Goal: Information Seeking & Learning: Compare options

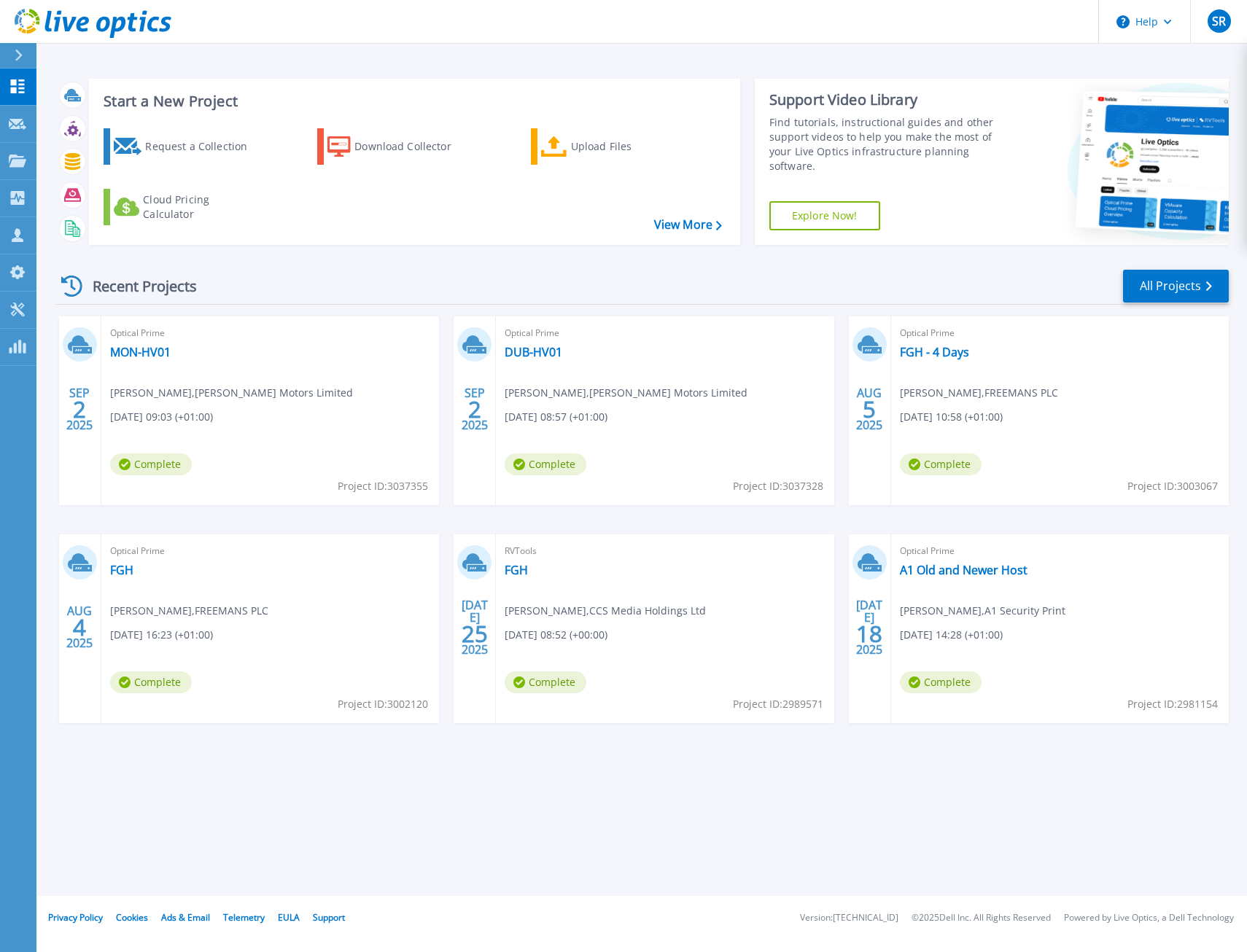
drag, startPoint x: 248, startPoint y: 822, endPoint x: 127, endPoint y: 834, distance: 121.6
click at [248, 821] on div "Start a New Project Request a Collection Download Collector Upload Files Cloud …" at bounding box center [641, 448] width 1211 height 896
click at [1233, 37] on button "SR" at bounding box center [1219, 22] width 57 height 43
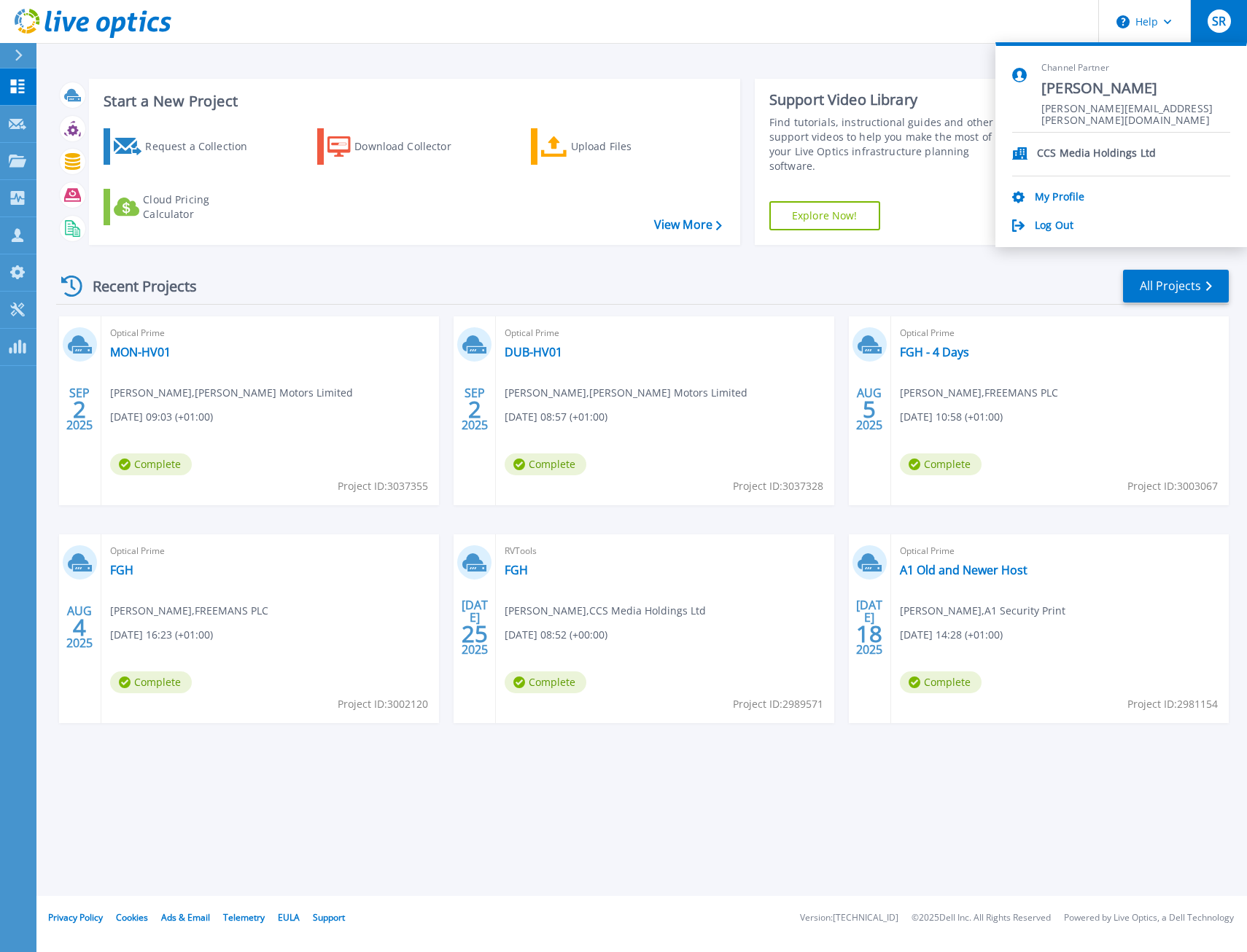
click at [1060, 139] on li "CCS Media Holdings Ltd" at bounding box center [1121, 154] width 218 height 44
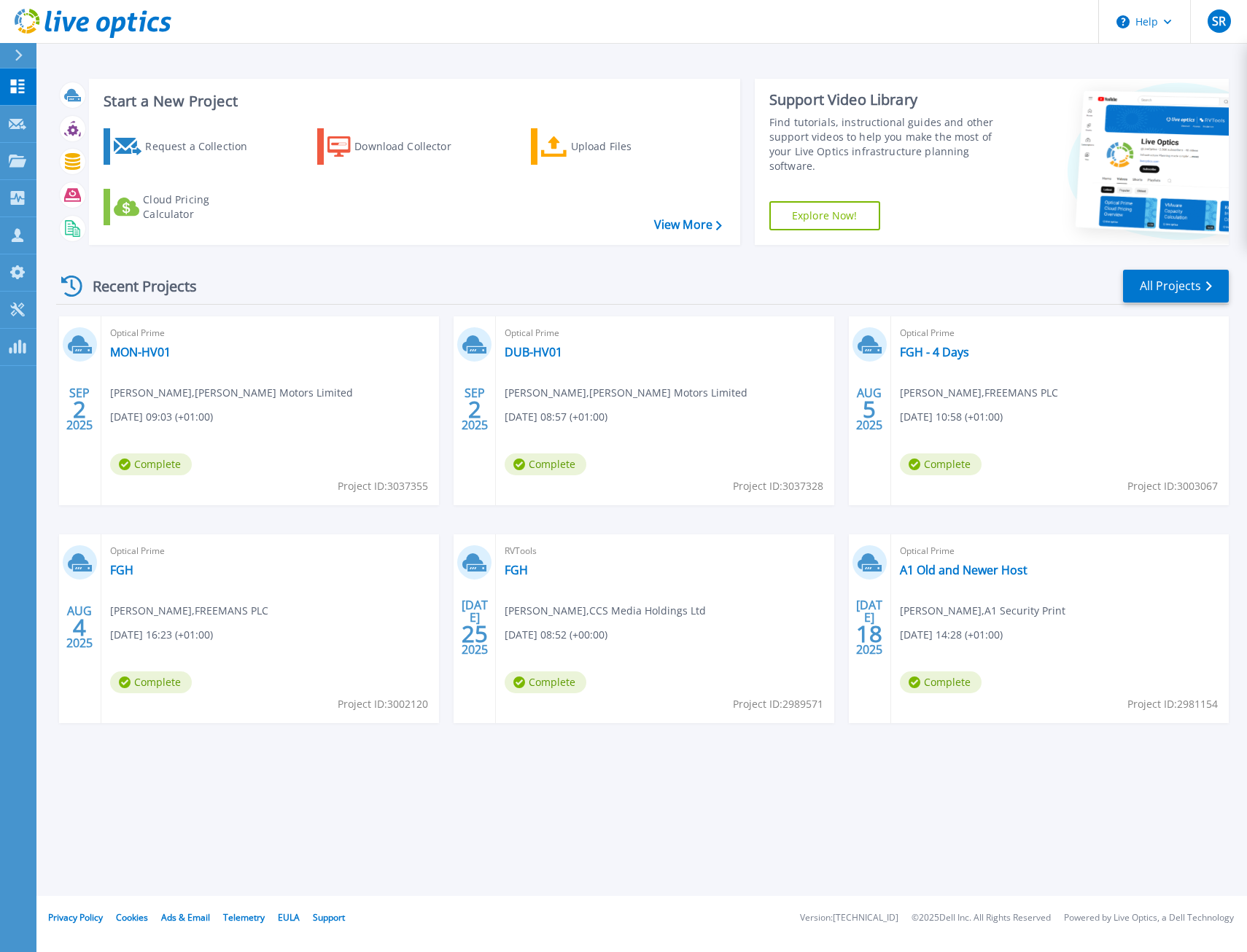
click at [561, 283] on div "Recent Projects All Projects" at bounding box center [642, 286] width 1173 height 36
click at [930, 572] on link "A1 Old and Newer Host" at bounding box center [964, 570] width 128 height 15
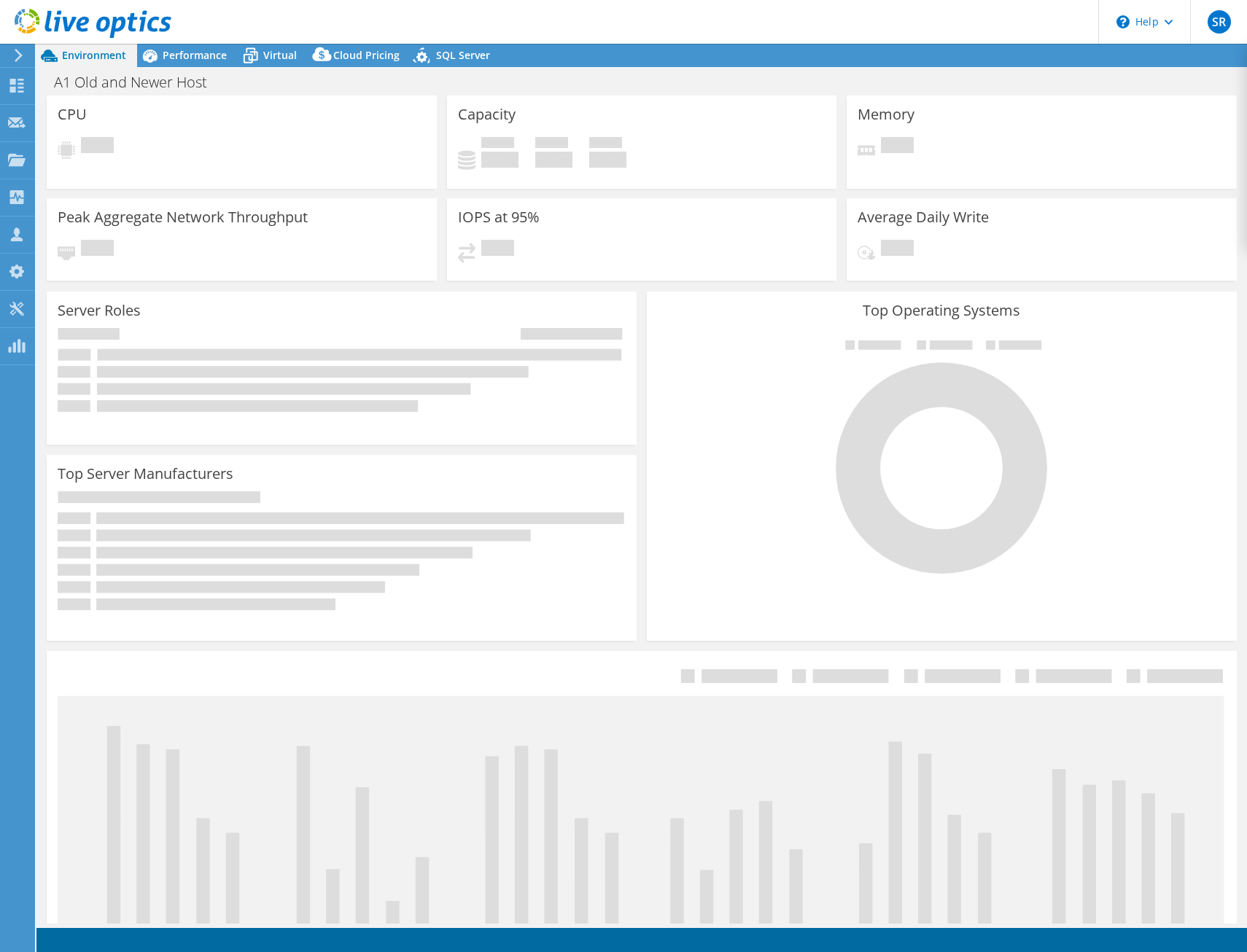
select select "USD"
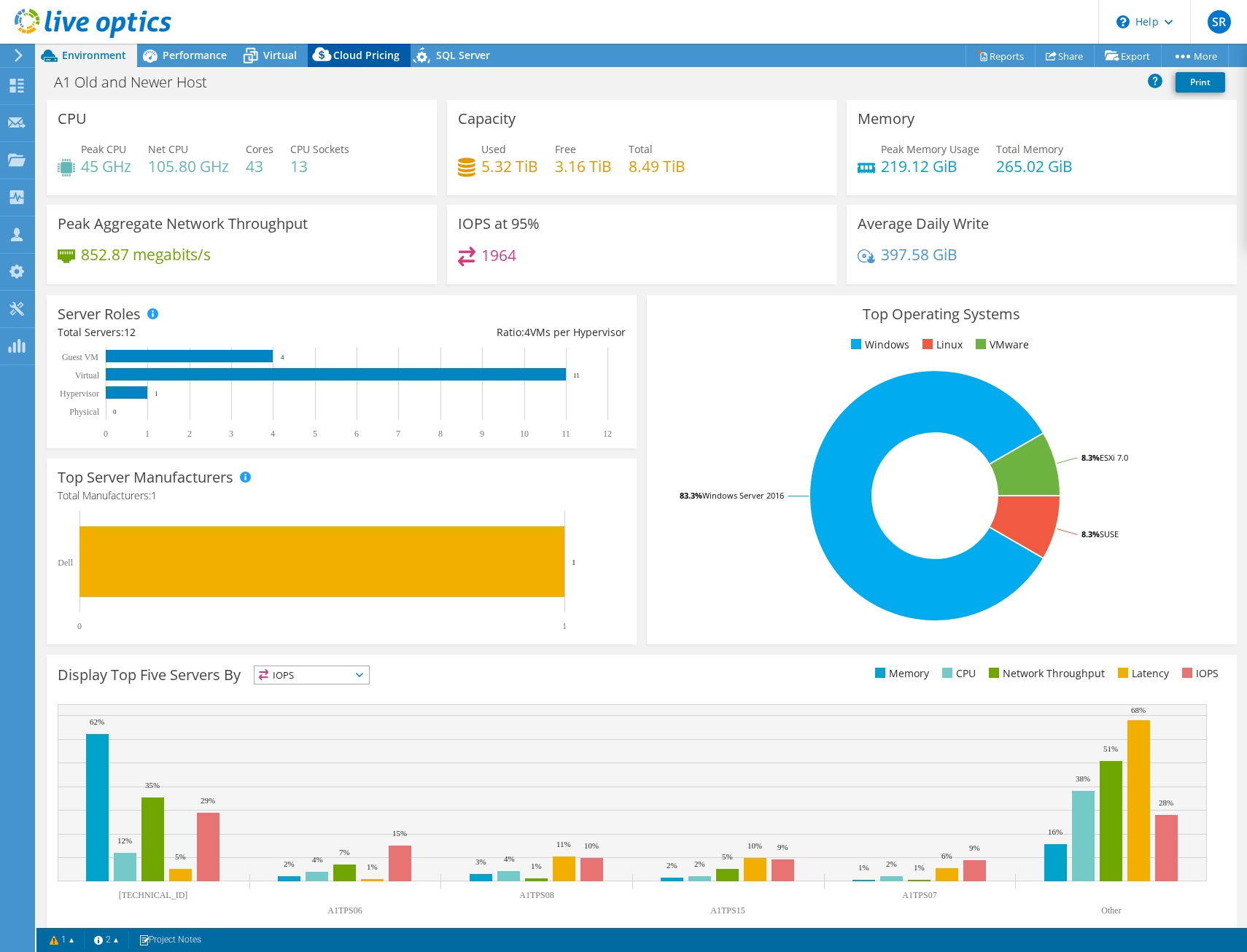
click at [365, 51] on span "Cloud Pricing" at bounding box center [367, 55] width 67 height 14
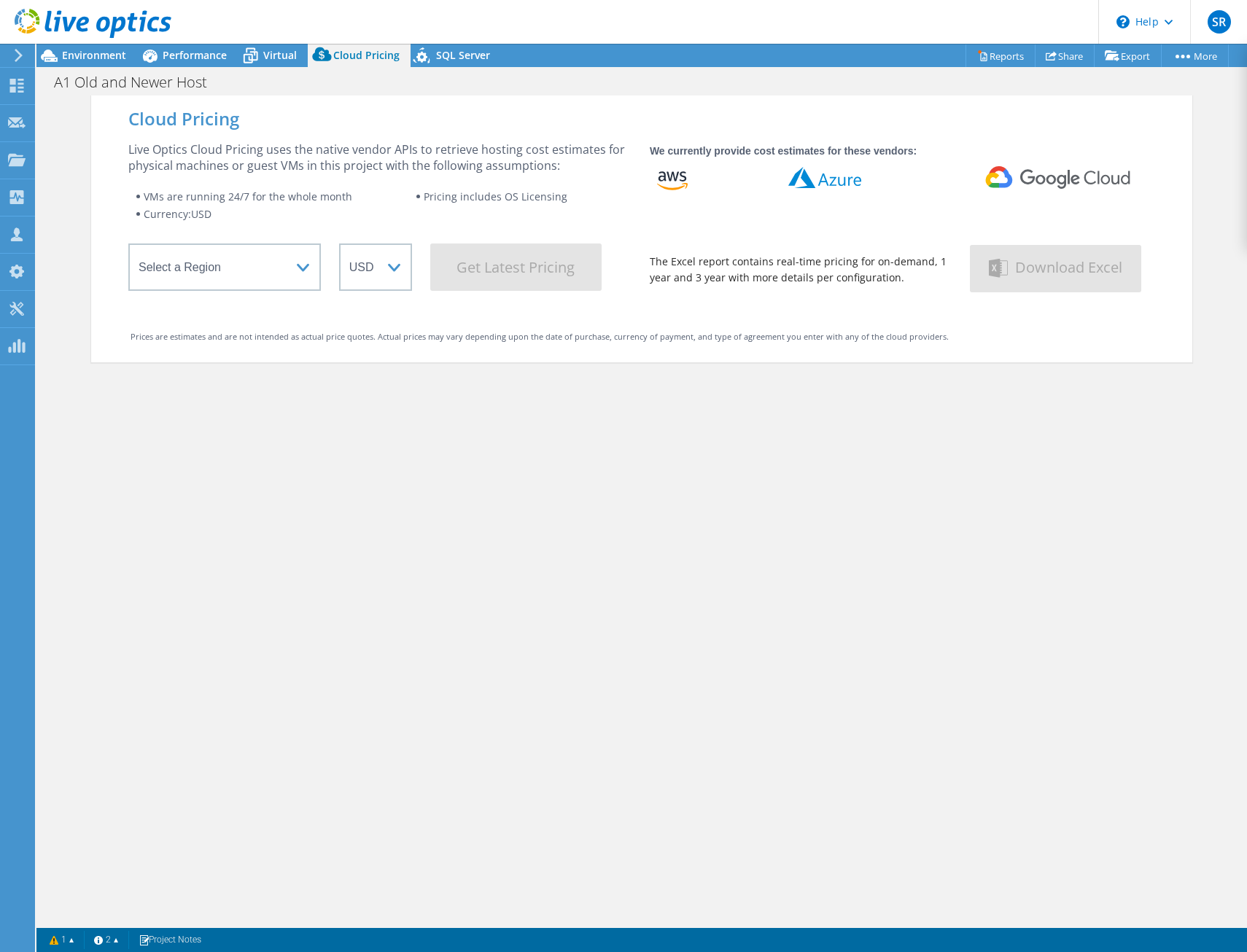
click at [405, 569] on div "Cloud Pricing Live Optics Cloud Pricing uses the native vendor APIs to retrieve…" at bounding box center [642, 571] width 1102 height 952
click at [248, 269] on select "Select a Region [GEOGRAPHIC_DATA] ([GEOGRAPHIC_DATA]) [GEOGRAPHIC_DATA] ([GEOGR…" at bounding box center [225, 267] width 192 height 47
select select "EULondon"
click at [129, 248] on select "Select a Region [GEOGRAPHIC_DATA] ([GEOGRAPHIC_DATA]) [GEOGRAPHIC_DATA] ([GEOGR…" at bounding box center [225, 267] width 192 height 47
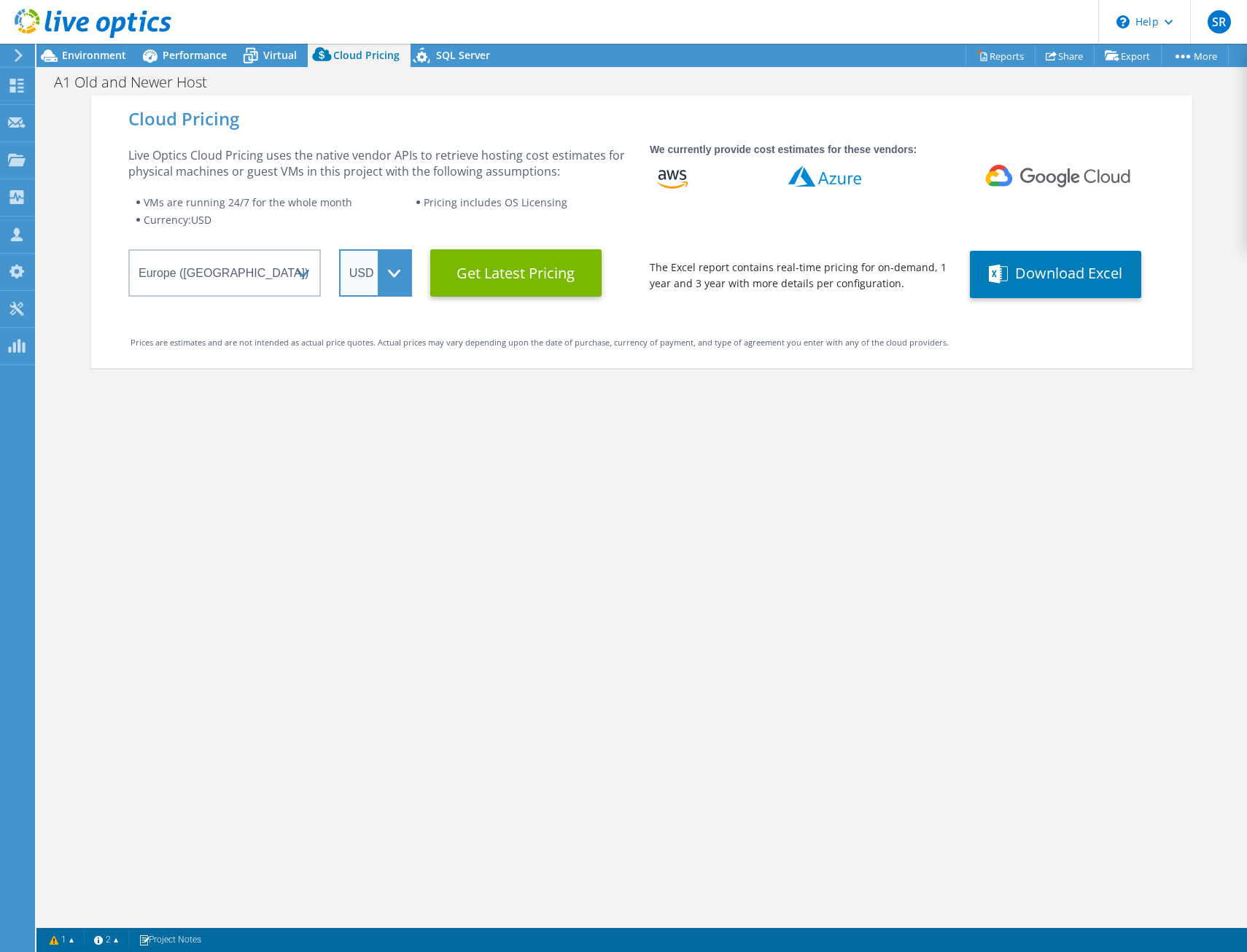
click at [359, 283] on select "ARS AUD BRL CAD CHF CLP CNY DKK EUR GBP HKD HUF INR JPY MXN MYR NOK NZD PEN SEK…" at bounding box center [375, 273] width 73 height 47
click at [339, 249] on select "ARS AUD BRL CAD CHF CLP CNY DKK EUR GBP HKD HUF INR JPY MXN MYR NOK NZD PEN SEK…" at bounding box center [375, 273] width 73 height 47
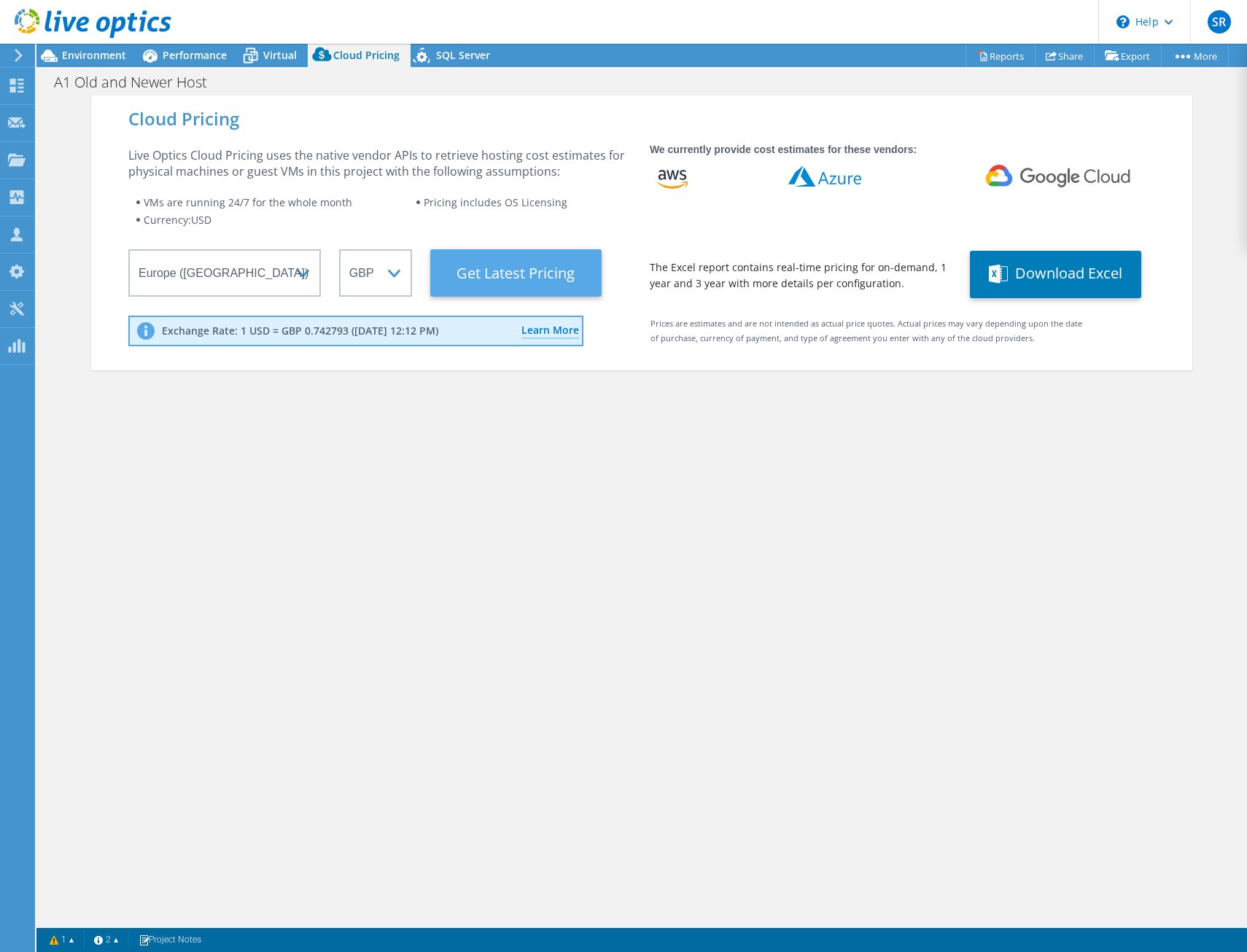
click at [484, 283] on Latest "Get Latest Pricing" at bounding box center [515, 273] width 172 height 47
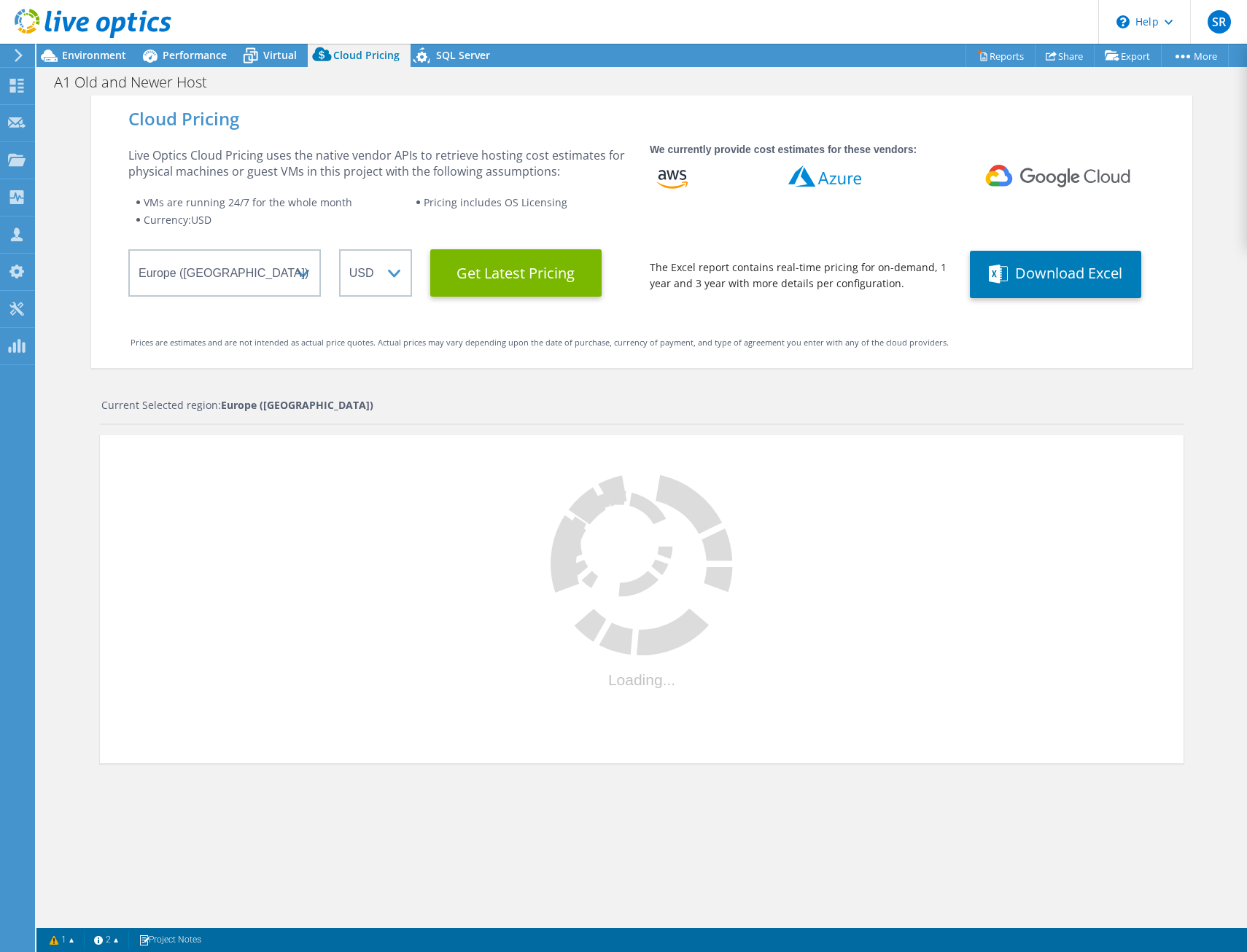
select select "GBP"
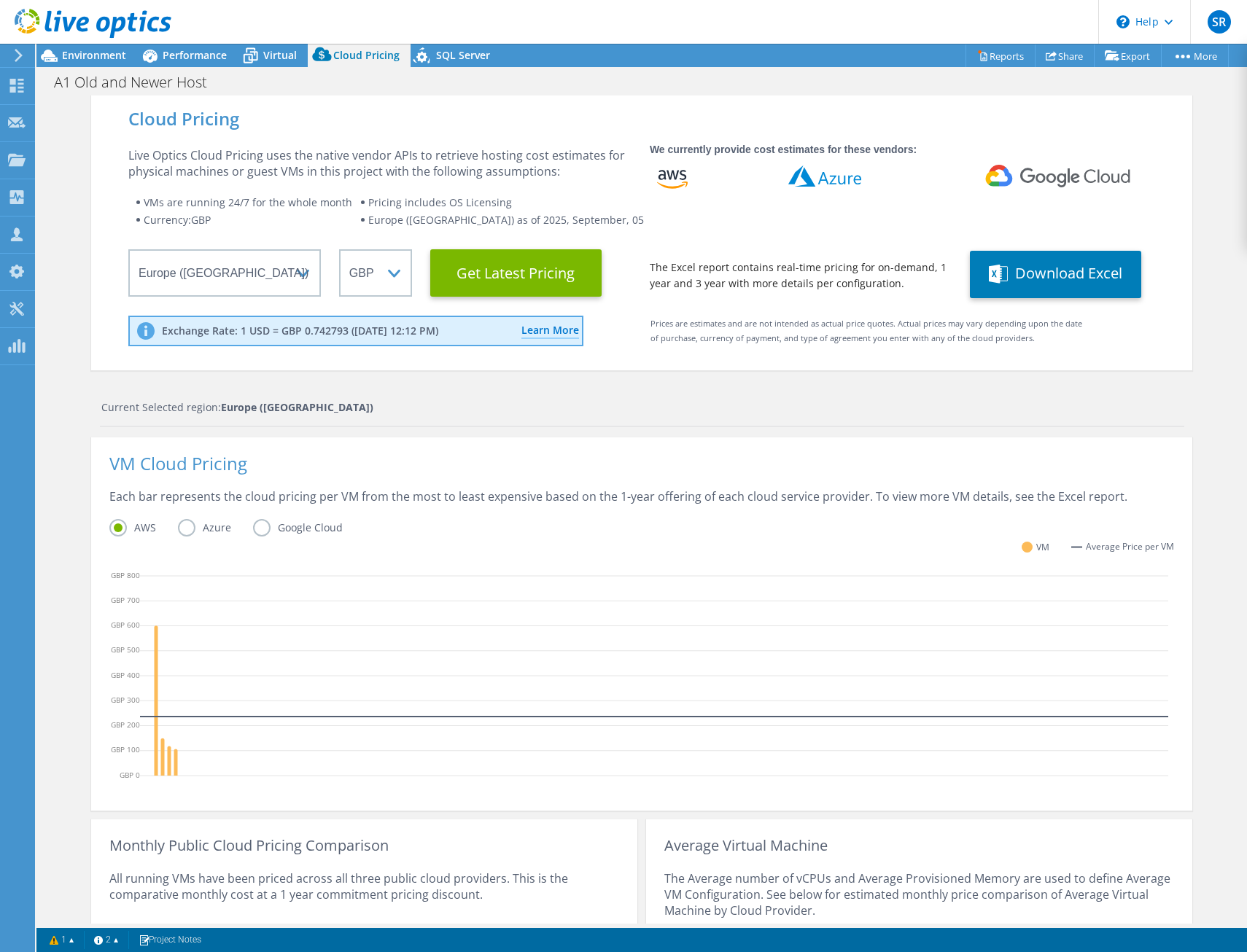
click at [534, 117] on div "Cloud Pricing" at bounding box center [642, 119] width 1027 height 16
drag, startPoint x: 534, startPoint y: 117, endPoint x: 455, endPoint y: 151, distance: 86.0
click at [455, 151] on div "Live Optics Cloud Pricing uses the native vendor APIs to retrieve hosting cost …" at bounding box center [380, 163] width 504 height 32
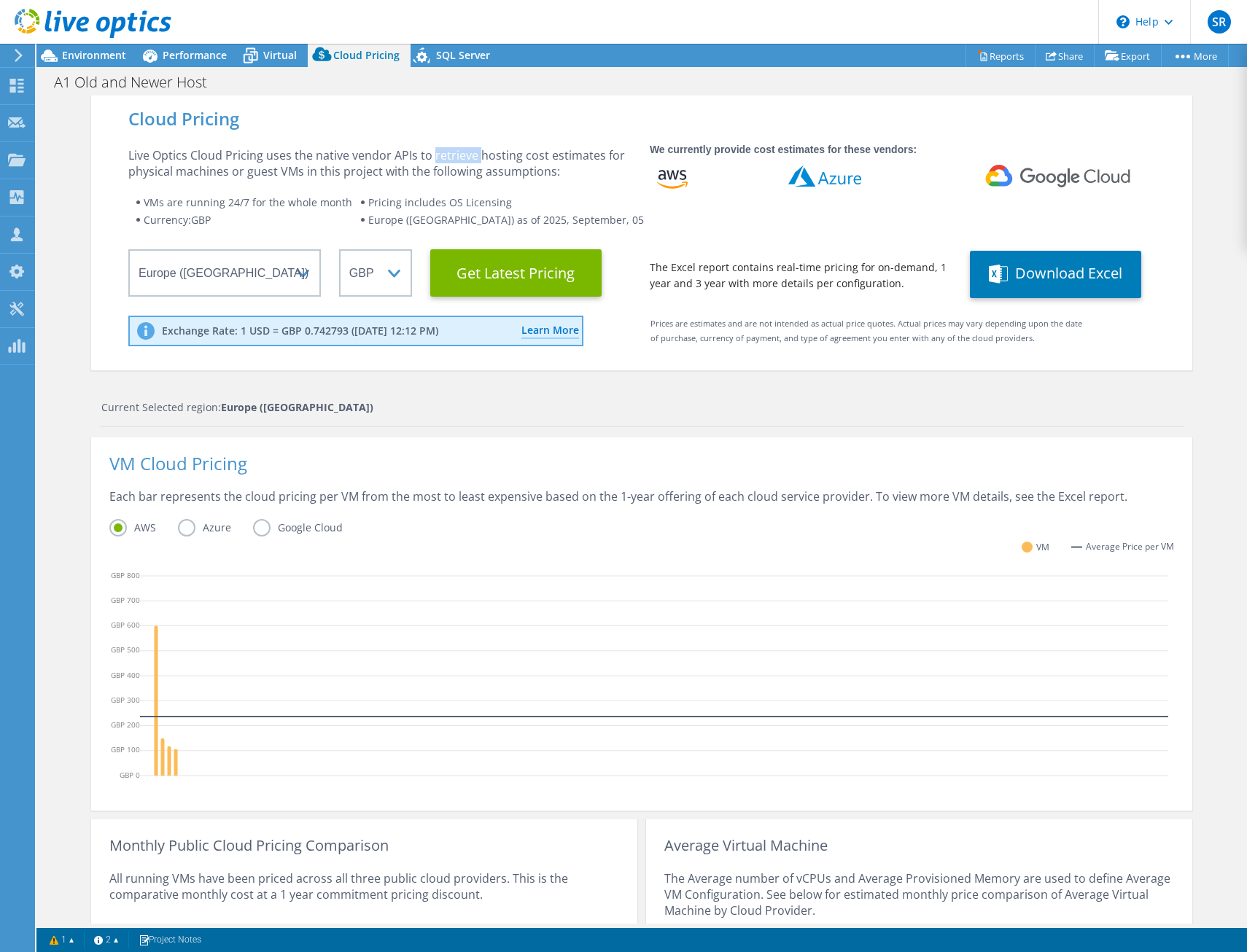
click at [455, 151] on div "Live Optics Cloud Pricing uses the native vendor APIs to retrieve hosting cost …" at bounding box center [380, 163] width 504 height 32
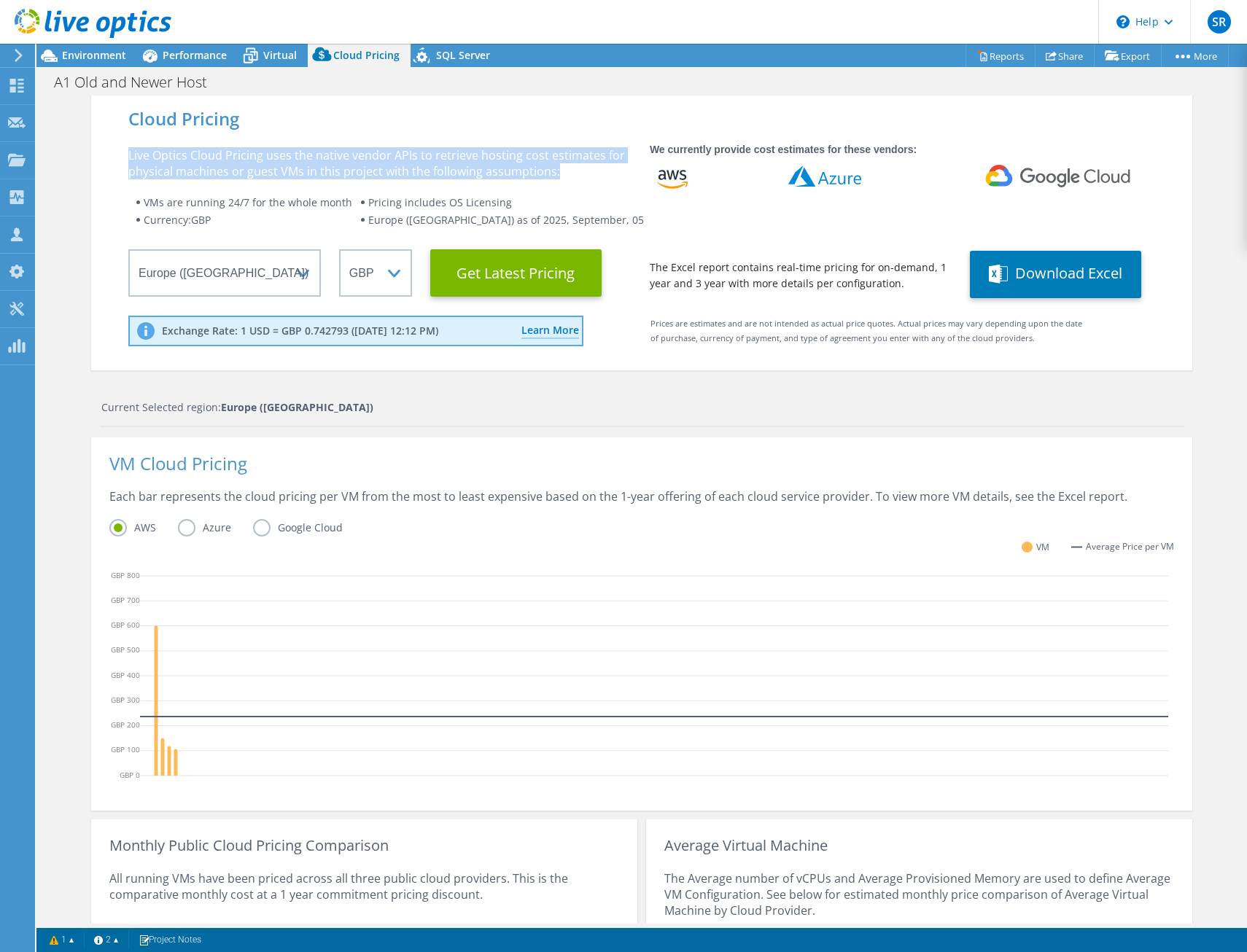
click at [455, 151] on div "Live Optics Cloud Pricing uses the native vendor APIs to retrieve hosting cost …" at bounding box center [380, 163] width 504 height 32
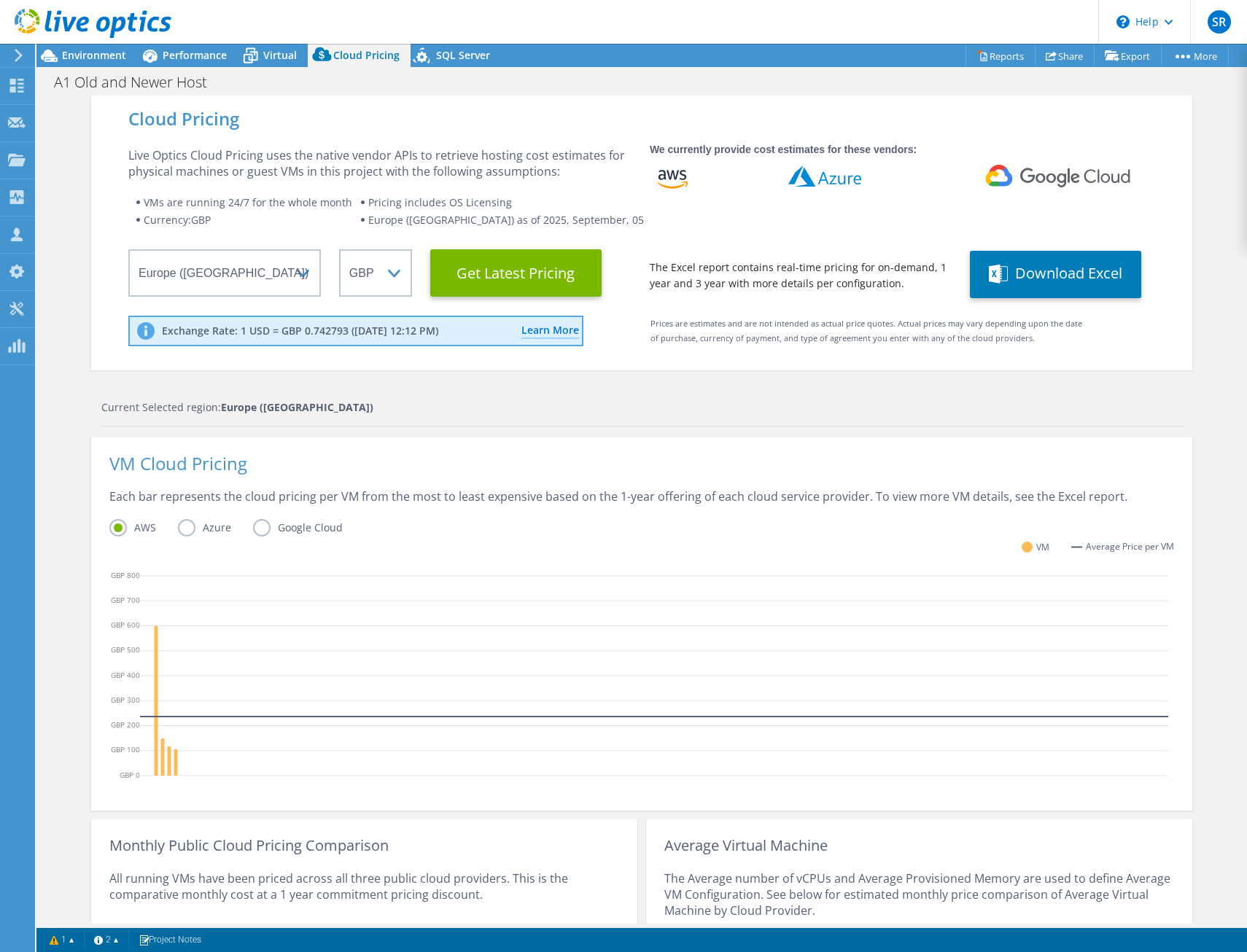
drag, startPoint x: 455, startPoint y: 151, endPoint x: 453, endPoint y: 182, distance: 31.1
click at [453, 182] on div "Live Optics Cloud Pricing uses the native vendor APIs to retrieve hosting cost …" at bounding box center [380, 222] width 504 height 149
click at [459, 226] on span "Europe ([GEOGRAPHIC_DATA]) as of 2025, September, 05" at bounding box center [506, 220] width 276 height 14
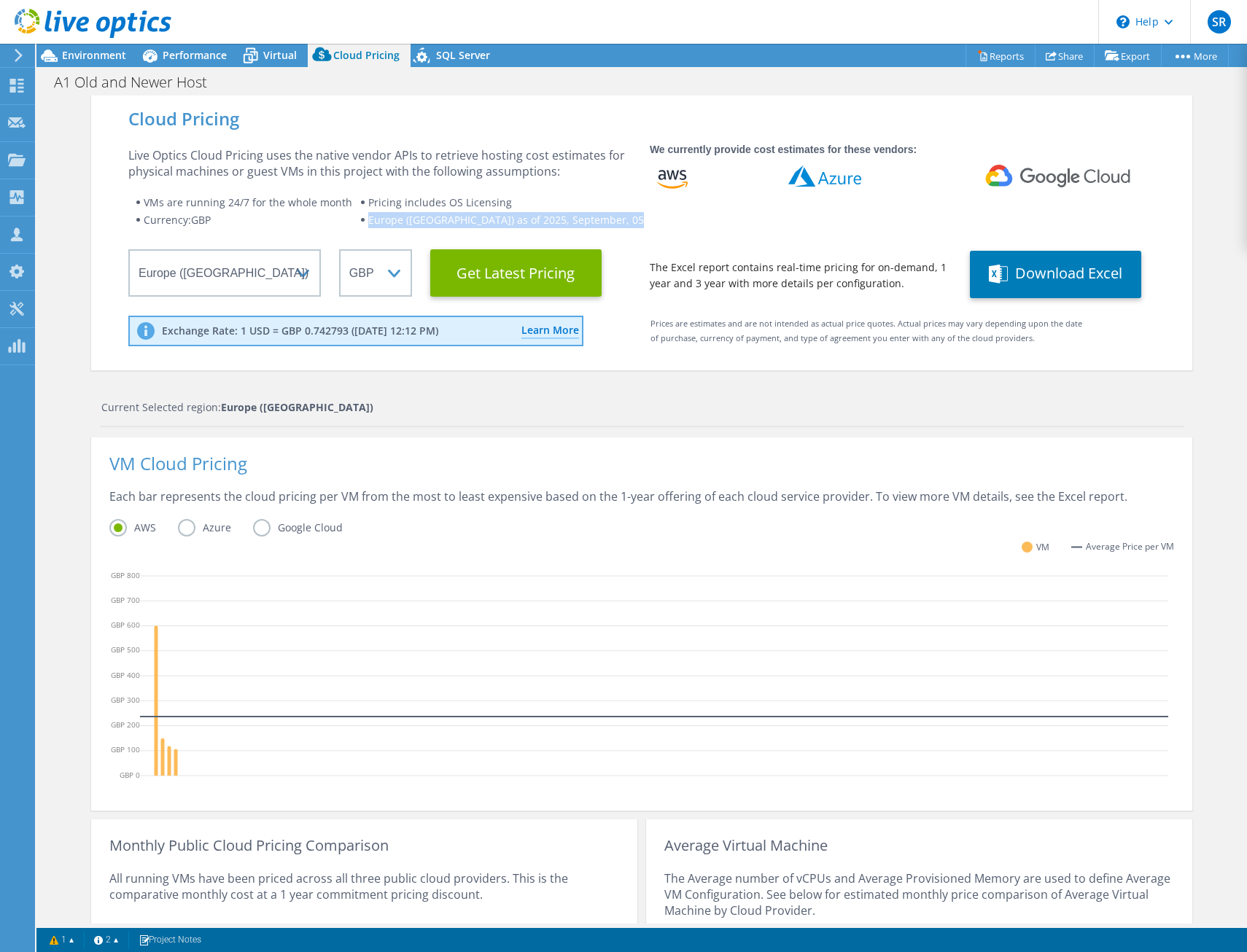
click at [459, 226] on span "Europe ([GEOGRAPHIC_DATA]) as of 2025, September, 05" at bounding box center [506, 220] width 276 height 14
drag, startPoint x: 459, startPoint y: 226, endPoint x: 237, endPoint y: 210, distance: 222.6
click at [237, 210] on li "VMs are running 24/7 for the whole month" at bounding box center [247, 203] width 225 height 18
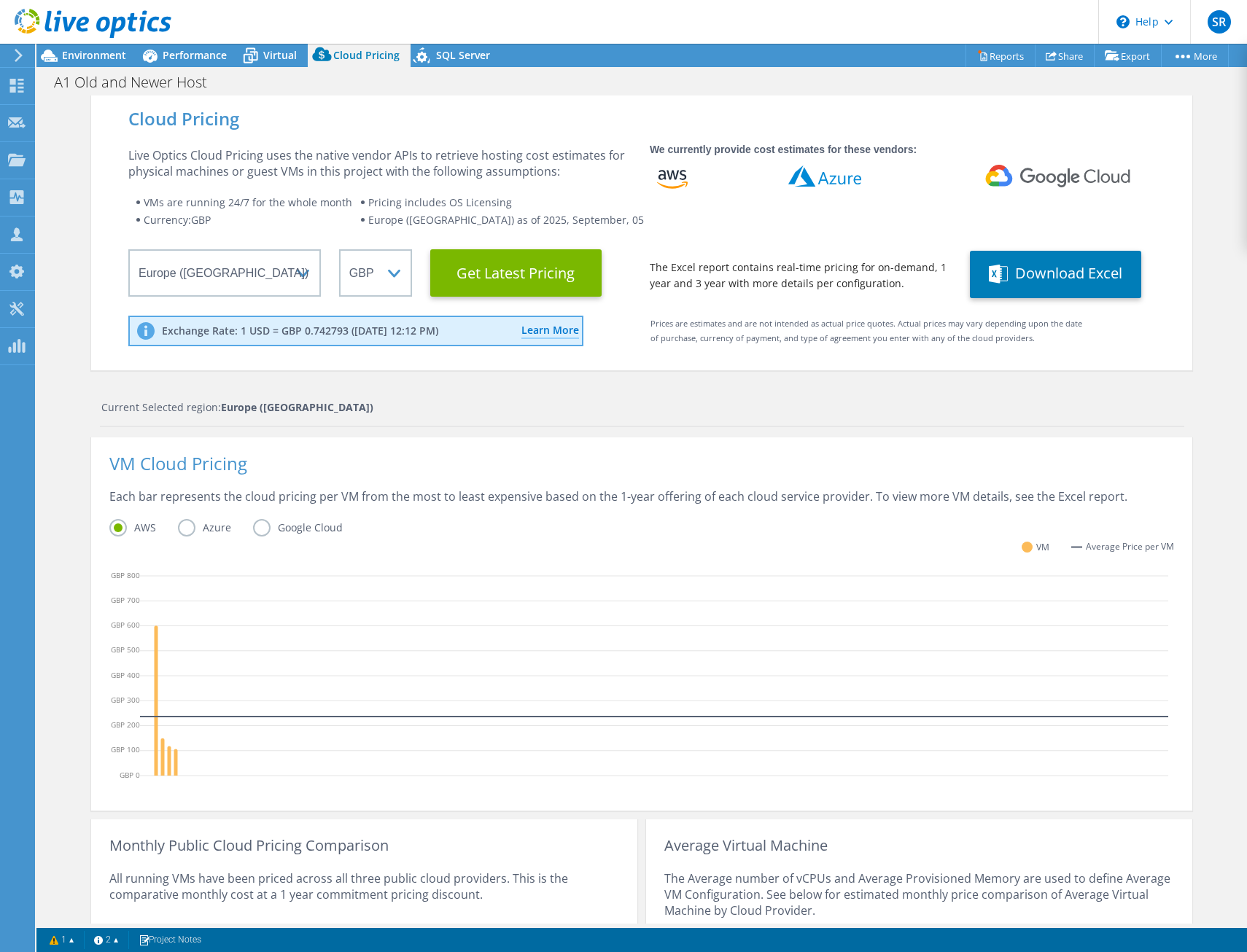
drag, startPoint x: 235, startPoint y: 212, endPoint x: 186, endPoint y: 221, distance: 49.8
click at [186, 221] on span "Currency: GBP" at bounding box center [177, 220] width 67 height 14
drag, startPoint x: 186, startPoint y: 221, endPoint x: 415, endPoint y: 220, distance: 229.0
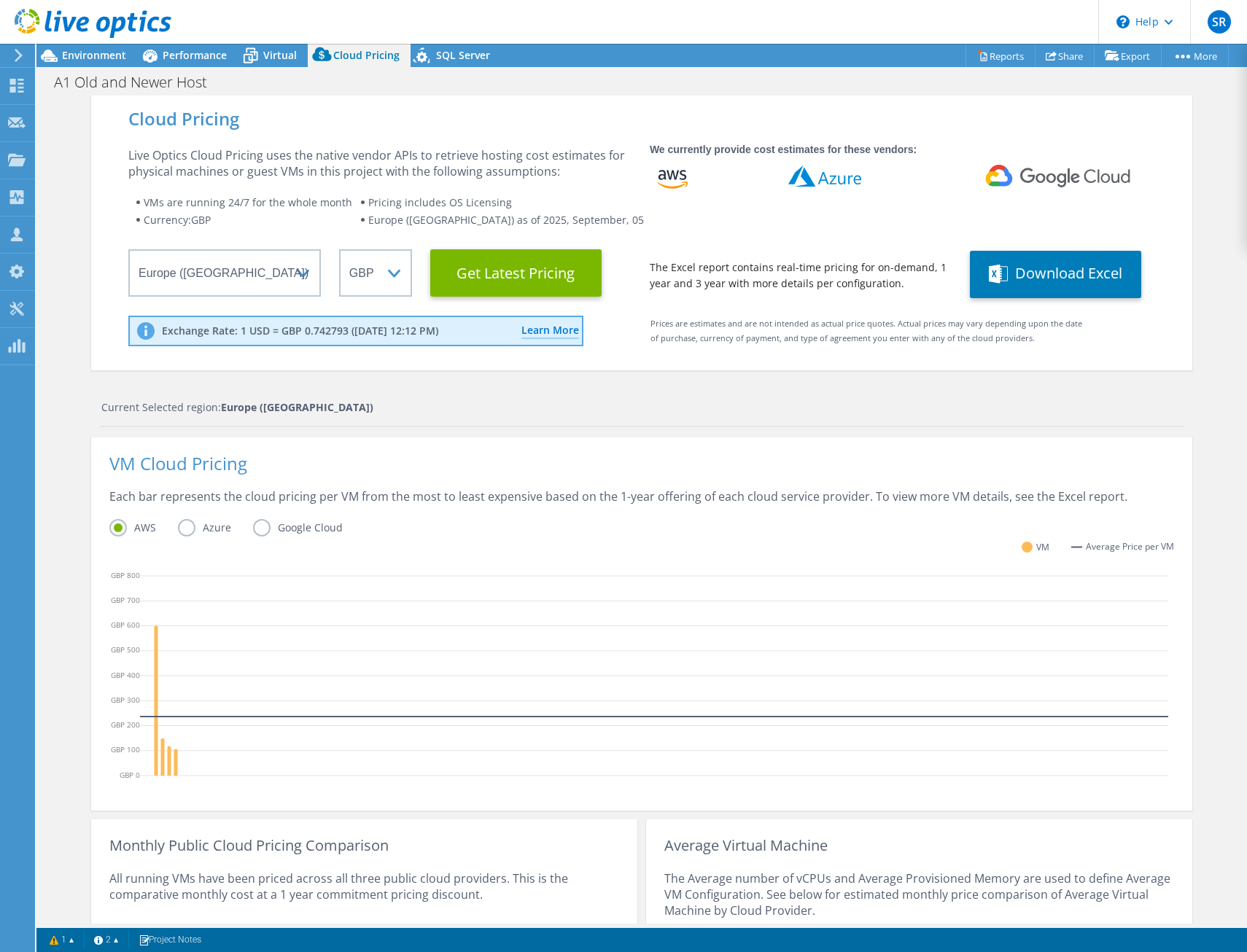
click at [415, 220] on span "Europe ([GEOGRAPHIC_DATA]) as of 2025, September, 05" at bounding box center [506, 220] width 276 height 14
drag, startPoint x: 415, startPoint y: 220, endPoint x: 356, endPoint y: 202, distance: 61.7
click at [356, 202] on li "VMs are running 24/7 for the whole month" at bounding box center [247, 203] width 225 height 18
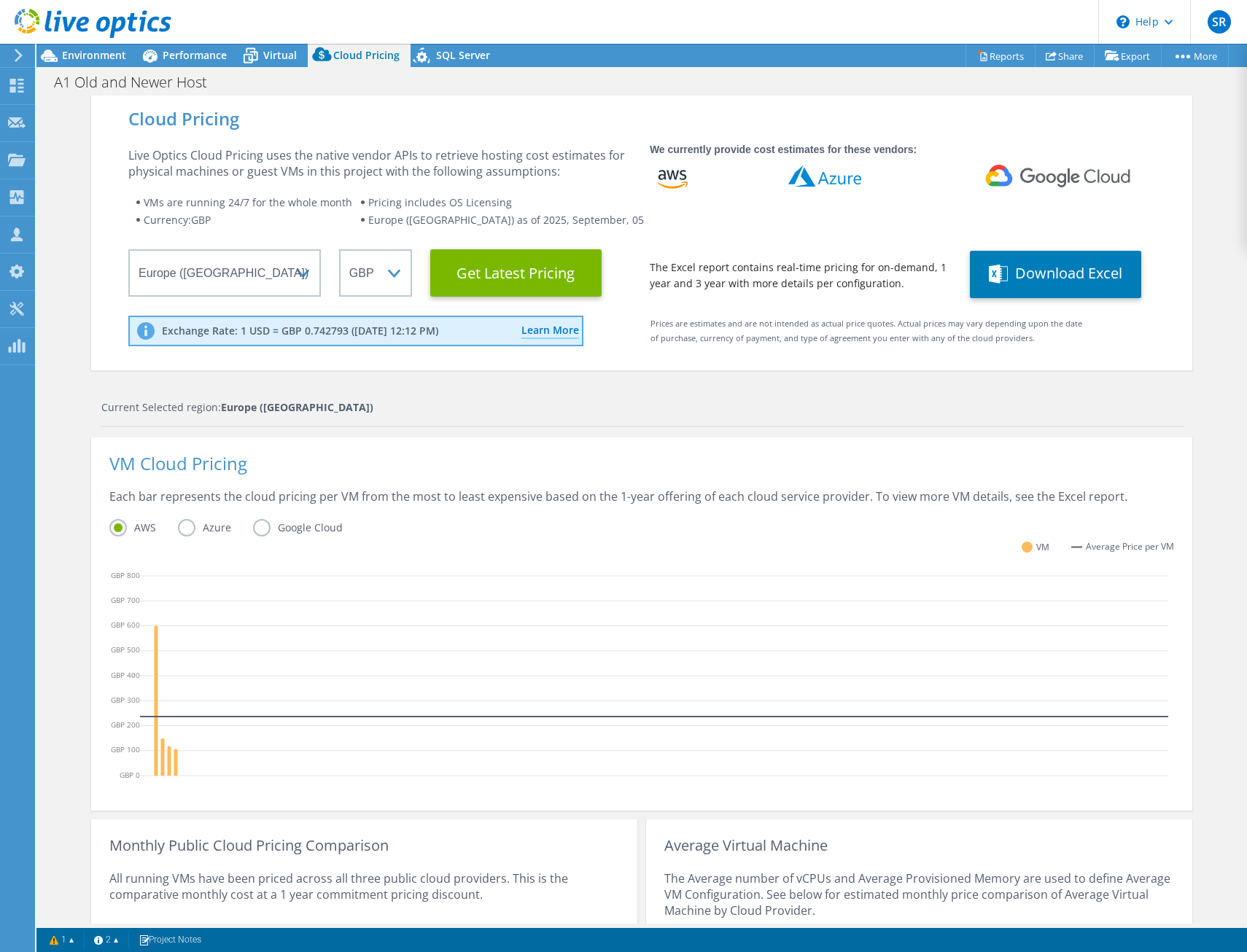
click at [356, 202] on li "VMs are running 24/7 for the whole month" at bounding box center [247, 203] width 225 height 18
drag, startPoint x: 356, startPoint y: 202, endPoint x: 274, endPoint y: 200, distance: 82.0
click at [274, 200] on span "VMs are running 24/7 for the whole month" at bounding box center [247, 202] width 208 height 14
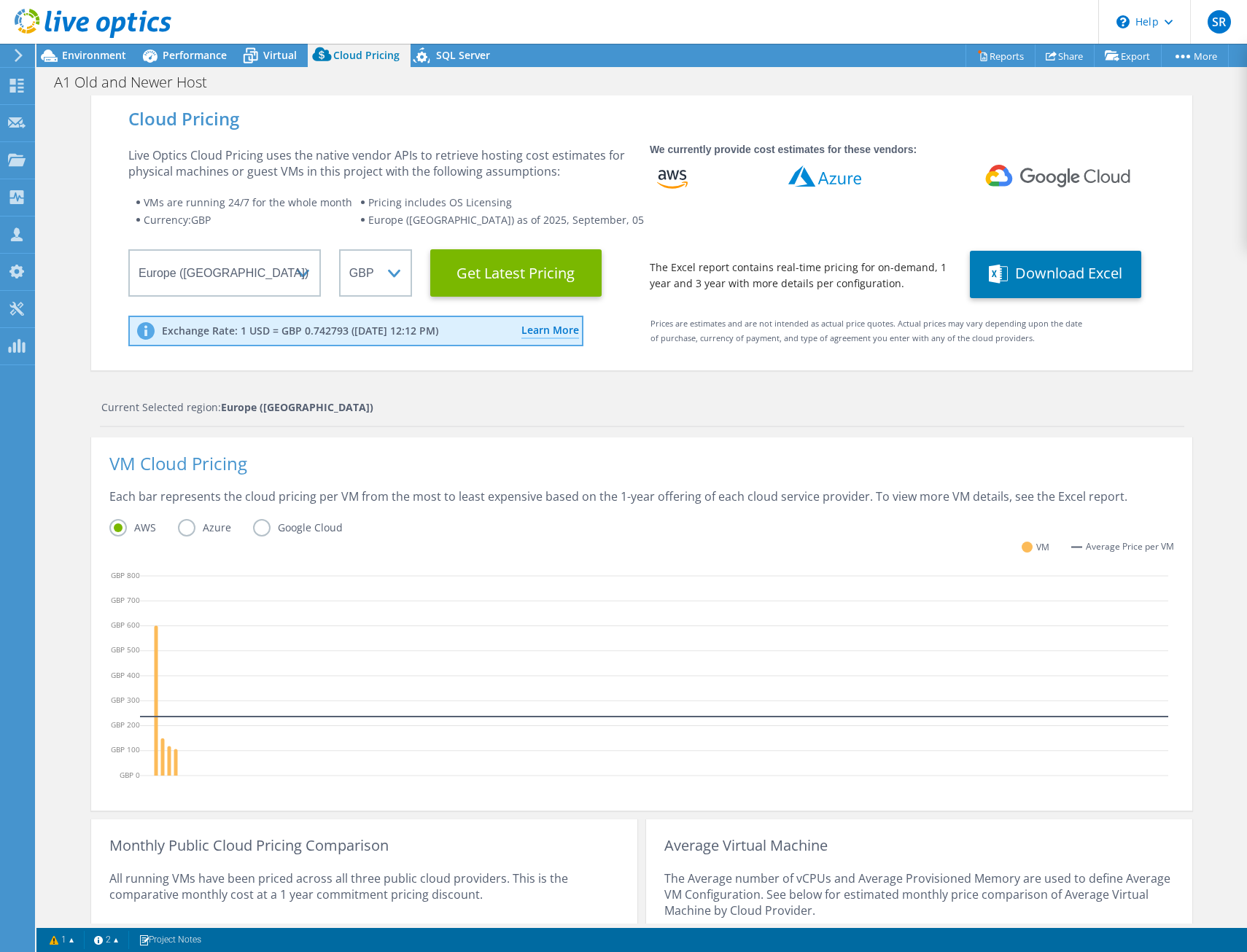
click at [450, 213] on span "Europe ([GEOGRAPHIC_DATA]) as of 2025, September, 05" at bounding box center [506, 220] width 276 height 14
drag, startPoint x: 450, startPoint y: 213, endPoint x: 454, endPoint y: 236, distance: 23.3
click at [454, 236] on div "Live Optics Cloud Pricing uses the native vendor APIs to retrieve hosting cost …" at bounding box center [380, 222] width 504 height 149
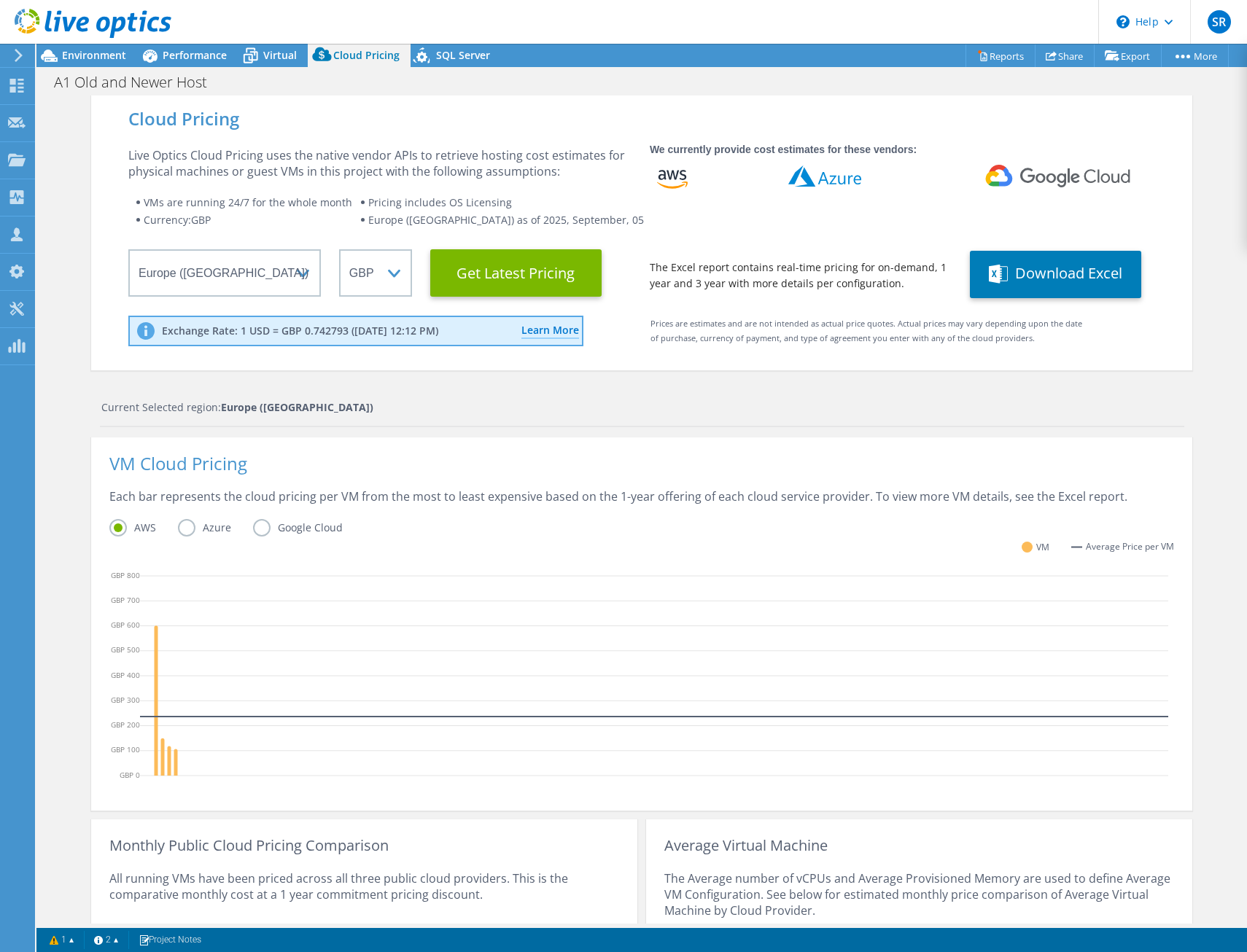
click at [439, 198] on span "Pricing includes OS Licensing" at bounding box center [440, 202] width 143 height 14
drag, startPoint x: 439, startPoint y: 198, endPoint x: 435, endPoint y: 224, distance: 26.3
click at [435, 224] on span "Europe ([GEOGRAPHIC_DATA]) as of 2025, September, 05" at bounding box center [506, 220] width 276 height 14
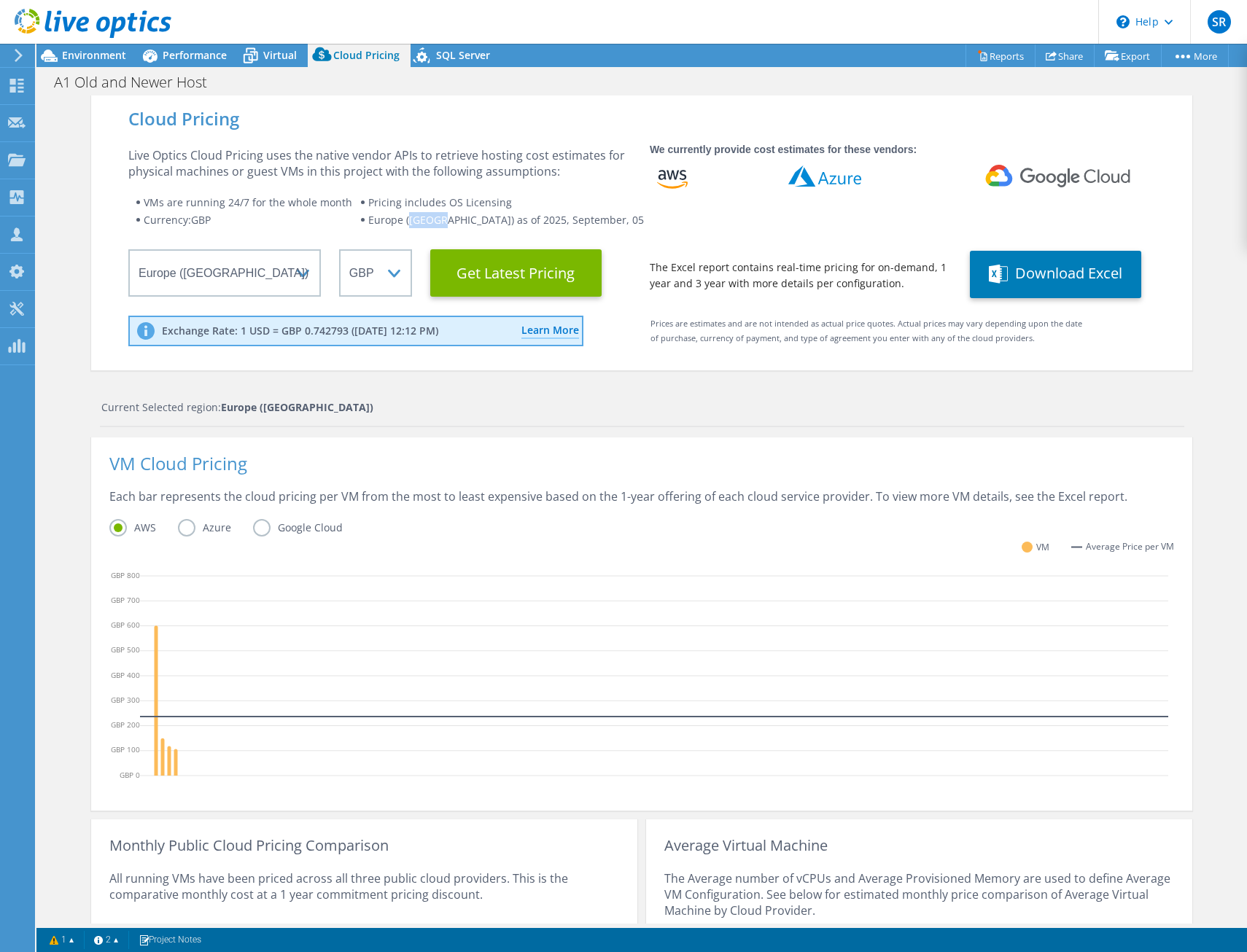
click at [435, 224] on span "Europe ([GEOGRAPHIC_DATA]) as of 2025, September, 05" at bounding box center [506, 220] width 276 height 14
drag, startPoint x: 435, startPoint y: 224, endPoint x: 222, endPoint y: 211, distance: 213.4
click at [222, 211] on wrapper "VMs are running 24/7 for the whole month Pricing includes OS Licensing Currency…" at bounding box center [380, 212] width 504 height 35
click at [222, 211] on li "Currency: GBP" at bounding box center [247, 220] width 225 height 18
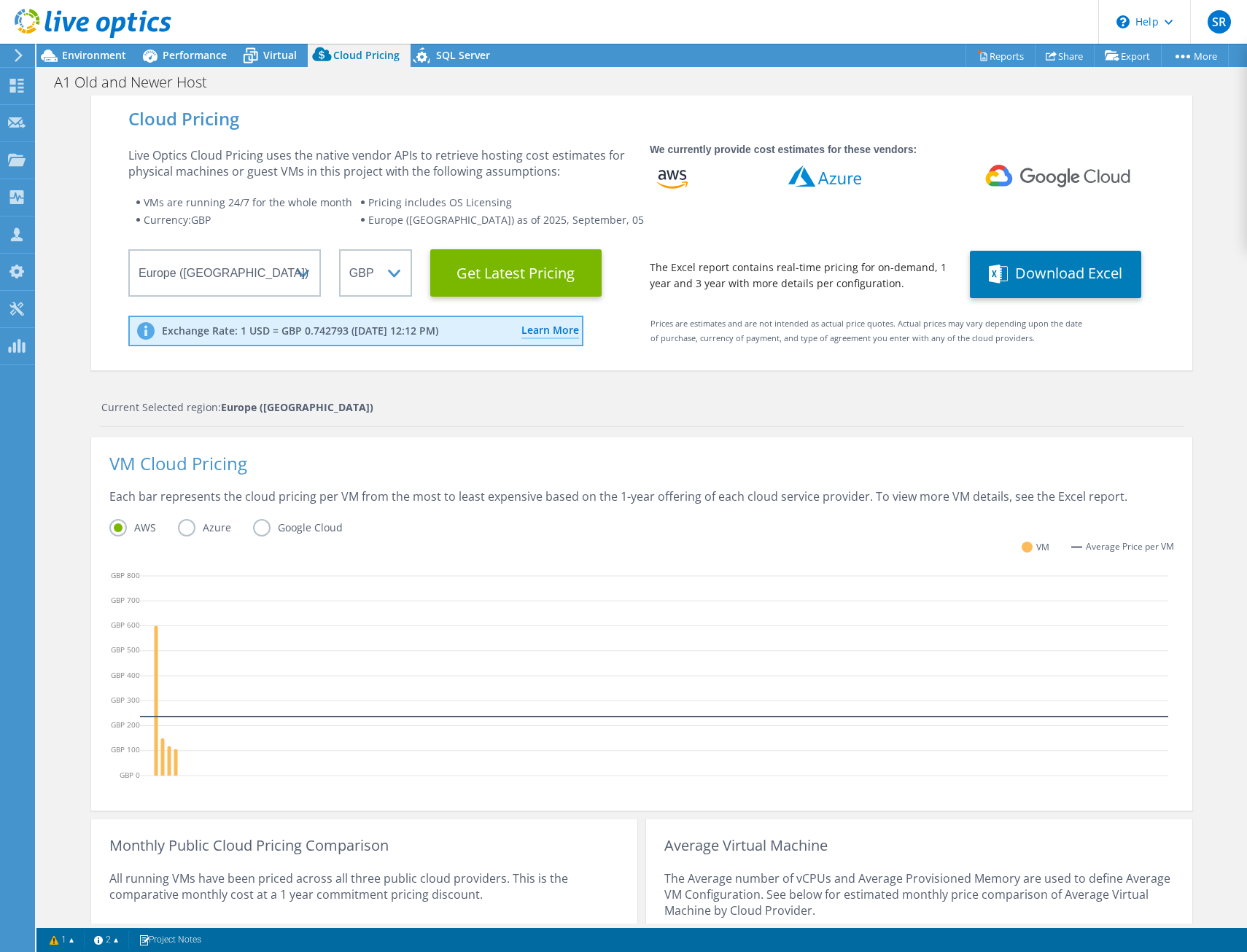
click at [222, 211] on li "Currency: GBP" at bounding box center [247, 220] width 225 height 18
click at [224, 223] on li "Currency: GBP" at bounding box center [247, 220] width 225 height 18
drag, startPoint x: 224, startPoint y: 223, endPoint x: 212, endPoint y: 217, distance: 13.4
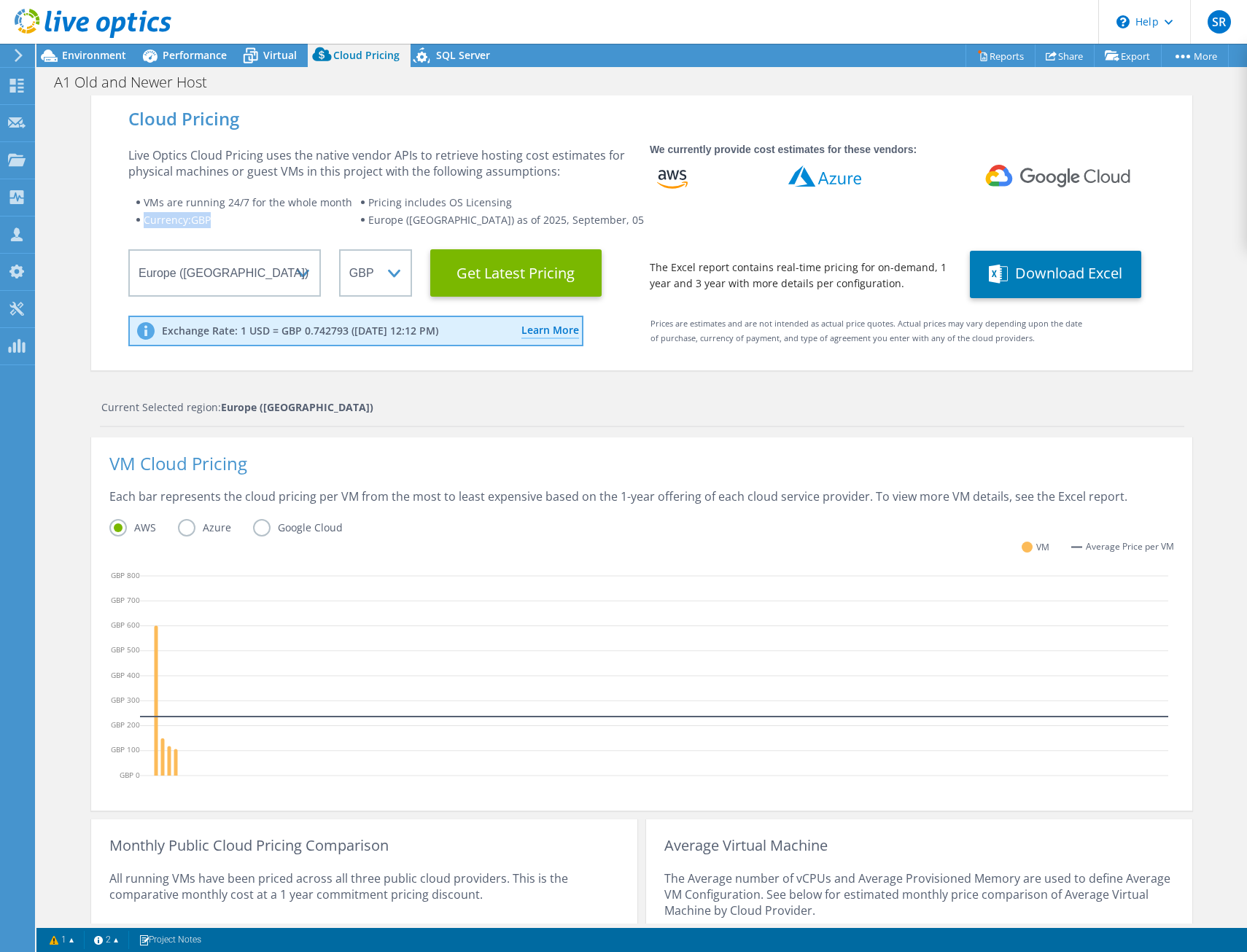
click at [212, 217] on li "Currency: GBP" at bounding box center [247, 220] width 225 height 18
click at [641, 441] on div "VM Cloud Pricing Each bar represents the cloud pricing per VM from the most to …" at bounding box center [642, 624] width 1102 height 373
click at [634, 474] on div "VM Cloud Pricing" at bounding box center [641, 471] width 1065 height 32
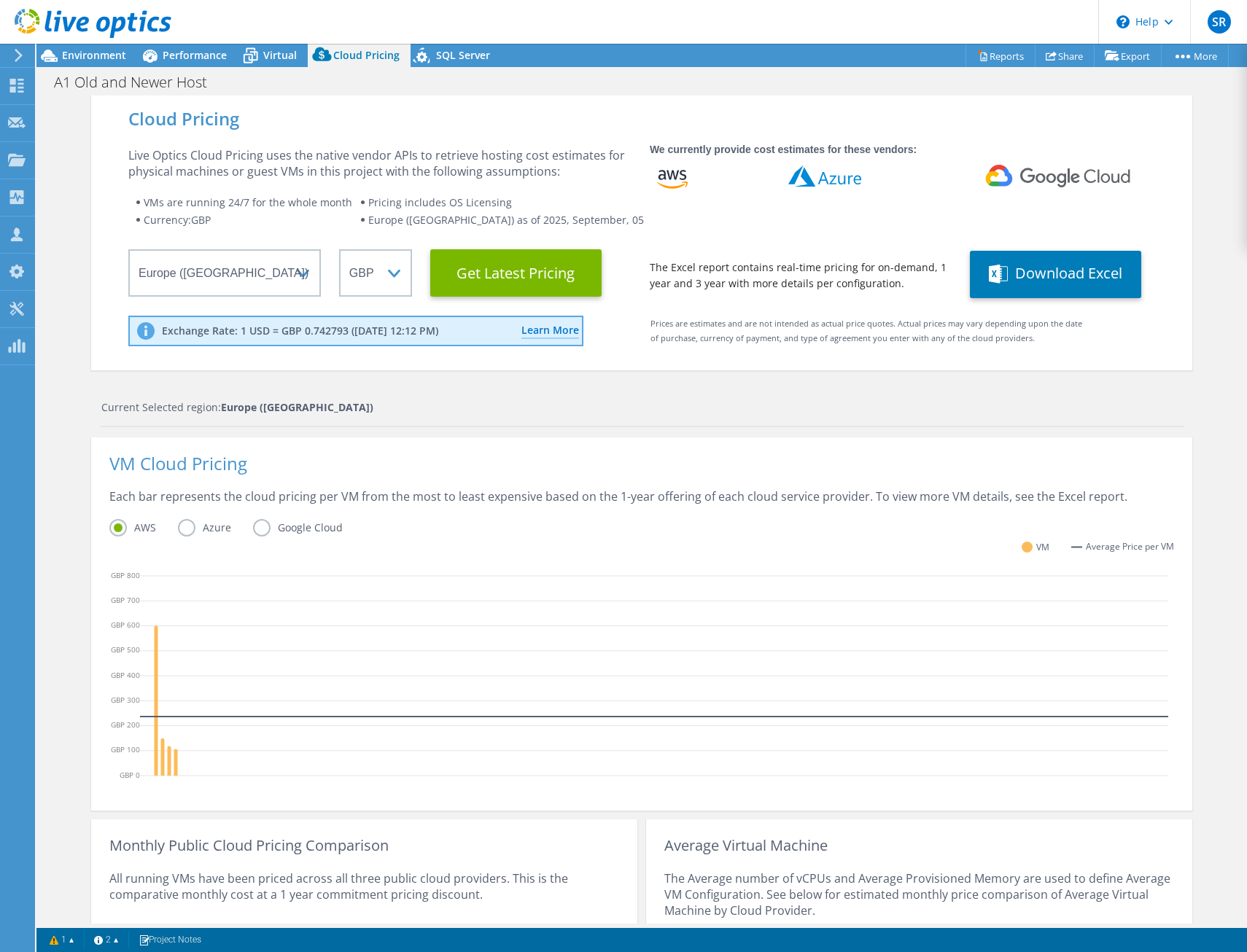
drag, startPoint x: 634, startPoint y: 474, endPoint x: 597, endPoint y: 490, distance: 40.3
click at [597, 490] on div "Each bar represents the cloud pricing per VM from the most to least expensive b…" at bounding box center [641, 503] width 1065 height 30
drag, startPoint x: 597, startPoint y: 490, endPoint x: 528, endPoint y: 492, distance: 69.0
click at [530, 492] on div "Each bar represents the cloud pricing per VM from the most to least expensive b…" at bounding box center [641, 503] width 1065 height 30
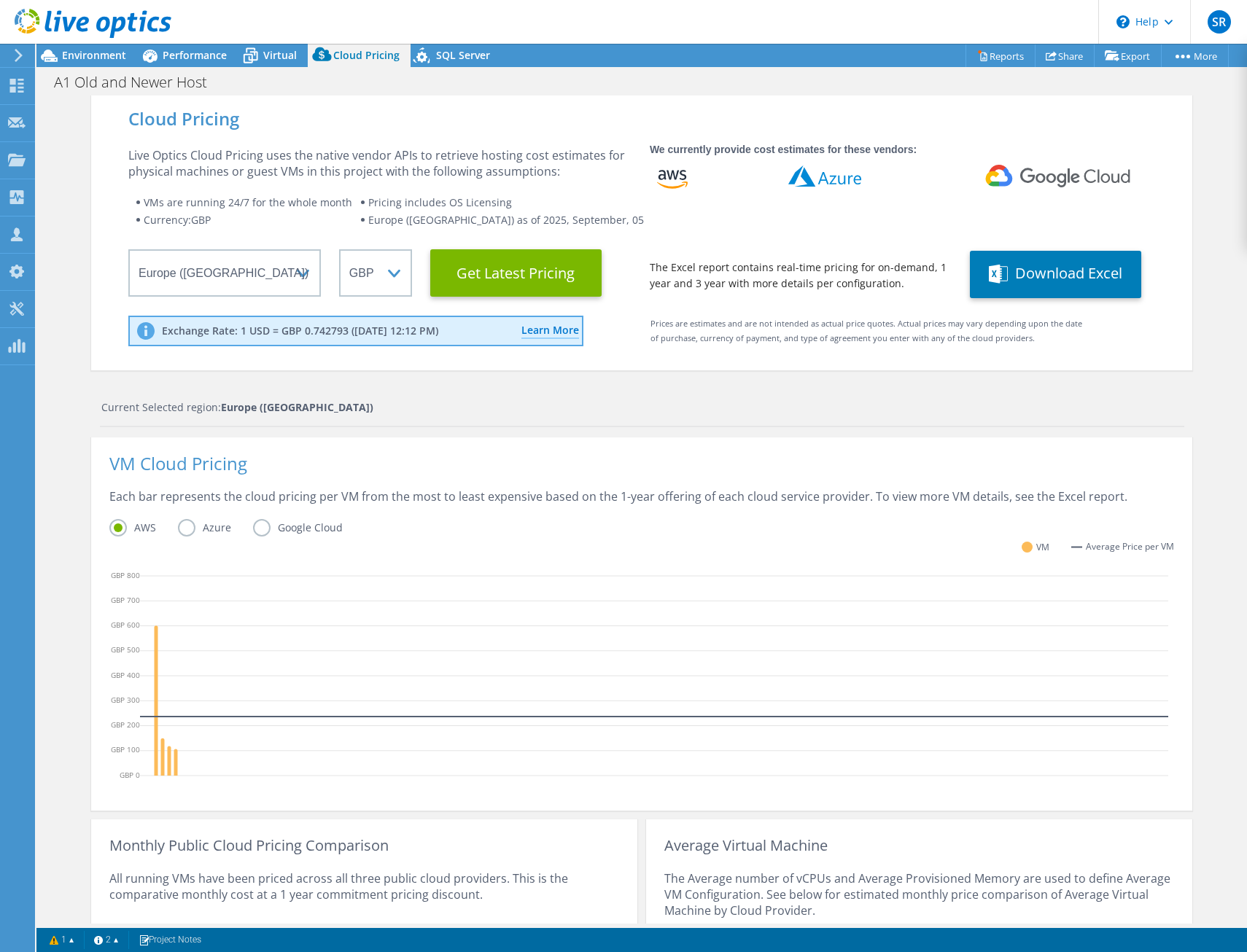
drag, startPoint x: 528, startPoint y: 492, endPoint x: 384, endPoint y: 456, distance: 148.4
click at [384, 456] on div "VM Cloud Pricing" at bounding box center [641, 471] width 1065 height 32
drag, startPoint x: 384, startPoint y: 456, endPoint x: 382, endPoint y: 478, distance: 22.1
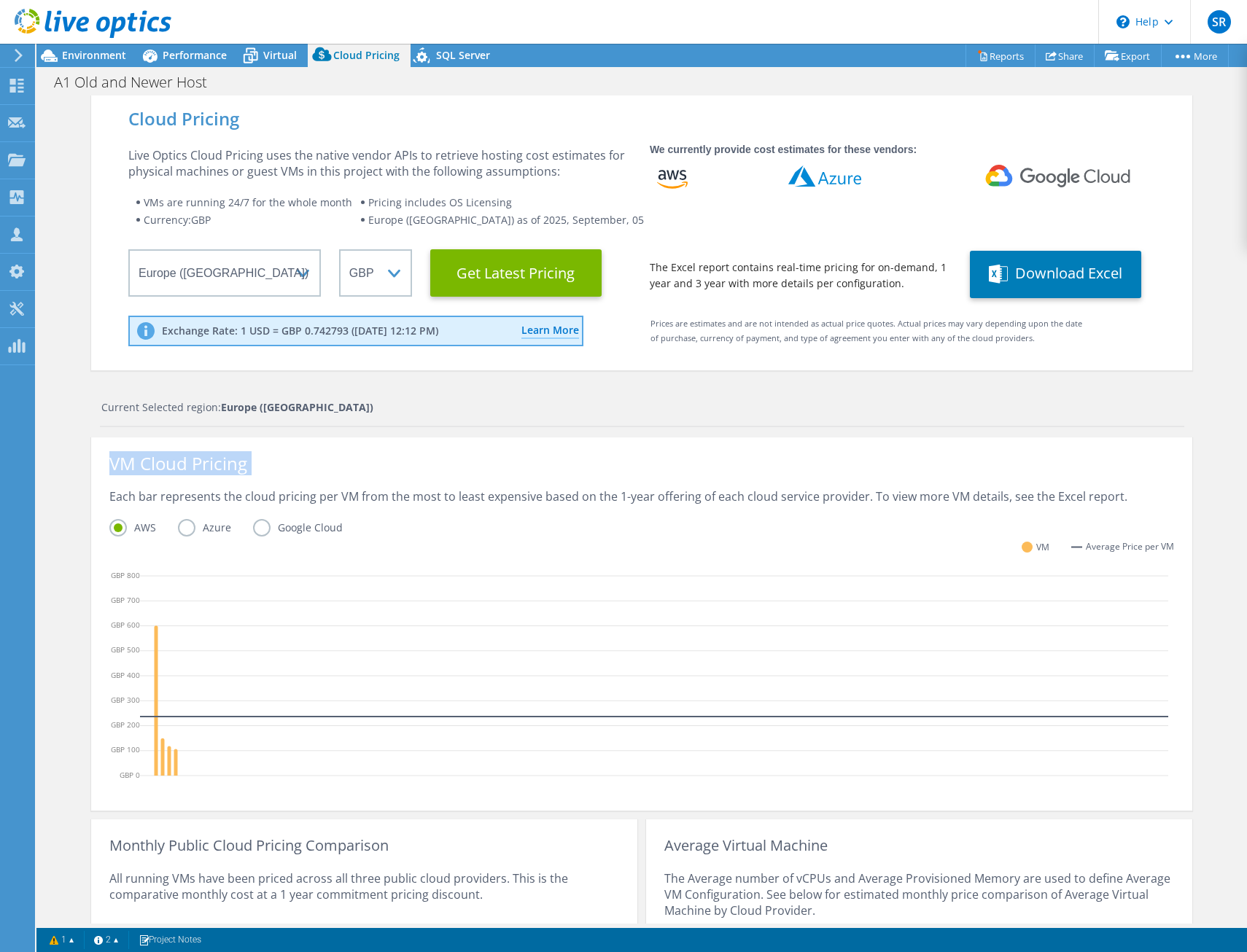
click at [382, 478] on div "VM Cloud Pricing" at bounding box center [641, 471] width 1065 height 32
drag, startPoint x: 382, startPoint y: 478, endPoint x: 412, endPoint y: 485, distance: 30.8
click at [412, 485] on div "VM Cloud Pricing" at bounding box center [641, 471] width 1065 height 32
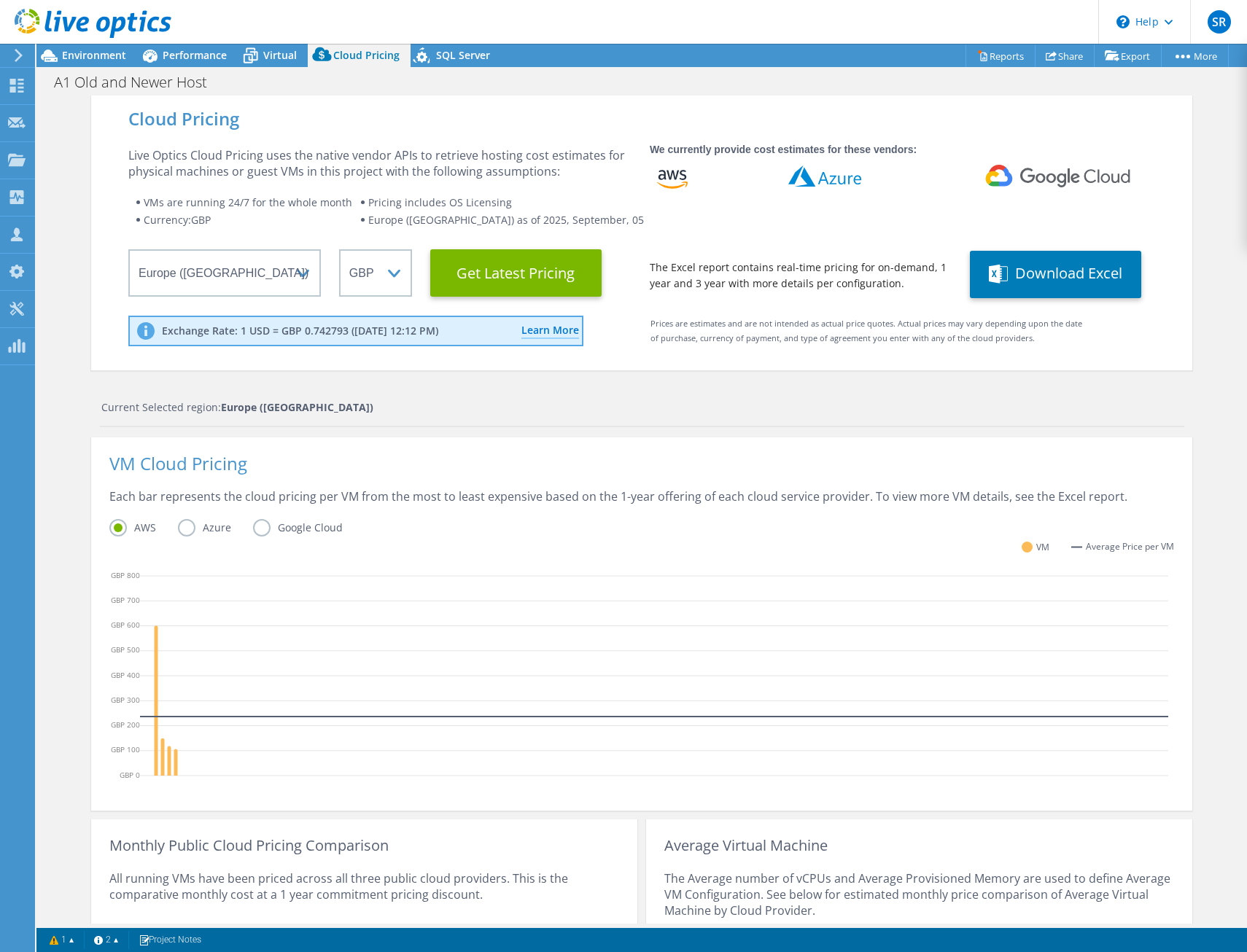
click at [412, 485] on div "VM Cloud Pricing" at bounding box center [641, 471] width 1065 height 32
drag, startPoint x: 412, startPoint y: 485, endPoint x: 410, endPoint y: 517, distance: 32.1
click at [410, 517] on div "Each bar represents the cloud pricing per VM from the most to least expensive b…" at bounding box center [641, 503] width 1065 height 30
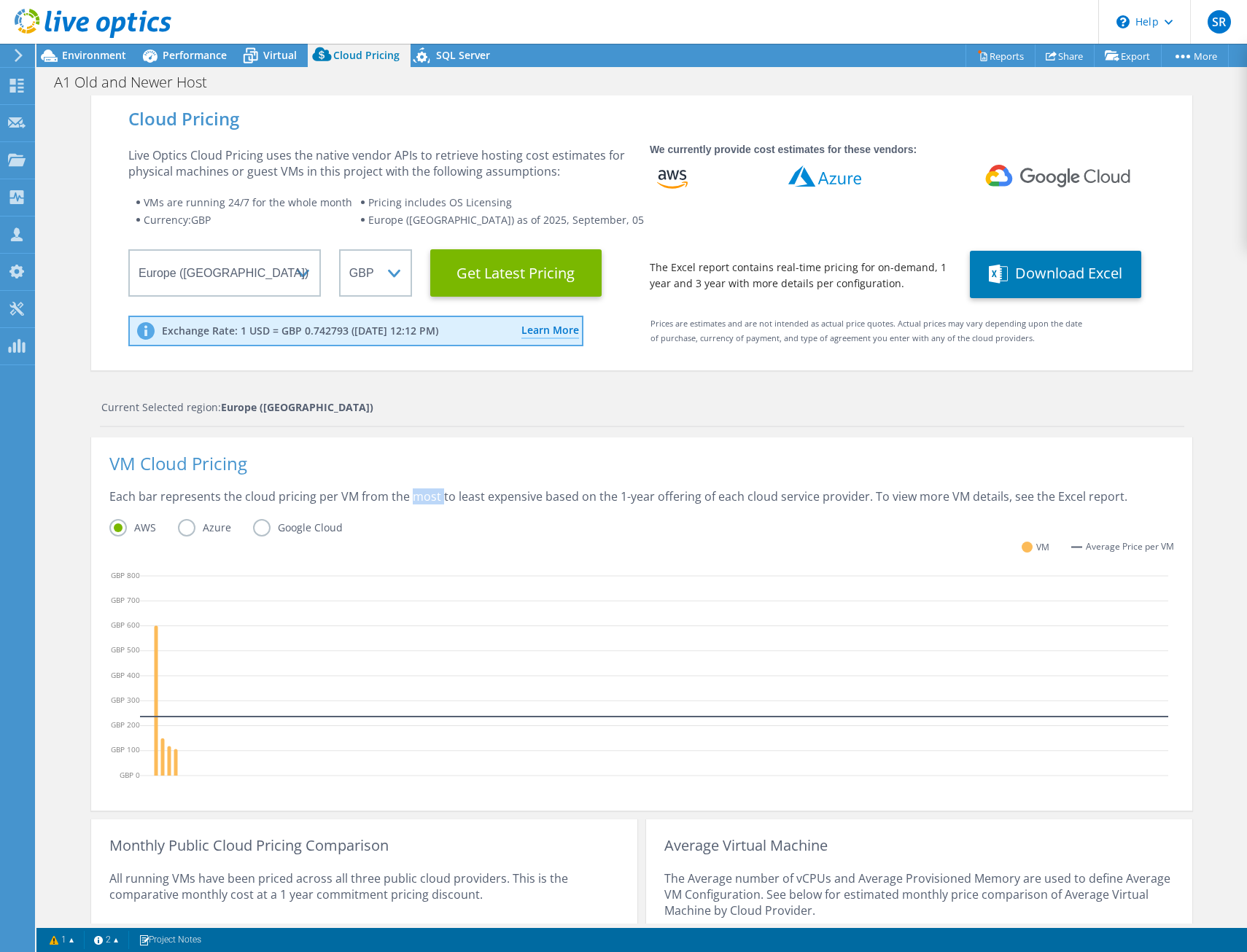
click at [410, 517] on div "Each bar represents the cloud pricing per VM from the most to least expensive b…" at bounding box center [641, 503] width 1065 height 30
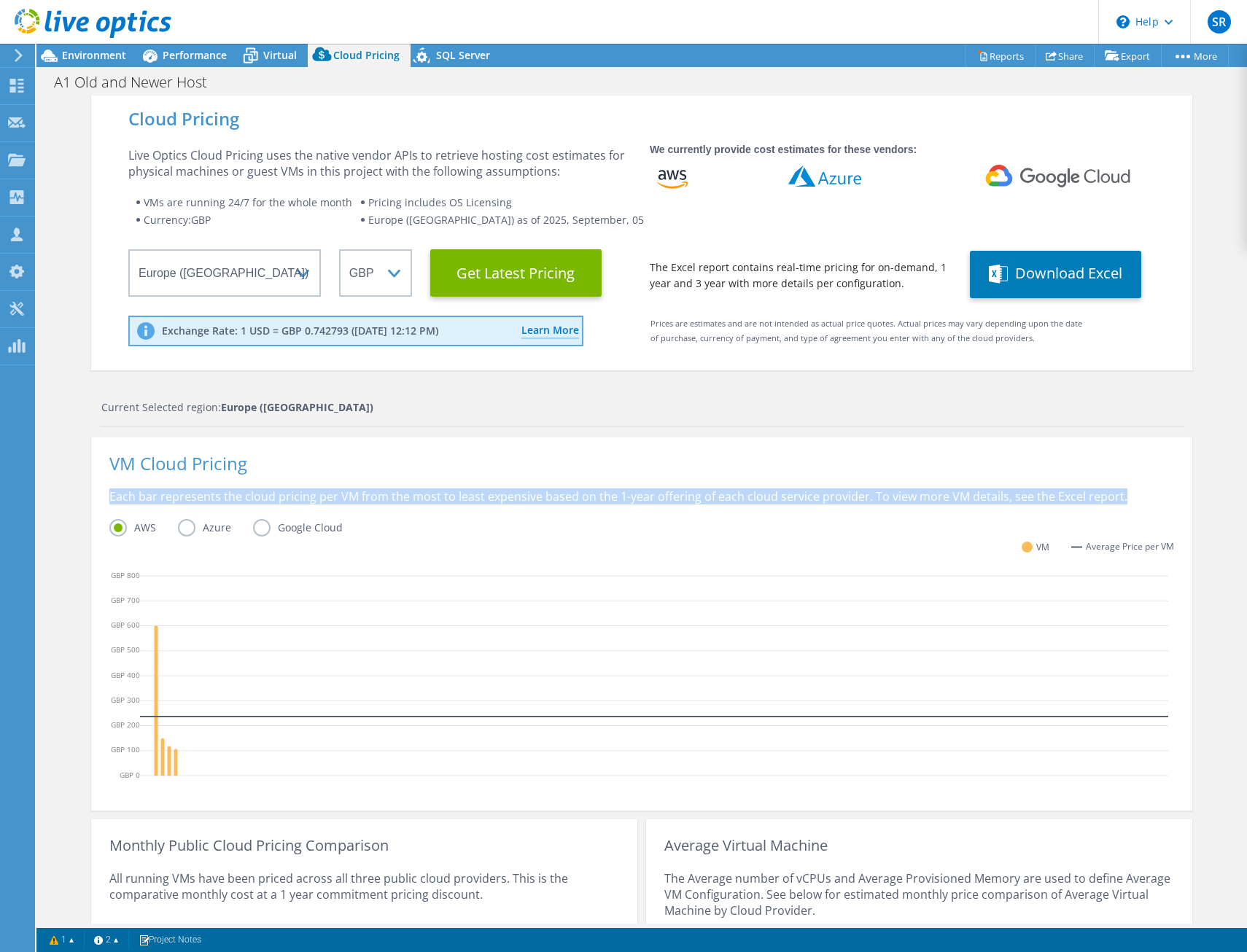
click at [410, 517] on div "Each bar represents the cloud pricing per VM from the most to least expensive b…" at bounding box center [641, 503] width 1065 height 30
drag, startPoint x: 410, startPoint y: 517, endPoint x: 407, endPoint y: 503, distance: 14.3
click at [407, 503] on div "Each bar represents the cloud pricing per VM from the most to least expensive b…" at bounding box center [641, 503] width 1065 height 30
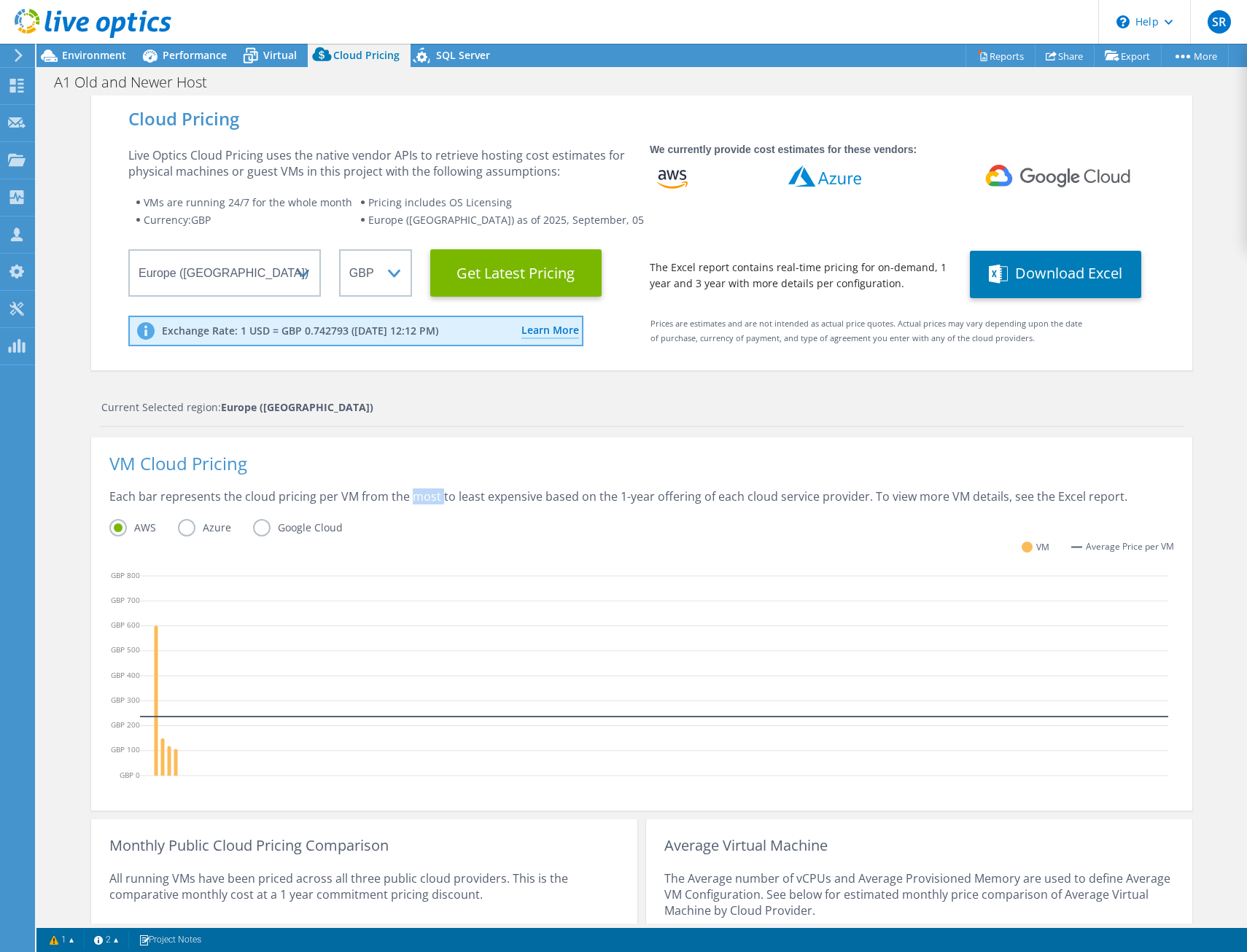
click at [407, 503] on div "Each bar represents the cloud pricing per VM from the most to least expensive b…" at bounding box center [641, 503] width 1065 height 30
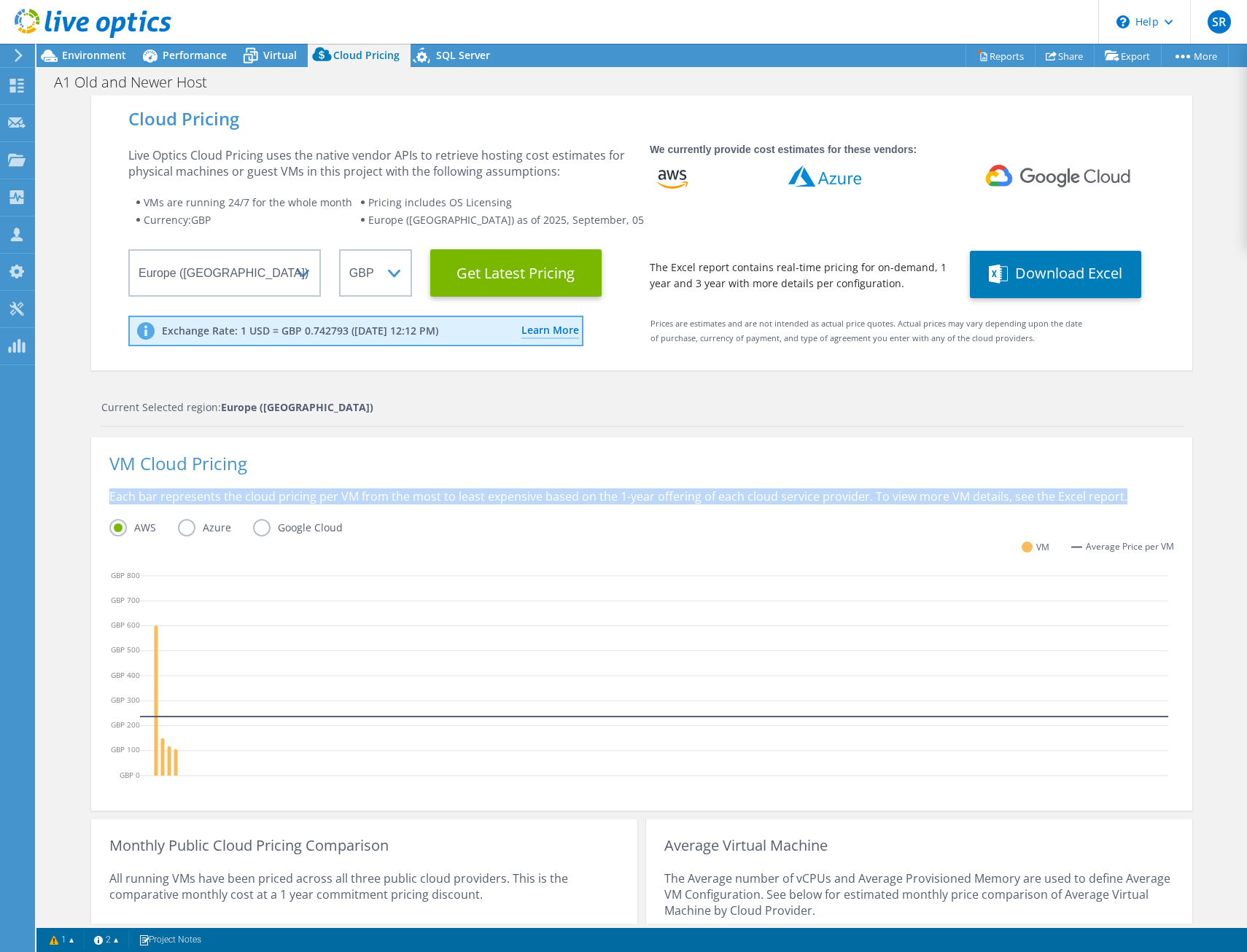
click at [407, 503] on div "Each bar represents the cloud pricing per VM from the most to least expensive b…" at bounding box center [641, 503] width 1065 height 30
drag, startPoint x: 407, startPoint y: 503, endPoint x: 565, endPoint y: 506, distance: 158.0
click at [565, 506] on div "Each bar represents the cloud pricing per VM from the most to least expensive b…" at bounding box center [641, 503] width 1065 height 30
click at [561, 506] on div "Each bar represents the cloud pricing per VM from the most to least expensive b…" at bounding box center [641, 503] width 1065 height 30
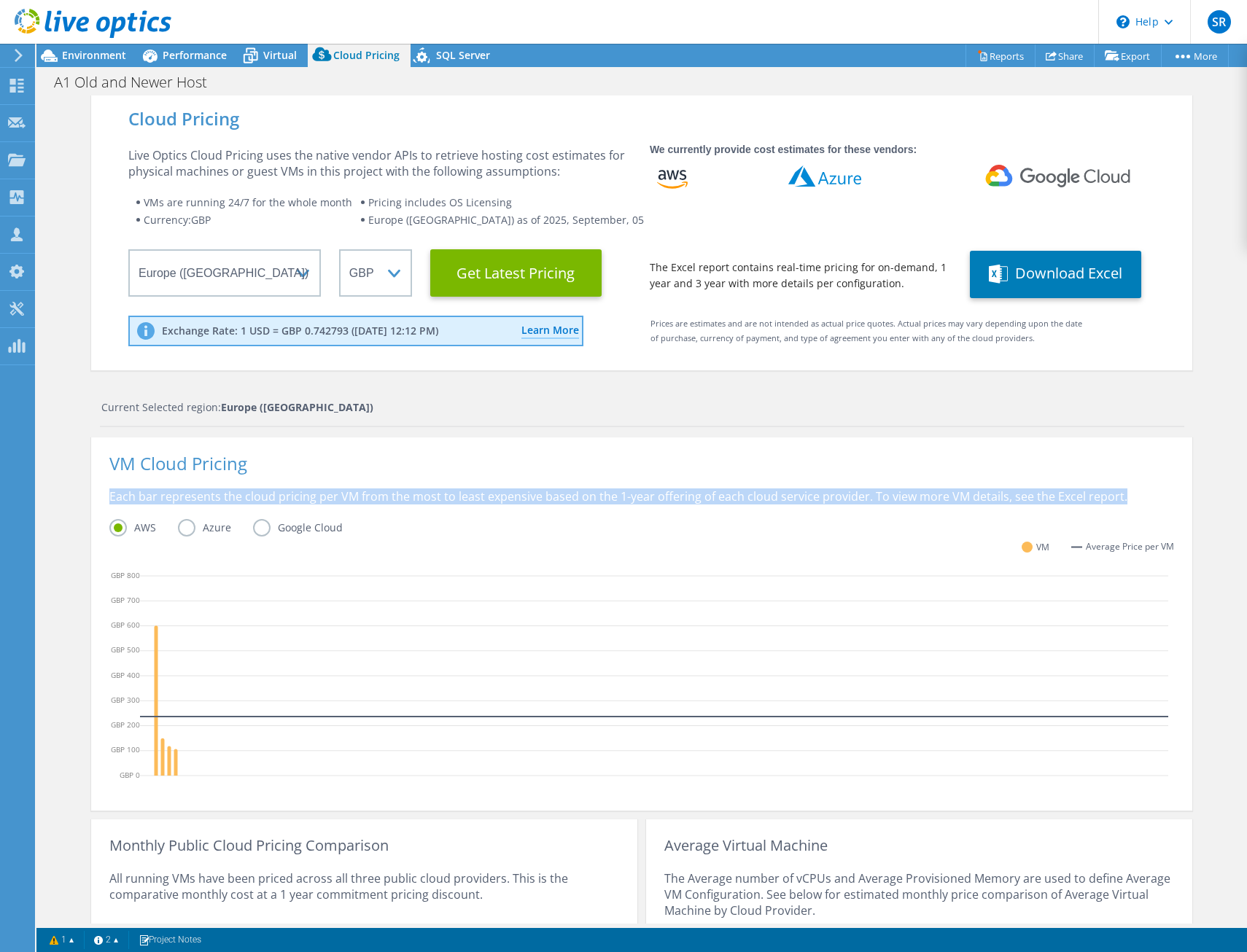
click at [560, 502] on div "Each bar represents the cloud pricing per VM from the most to least expensive b…" at bounding box center [641, 503] width 1065 height 30
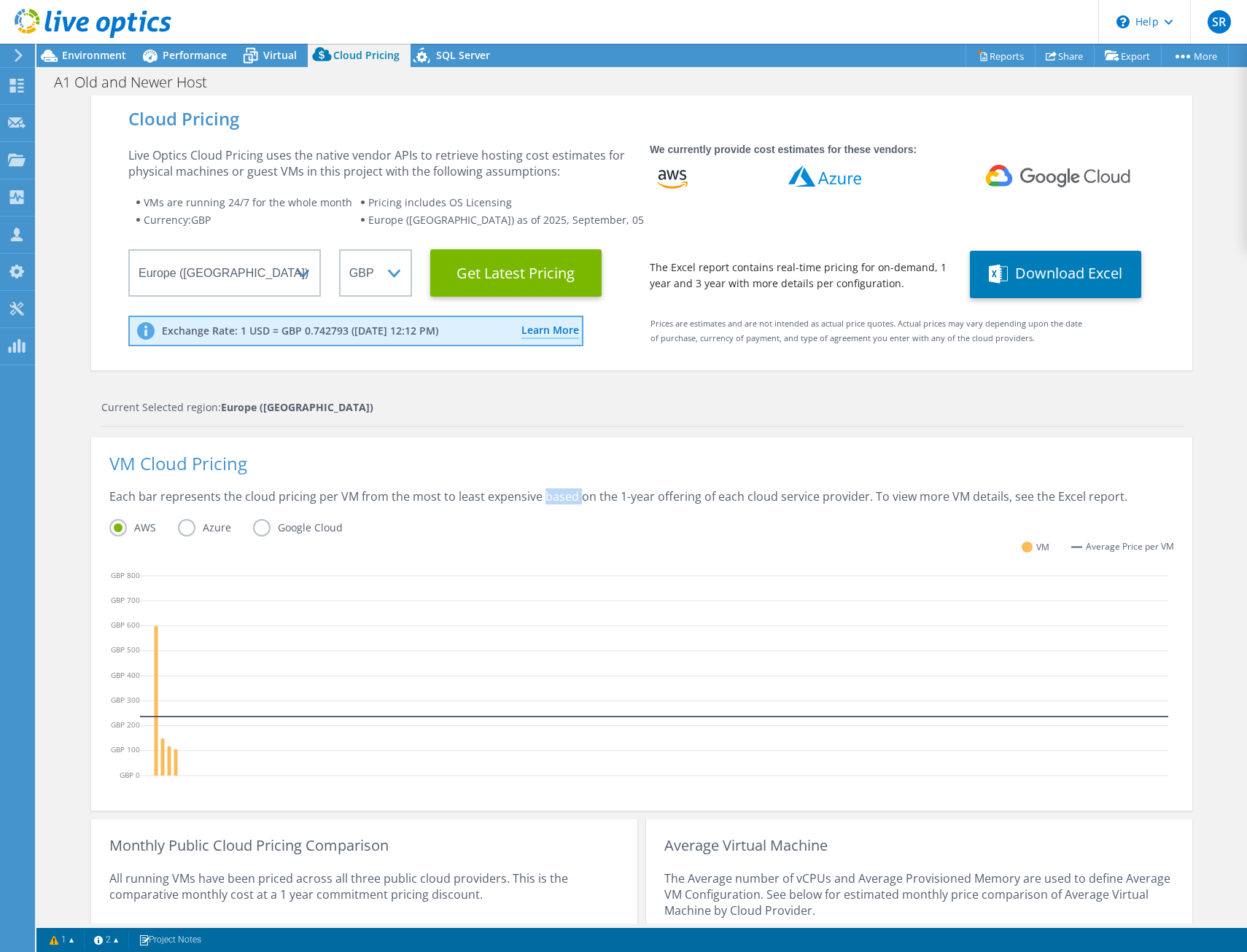
click at [560, 502] on div "Each bar represents the cloud pricing per VM from the most to least expensive b…" at bounding box center [641, 503] width 1065 height 30
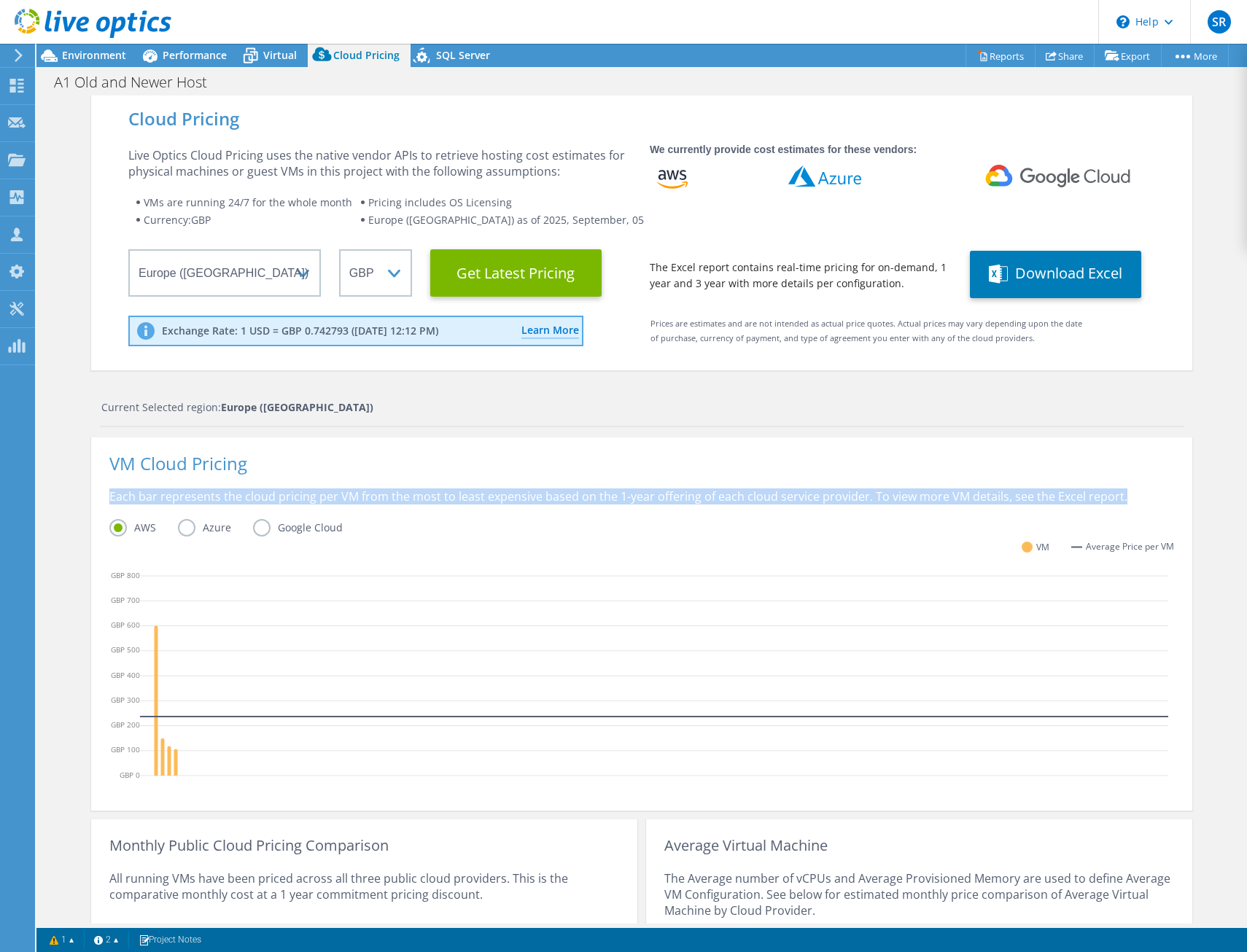
click at [560, 502] on div "Each bar represents the cloud pricing per VM from the most to least expensive b…" at bounding box center [641, 503] width 1065 height 30
drag, startPoint x: 560, startPoint y: 502, endPoint x: 596, endPoint y: 497, distance: 36.3
click at [596, 497] on div "Each bar represents the cloud pricing per VM from the most to least expensive b…" at bounding box center [641, 503] width 1065 height 30
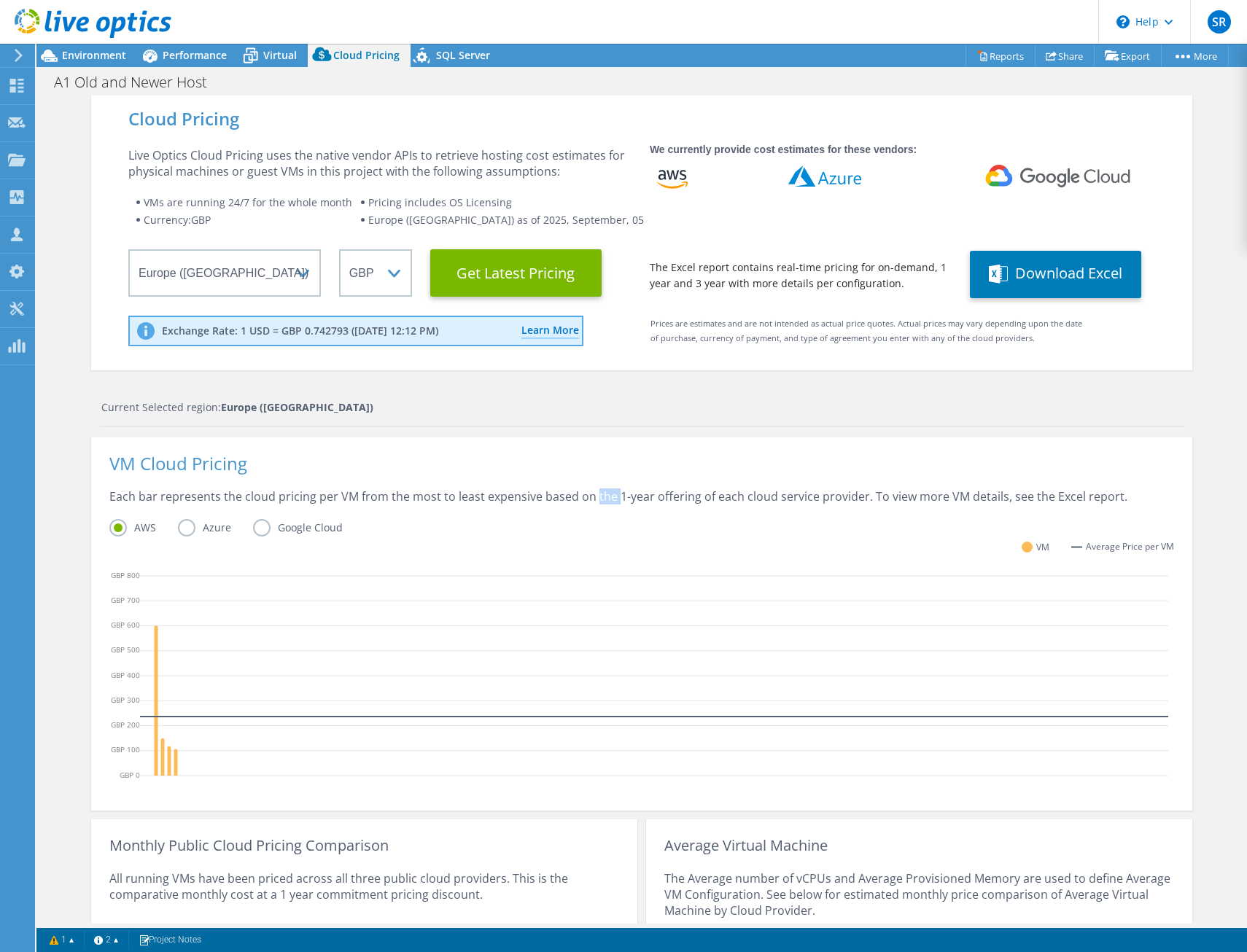
click at [596, 497] on div "Each bar represents the cloud pricing per VM from the most to least expensive b…" at bounding box center [641, 503] width 1065 height 30
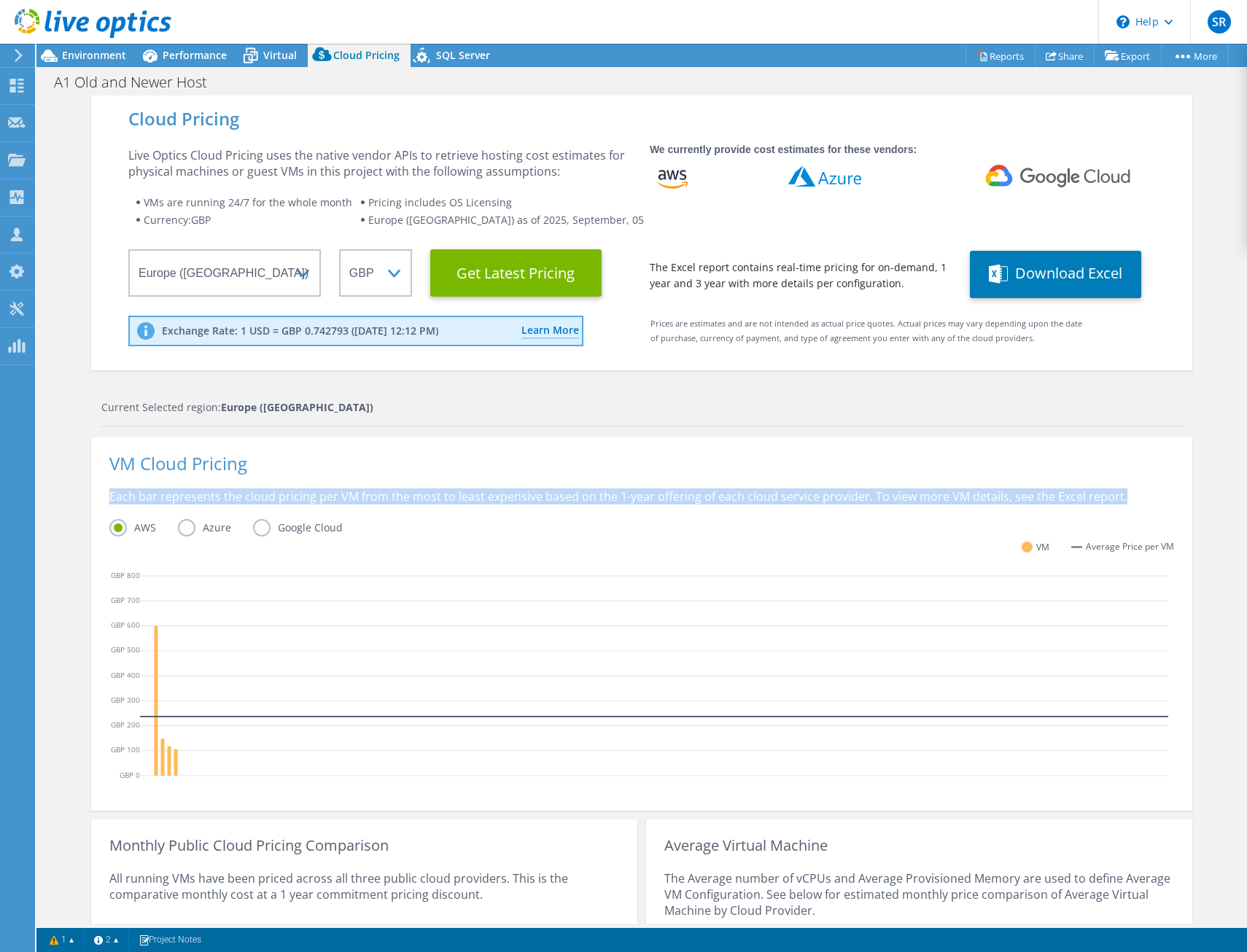
click at [596, 497] on div "Each bar represents the cloud pricing per VM from the most to least expensive b…" at bounding box center [641, 503] width 1065 height 30
click at [594, 497] on div "Each bar represents the cloud pricing per VM from the most to least expensive b…" at bounding box center [641, 503] width 1065 height 30
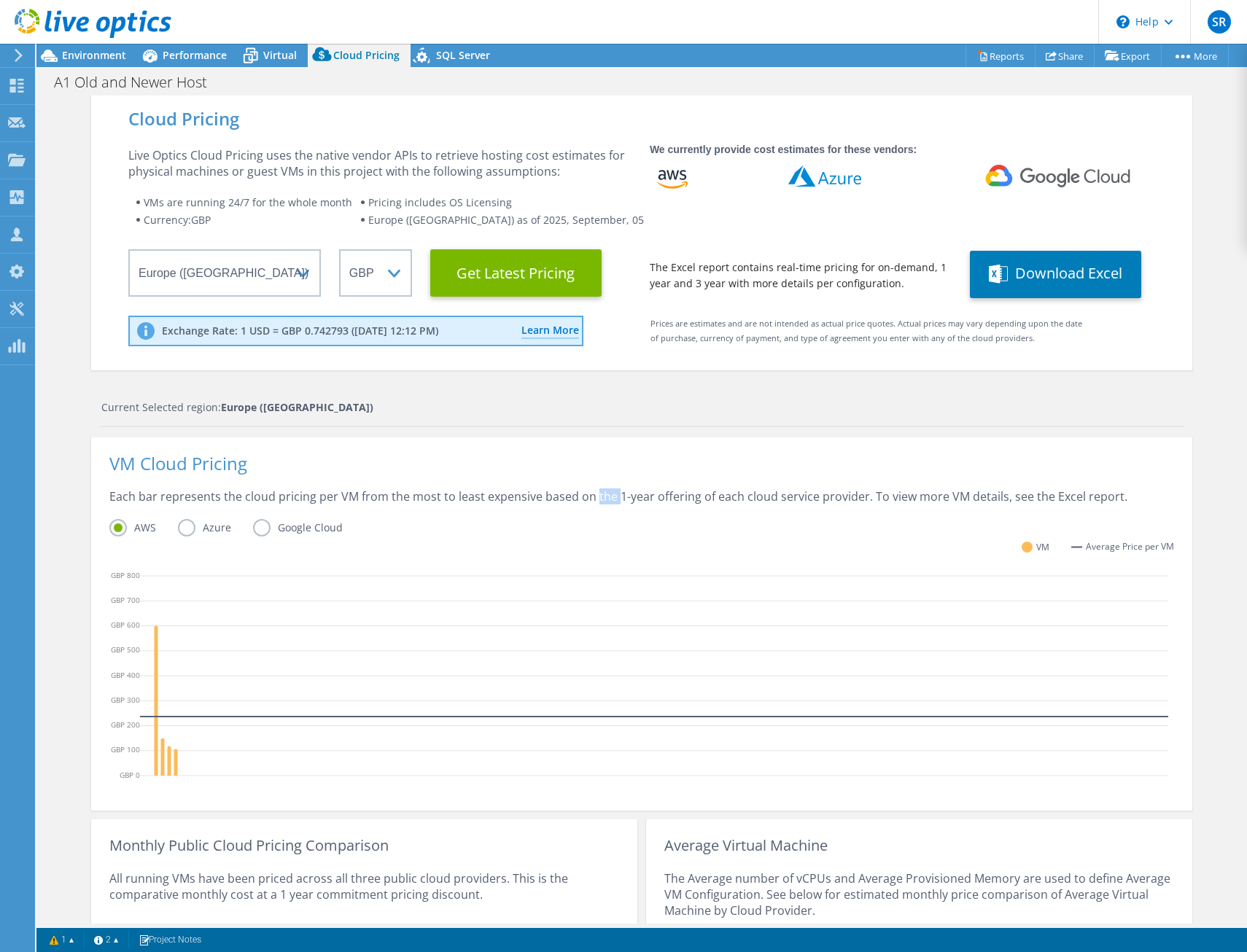
click at [594, 497] on div "Each bar represents the cloud pricing per VM from the most to least expensive b…" at bounding box center [641, 503] width 1065 height 30
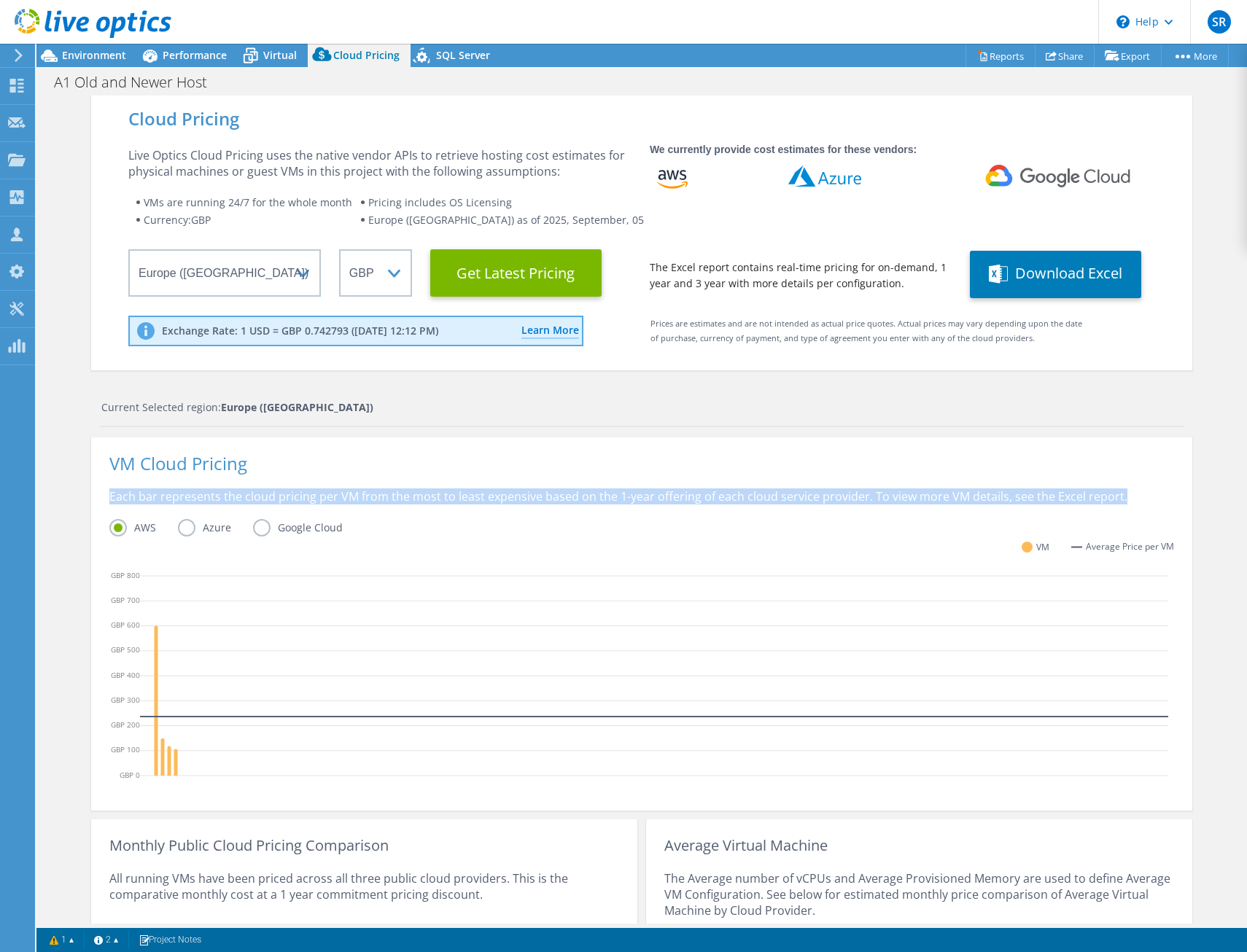
click at [594, 497] on div "Each bar represents the cloud pricing per VM from the most to least expensive b…" at bounding box center [641, 503] width 1065 height 30
drag, startPoint x: 594, startPoint y: 497, endPoint x: 577, endPoint y: 499, distance: 17.1
click at [577, 499] on div "Each bar represents the cloud pricing per VM from the most to least expensive b…" at bounding box center [641, 503] width 1065 height 30
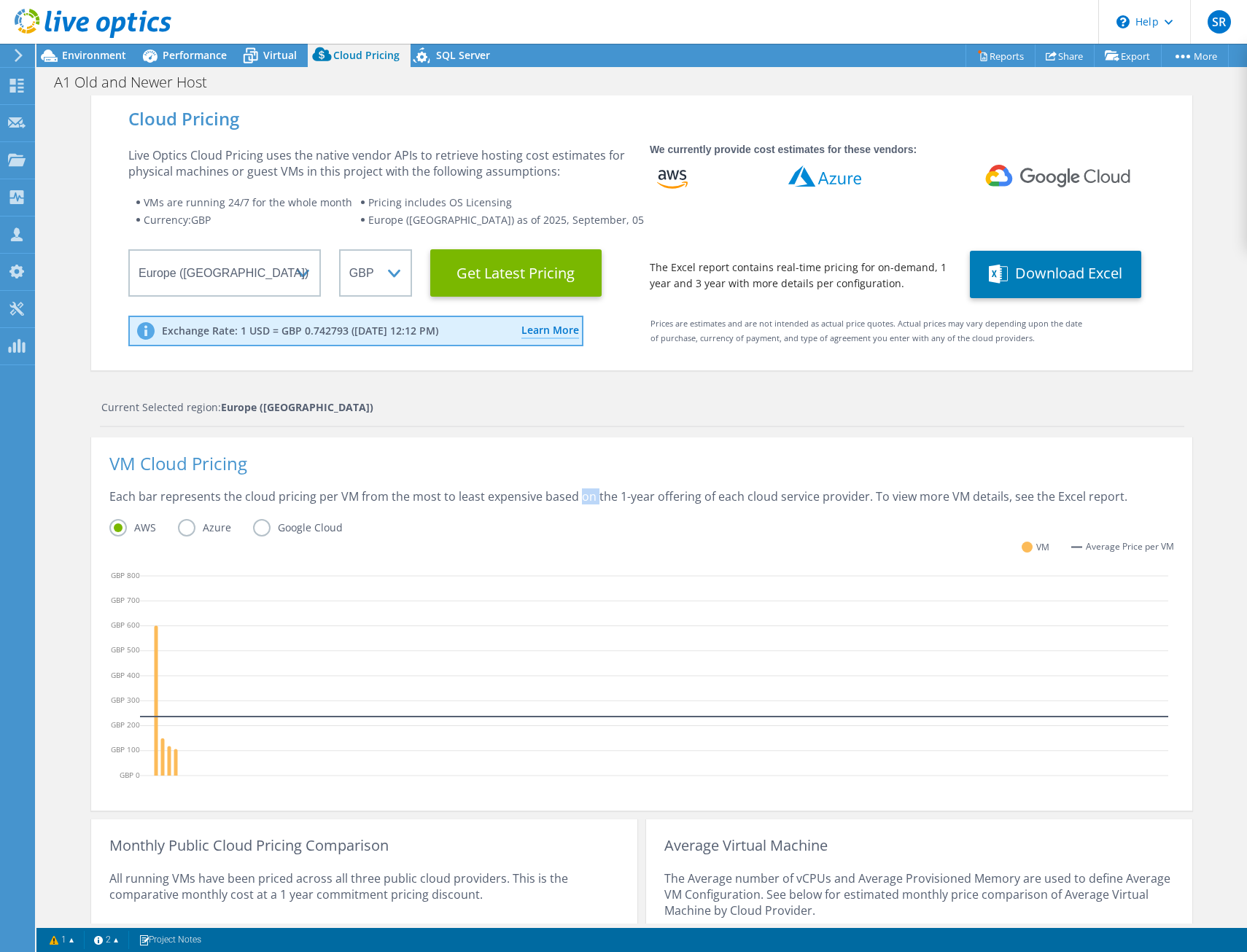
click at [577, 499] on div "Each bar represents the cloud pricing per VM from the most to least expensive b…" at bounding box center [641, 503] width 1065 height 30
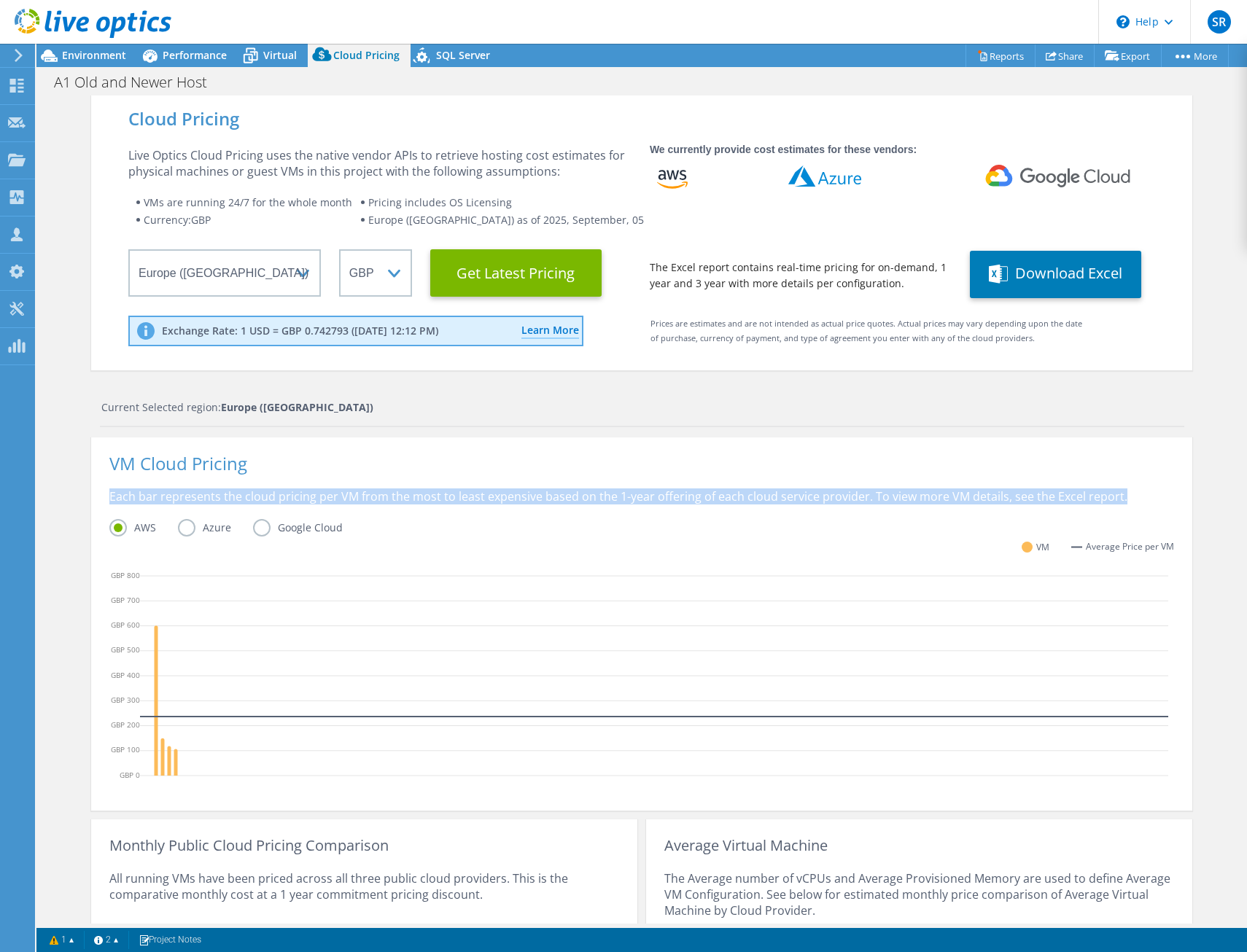
click at [577, 499] on div "Each bar represents the cloud pricing per VM from the most to least expensive b…" at bounding box center [641, 503] width 1065 height 30
drag, startPoint x: 578, startPoint y: 499, endPoint x: 597, endPoint y: 499, distance: 19.0
click at [597, 499] on div "Each bar represents the cloud pricing per VM from the most to least expensive b…" at bounding box center [641, 503] width 1065 height 30
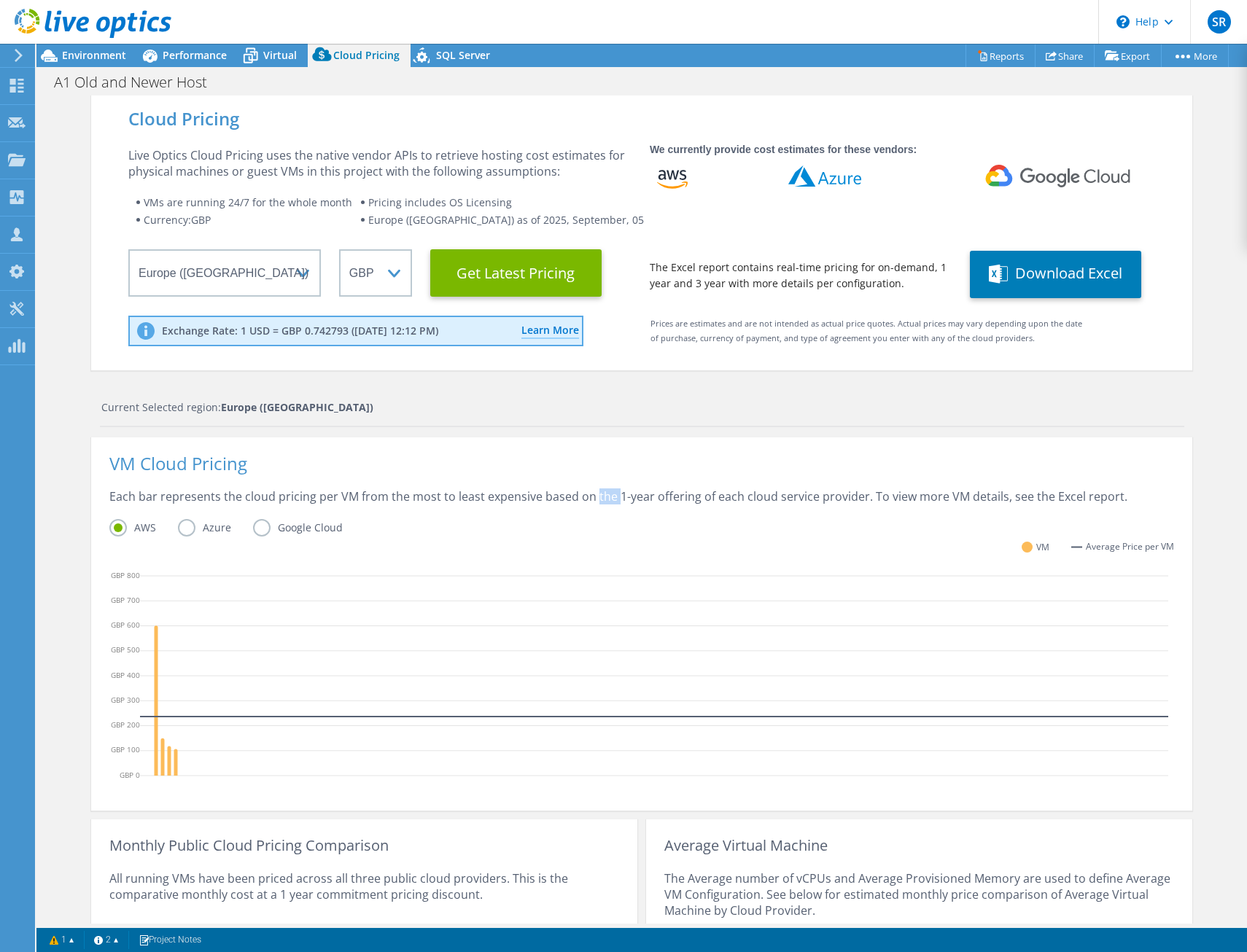
click at [597, 499] on div "Each bar represents the cloud pricing per VM from the most to least expensive b…" at bounding box center [641, 503] width 1065 height 30
click at [592, 497] on div "Each bar represents the cloud pricing per VM from the most to least expensive b…" at bounding box center [641, 503] width 1065 height 30
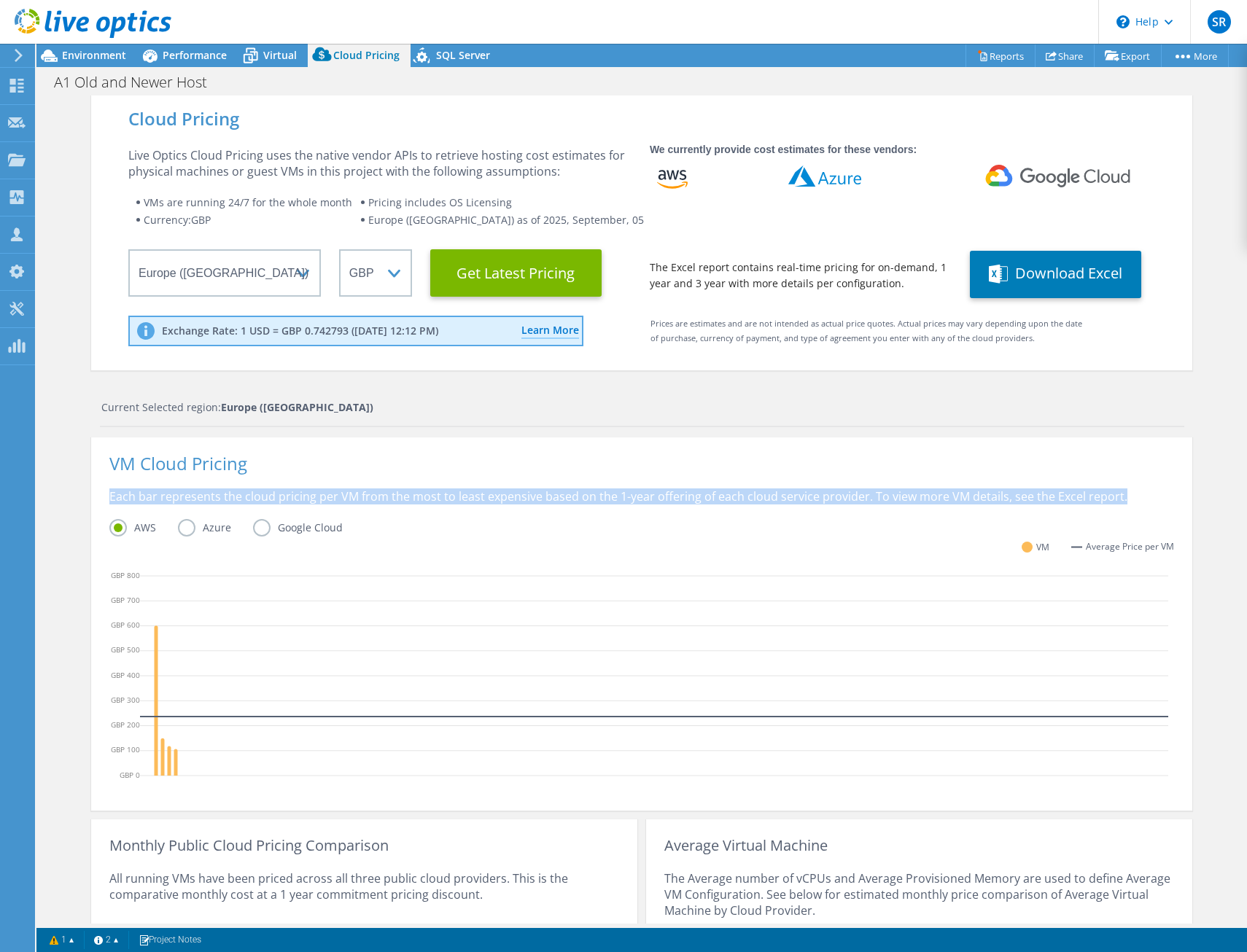
click at [592, 497] on div "Each bar represents the cloud pricing per VM from the most to least expensive b…" at bounding box center [641, 503] width 1065 height 30
drag, startPoint x: 592, startPoint y: 497, endPoint x: 580, endPoint y: 494, distance: 12.4
click at [580, 494] on div "Each bar represents the cloud pricing per VM from the most to least expensive b…" at bounding box center [641, 503] width 1065 height 30
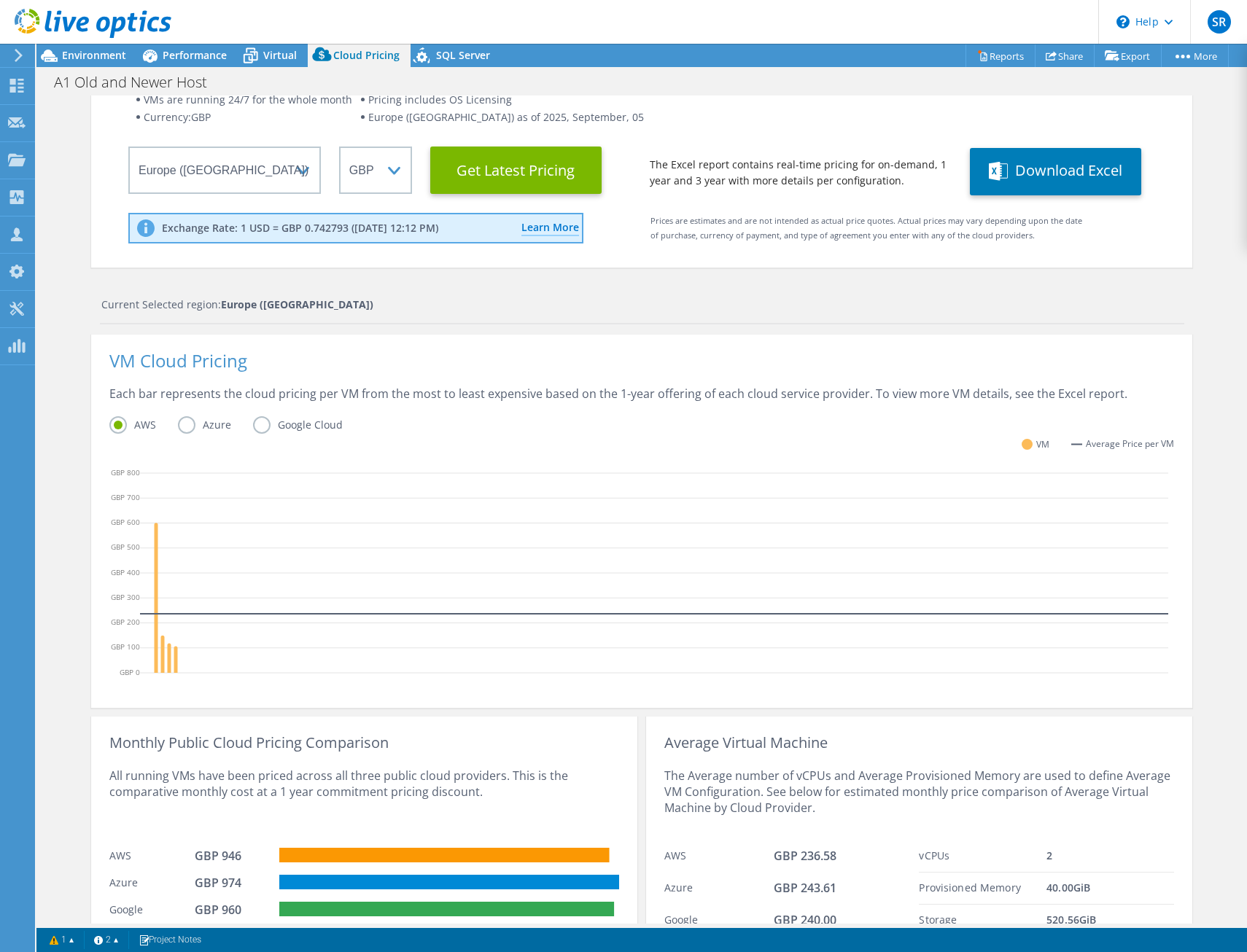
scroll to position [169, 0]
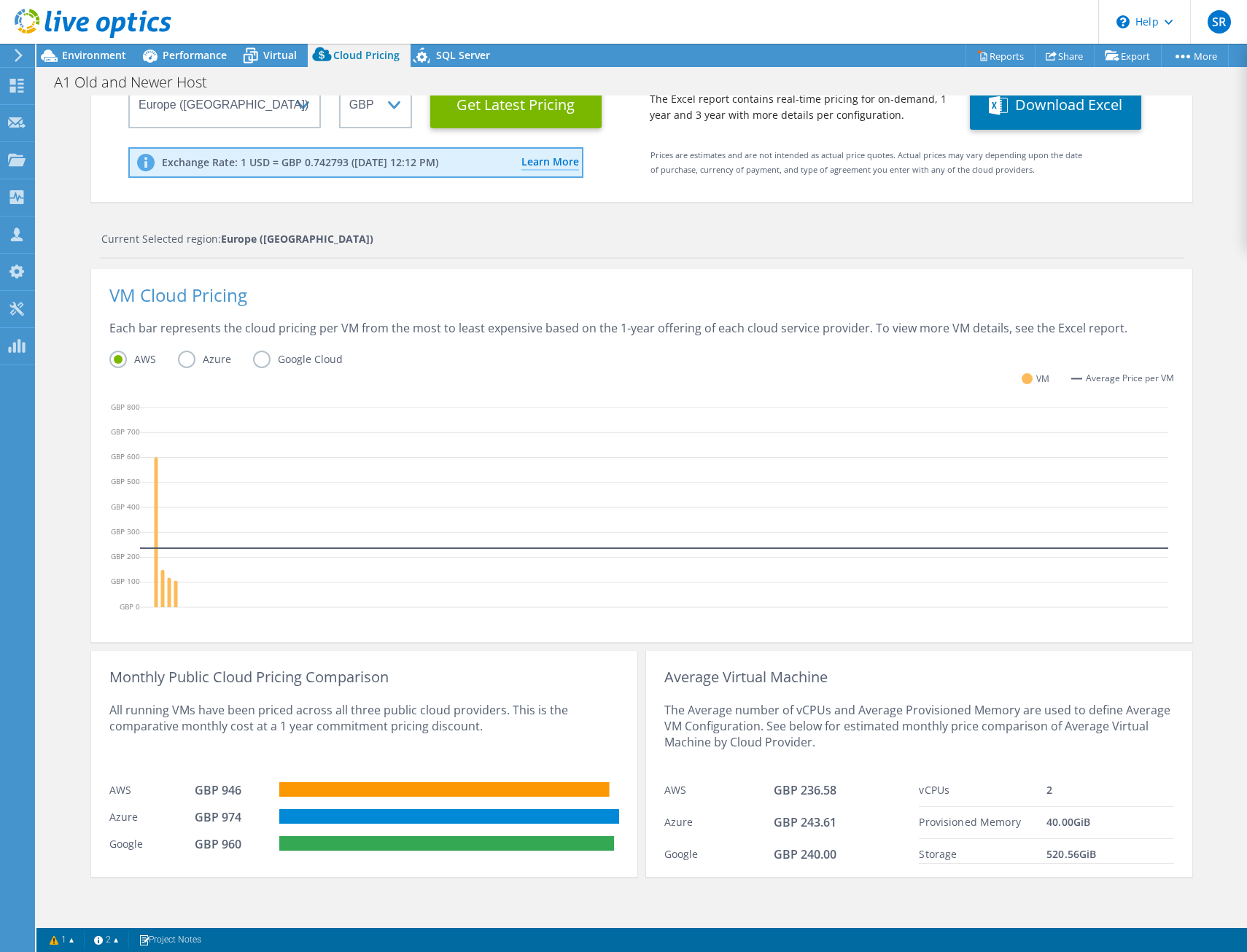
click at [195, 353] on label "Azure" at bounding box center [215, 359] width 76 height 18
click at [0, 0] on input "Azure" at bounding box center [0, 0] width 0 height 0
click at [402, 336] on div "Each bar represents the cloud pricing per VM from the most to least expensive b…" at bounding box center [641, 335] width 1065 height 30
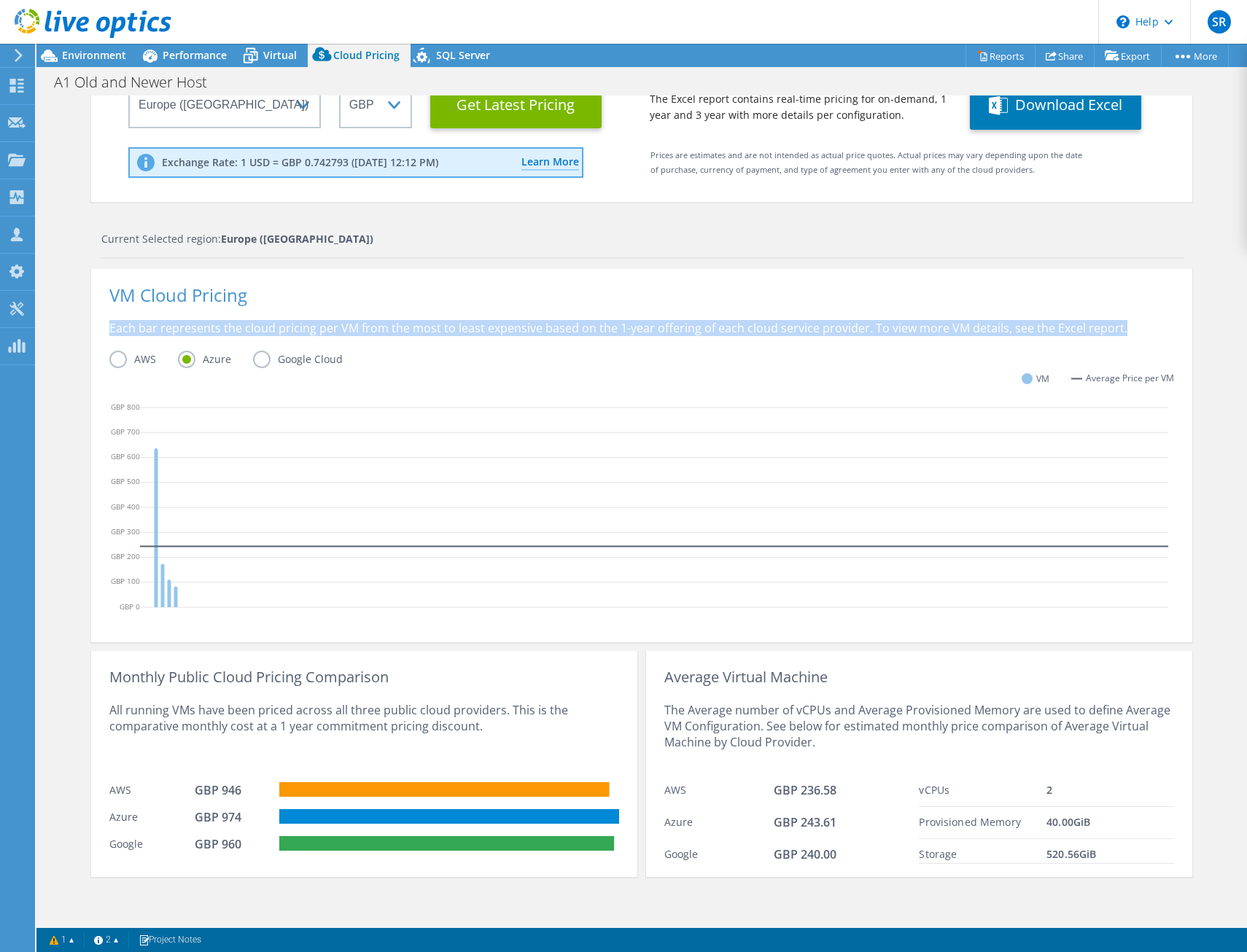
click at [402, 336] on div "Each bar represents the cloud pricing per VM from the most to least expensive b…" at bounding box center [641, 335] width 1065 height 30
drag, startPoint x: 402, startPoint y: 336, endPoint x: 345, endPoint y: 328, distance: 57.6
click at [345, 328] on div "Each bar represents the cloud pricing per VM from the most to least expensive b…" at bounding box center [641, 335] width 1065 height 30
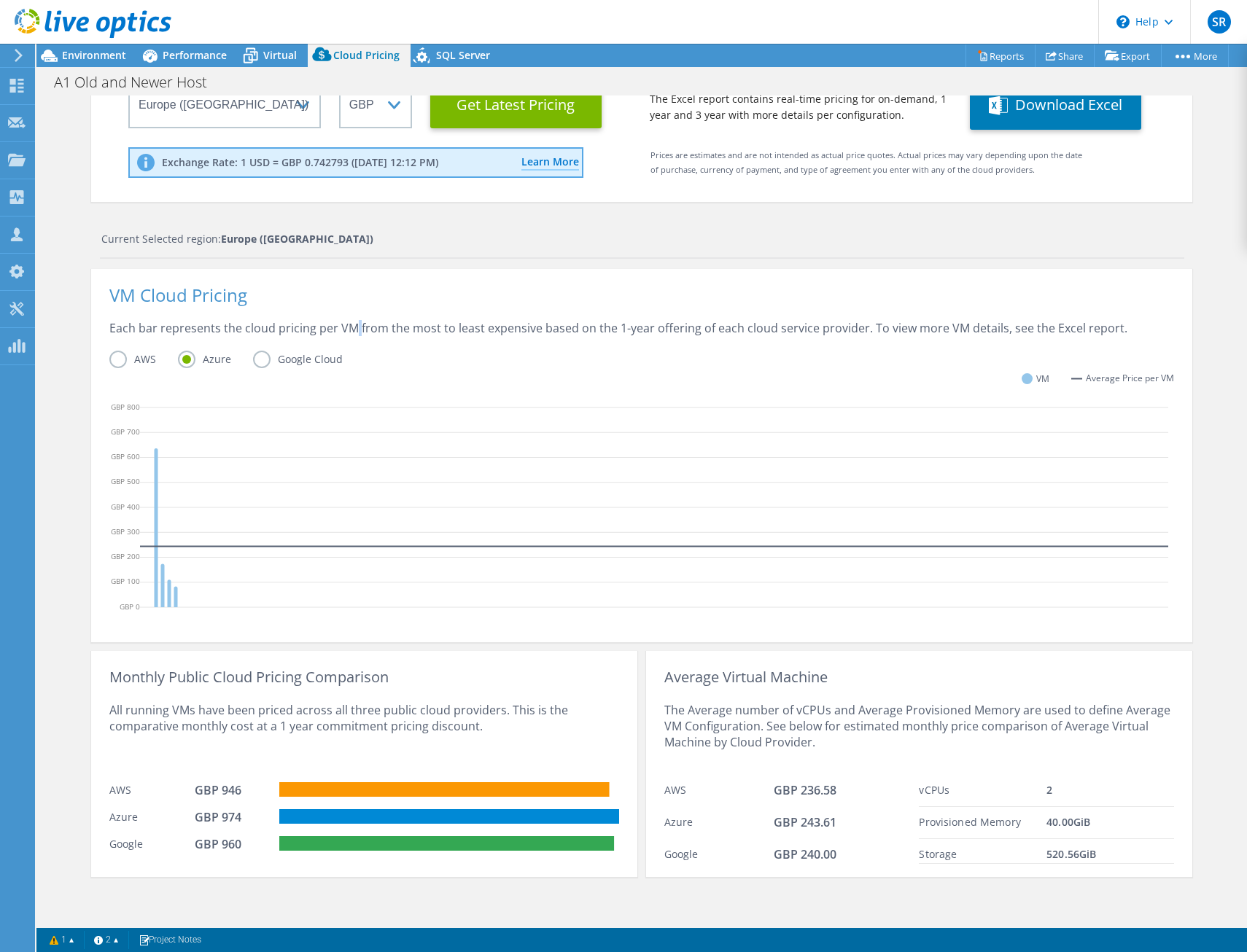
click at [345, 328] on div "Each bar represents the cloud pricing per VM from the most to least expensive b…" at bounding box center [641, 335] width 1065 height 30
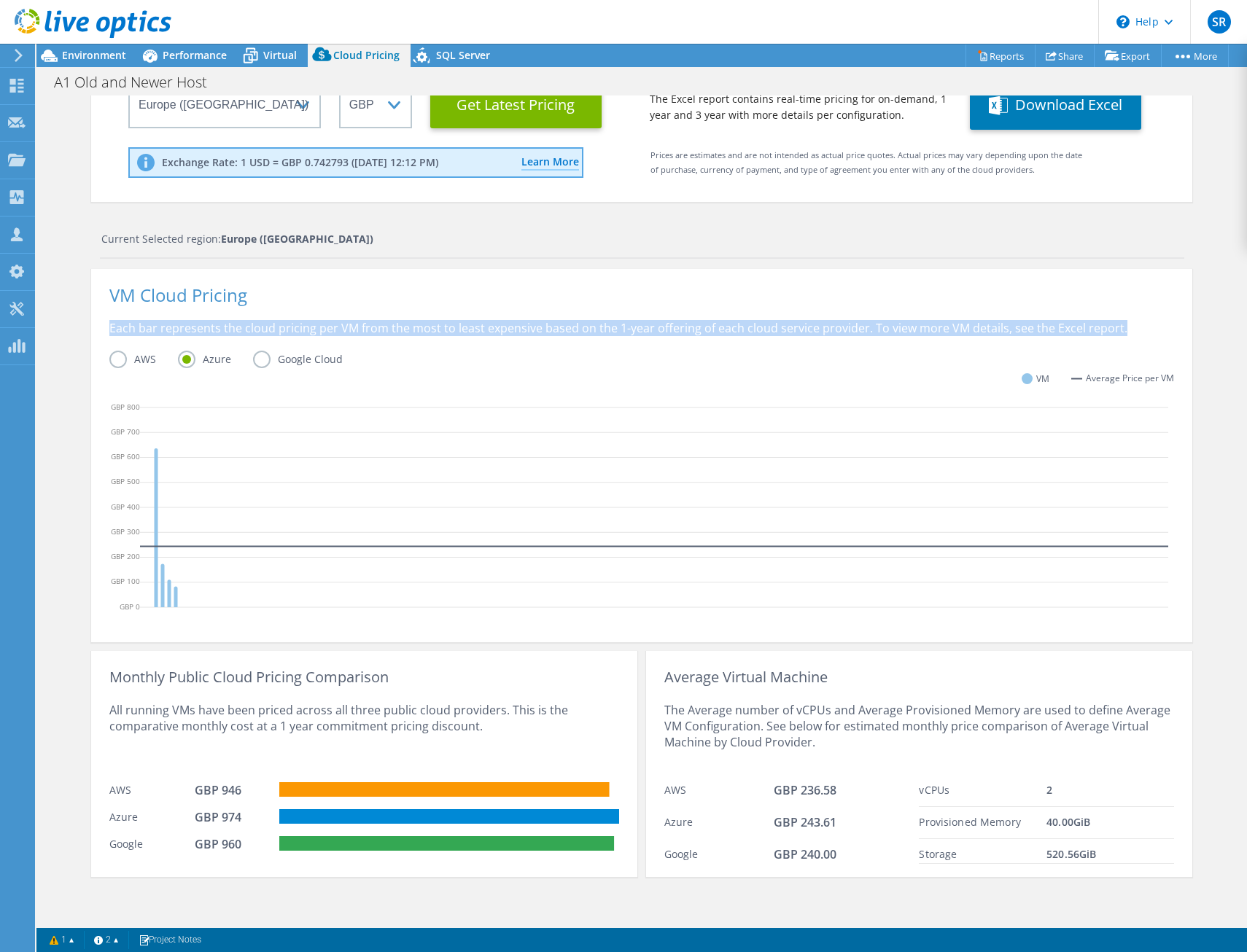
click at [345, 328] on div "Each bar represents the cloud pricing per VM from the most to least expensive b…" at bounding box center [641, 335] width 1065 height 30
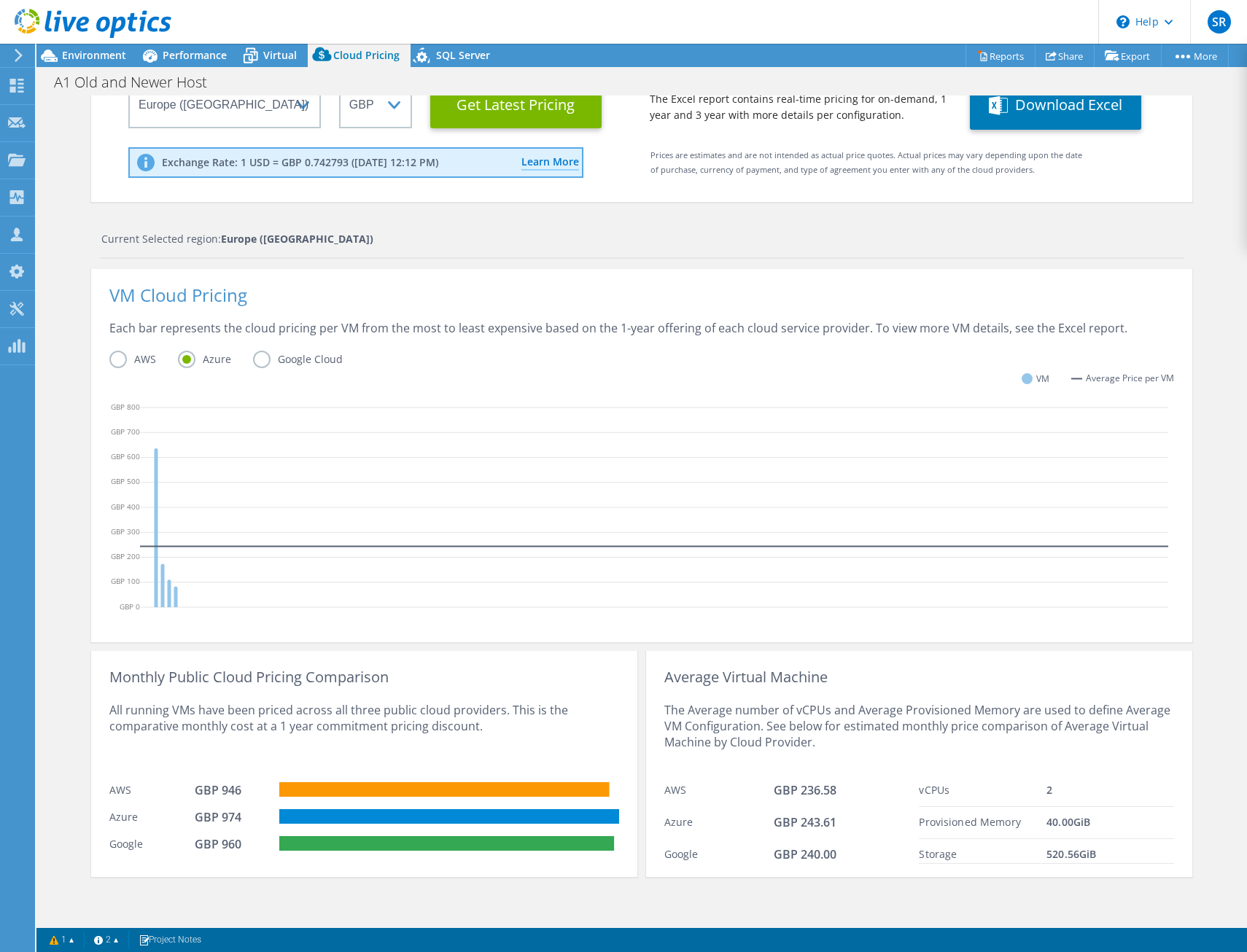
drag, startPoint x: 345, startPoint y: 328, endPoint x: 275, endPoint y: 305, distance: 73.7
click at [275, 305] on div "VM Cloud Pricing" at bounding box center [641, 303] width 1065 height 32
drag, startPoint x: 275, startPoint y: 305, endPoint x: 297, endPoint y: 328, distance: 31.8
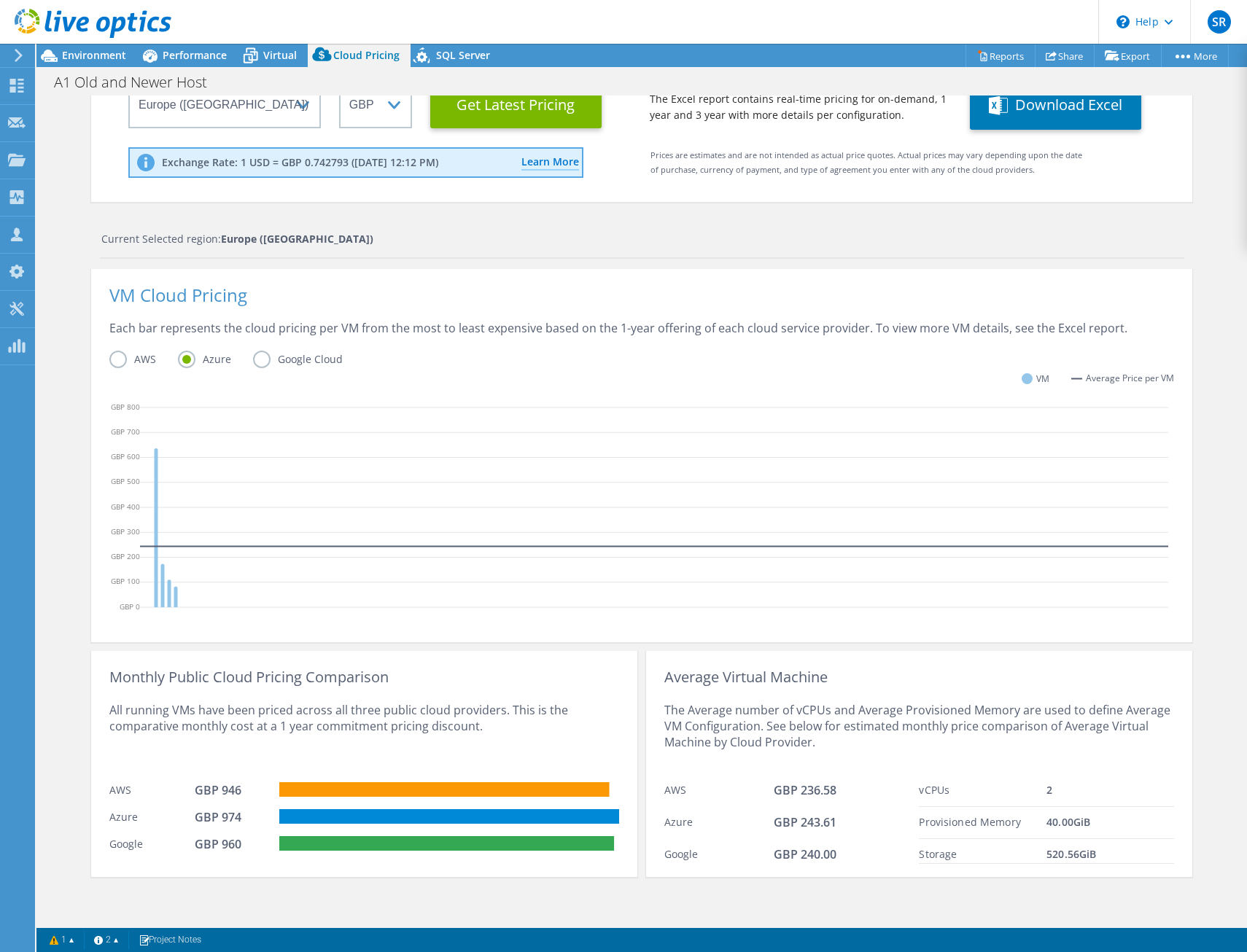
click at [297, 328] on div "Each bar represents the cloud pricing per VM from the most to least expensive b…" at bounding box center [641, 335] width 1065 height 30
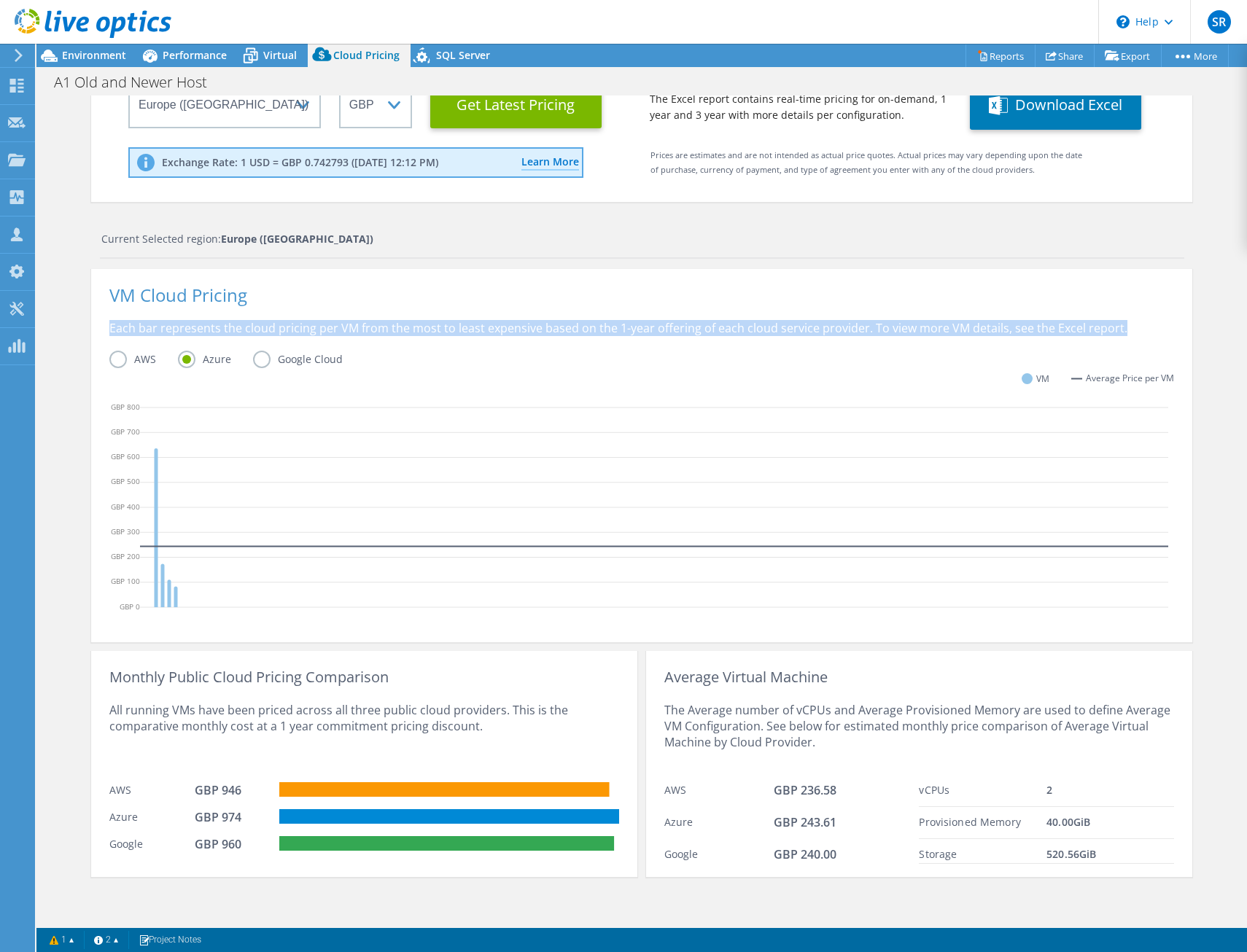
click at [297, 328] on div "Each bar represents the cloud pricing per VM from the most to least expensive b…" at bounding box center [641, 335] width 1065 height 30
drag, startPoint x: 297, startPoint y: 328, endPoint x: 454, endPoint y: 336, distance: 157.2
click at [454, 336] on div "Each bar represents the cloud pricing per VM from the most to least expensive b…" at bounding box center [641, 335] width 1065 height 30
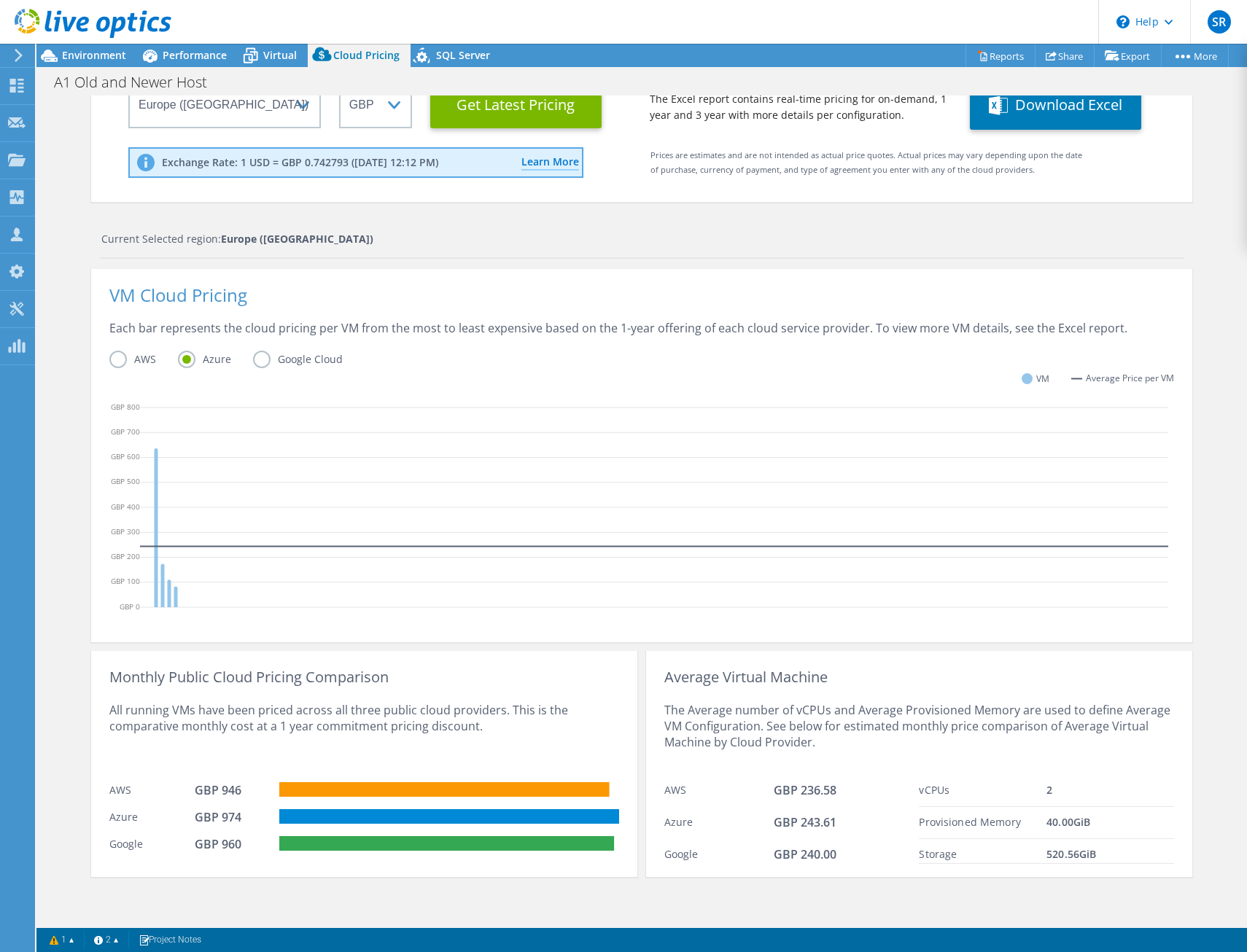
click at [620, 338] on div "Each bar represents the cloud pricing per VM from the most to least expensive b…" at bounding box center [641, 335] width 1065 height 30
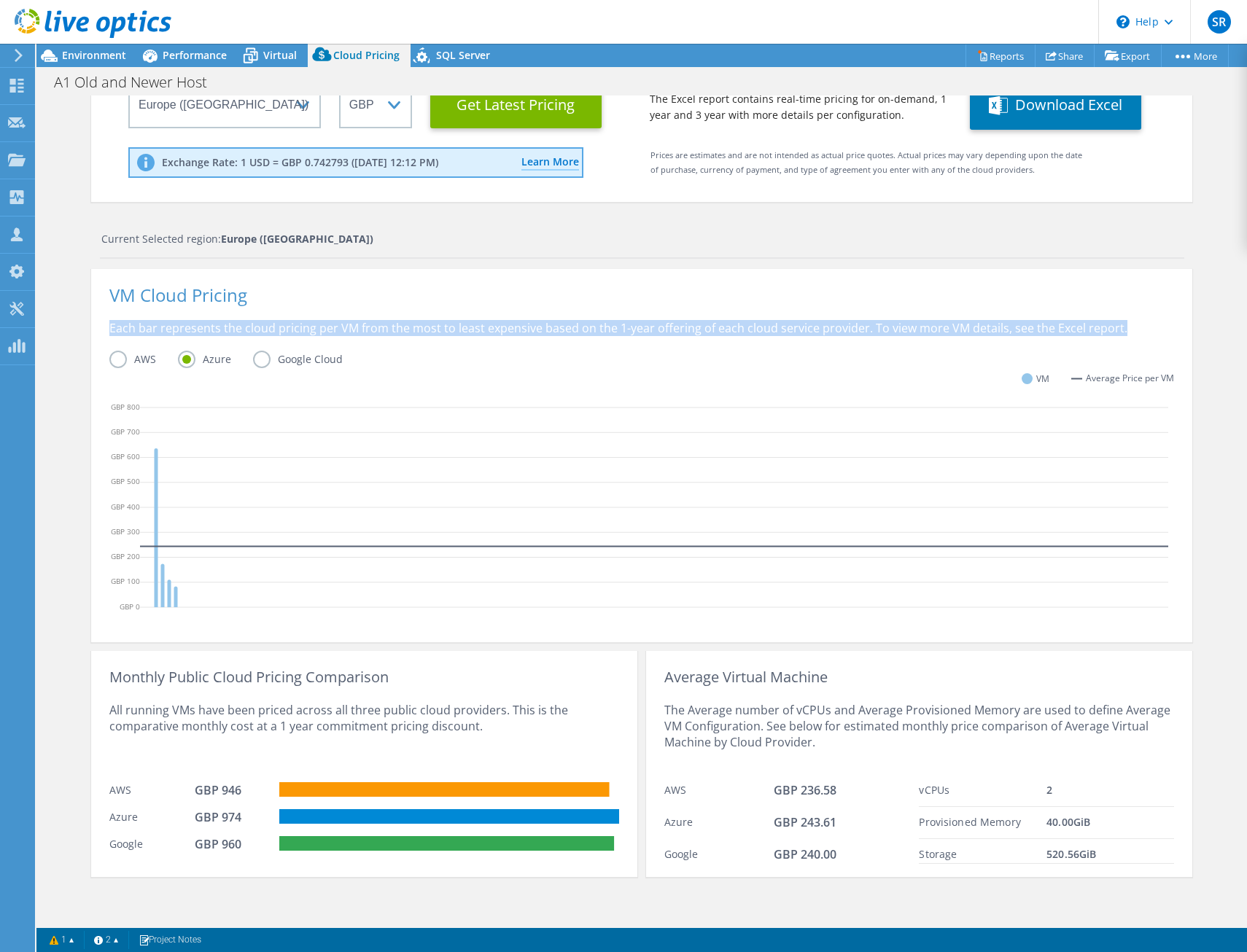
click at [620, 338] on div "Each bar represents the cloud pricing per VM from the most to least expensive b…" at bounding box center [641, 335] width 1065 height 30
drag, startPoint x: 620, startPoint y: 338, endPoint x: 520, endPoint y: 333, distance: 100.1
click at [520, 333] on div "Each bar represents the cloud pricing per VM from the most to least expensive b…" at bounding box center [641, 335] width 1065 height 30
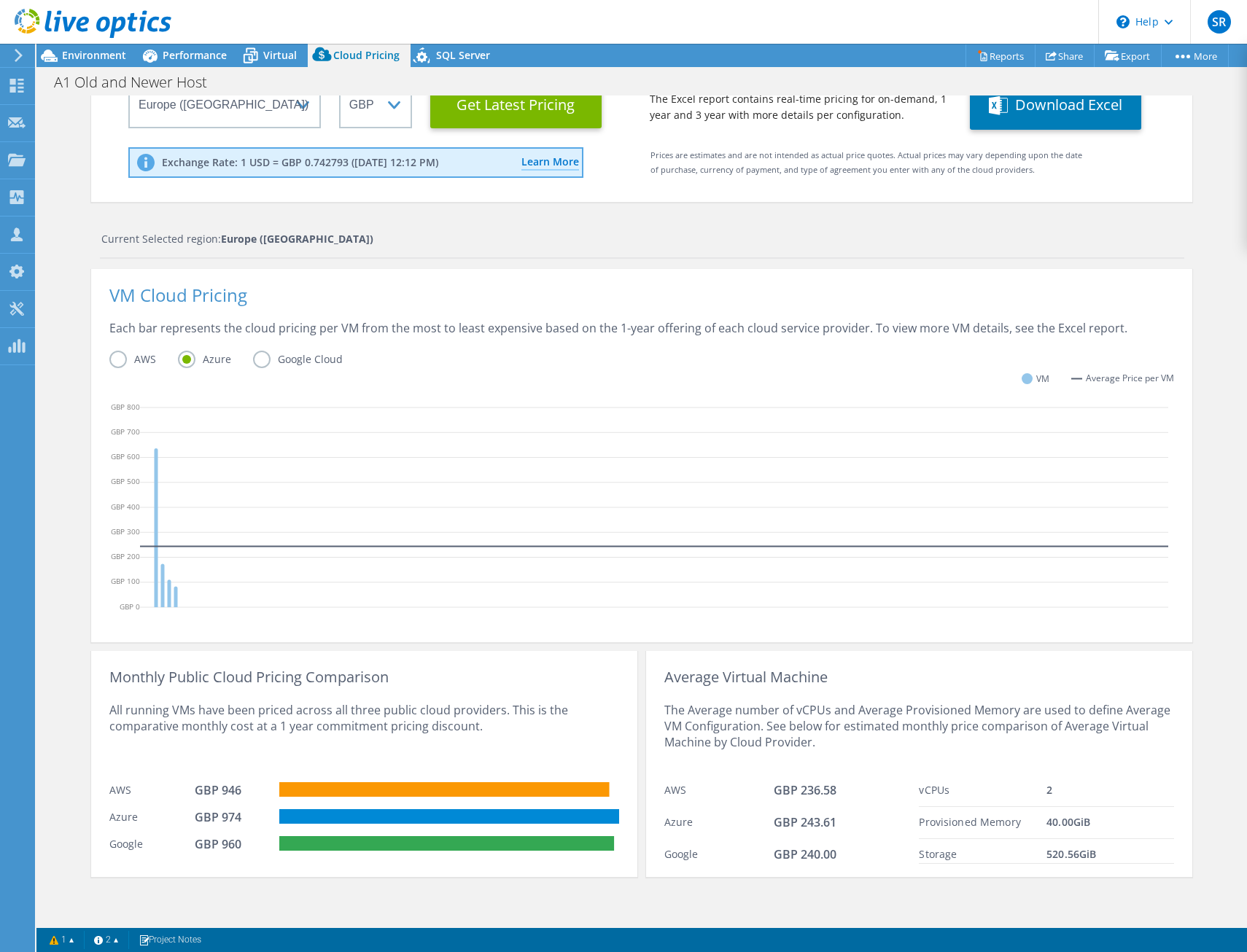
click at [520, 333] on div "Each bar represents the cloud pricing per VM from the most to least expensive b…" at bounding box center [641, 335] width 1065 height 30
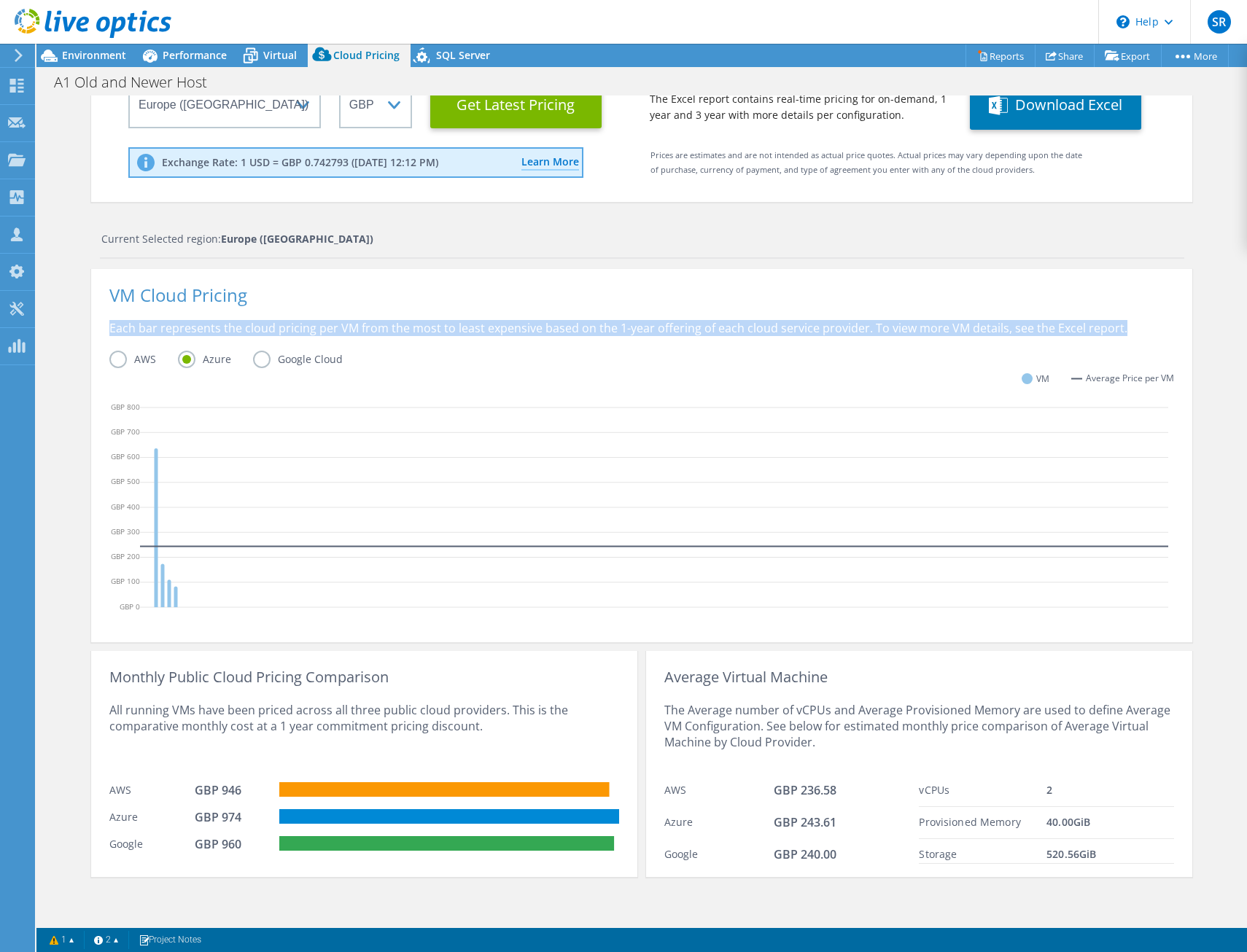
click at [520, 333] on div "Each bar represents the cloud pricing per VM from the most to least expensive b…" at bounding box center [641, 335] width 1065 height 30
drag, startPoint x: 520, startPoint y: 333, endPoint x: 529, endPoint y: 341, distance: 12.0
click at [529, 341] on div "Each bar represents the cloud pricing per VM from the most to least expensive b…" at bounding box center [641, 335] width 1065 height 30
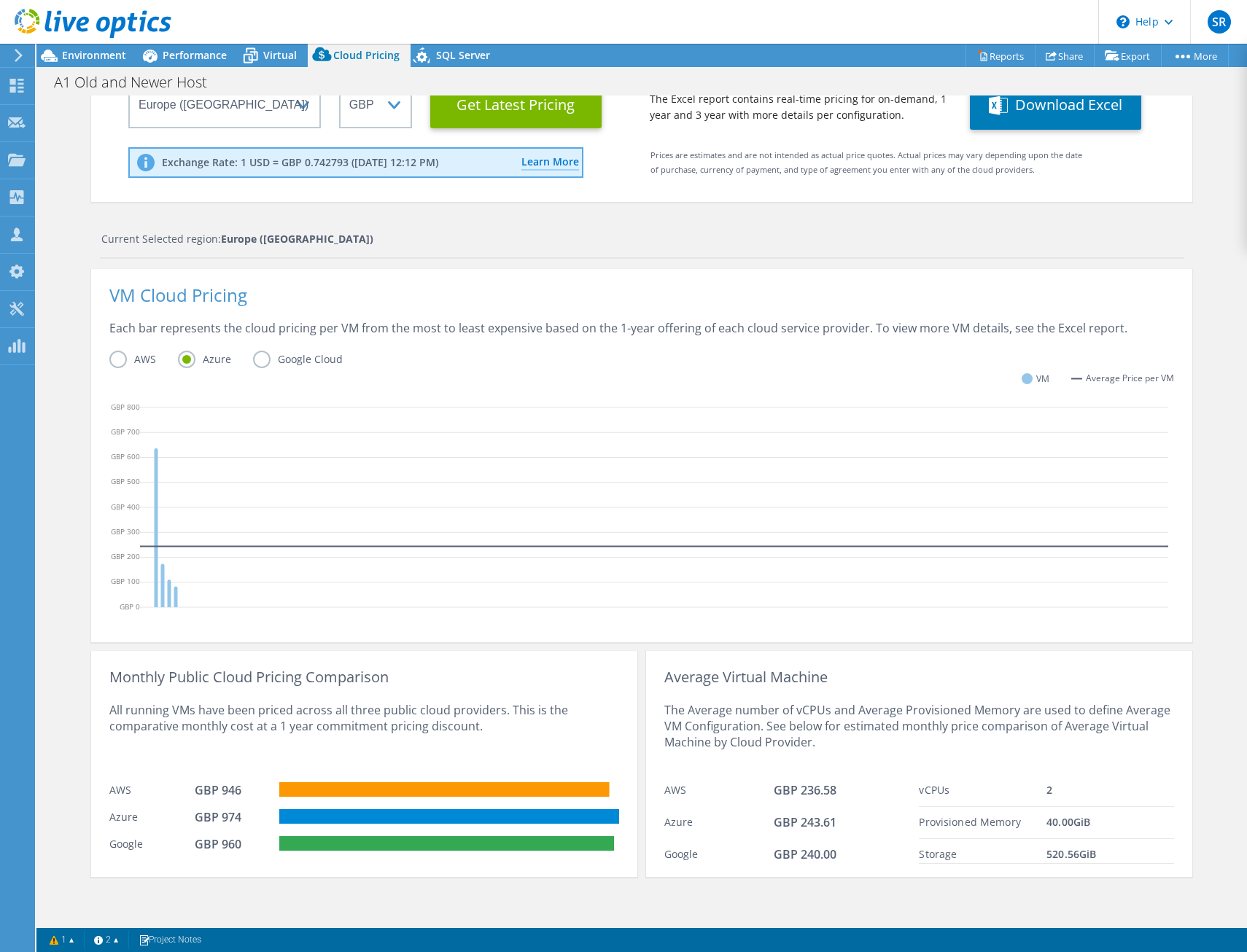
click at [342, 322] on div "Each bar represents the cloud pricing per VM from the most to least expensive b…" at bounding box center [641, 335] width 1065 height 30
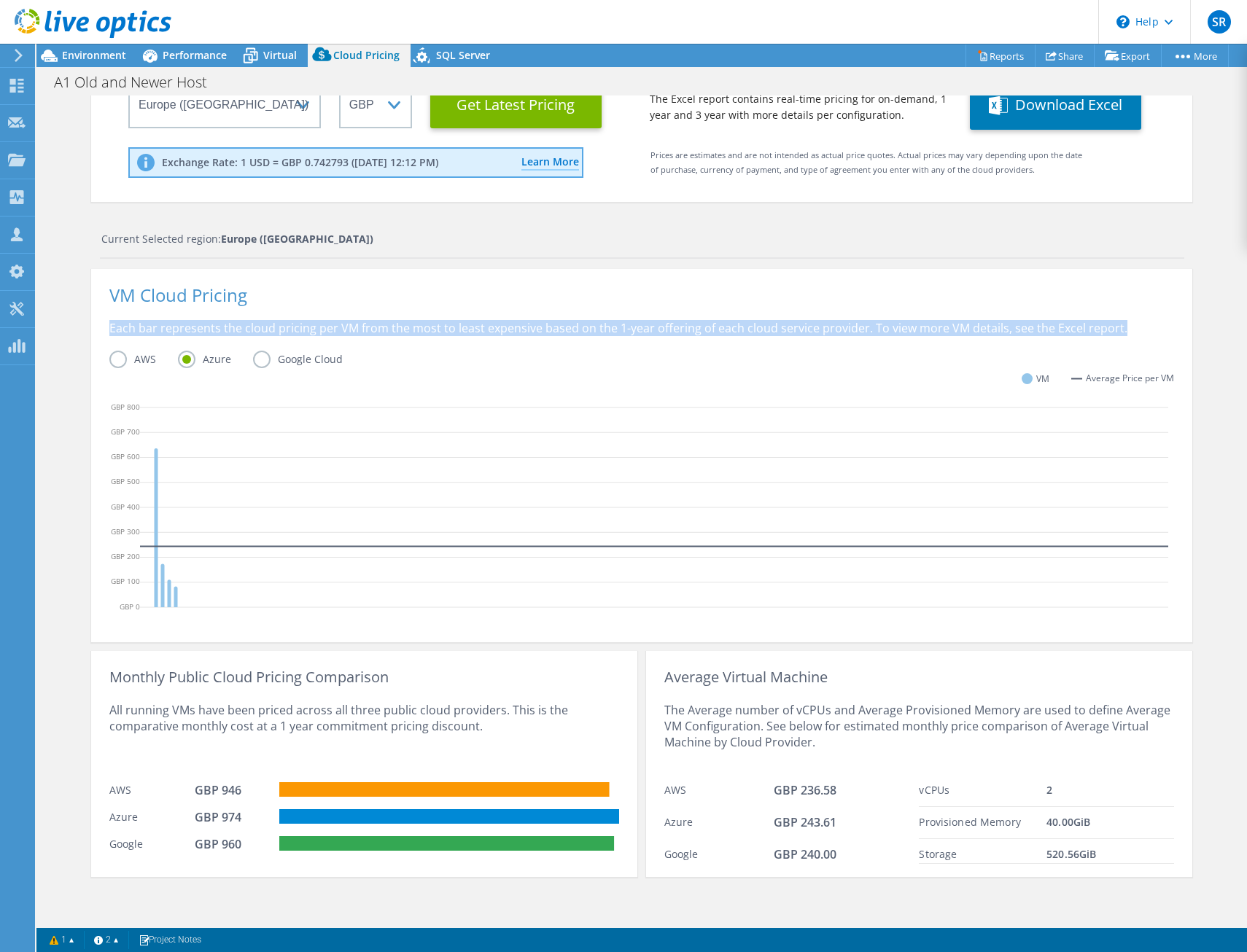
click at [342, 322] on div "Each bar represents the cloud pricing per VM from the most to least expensive b…" at bounding box center [641, 335] width 1065 height 30
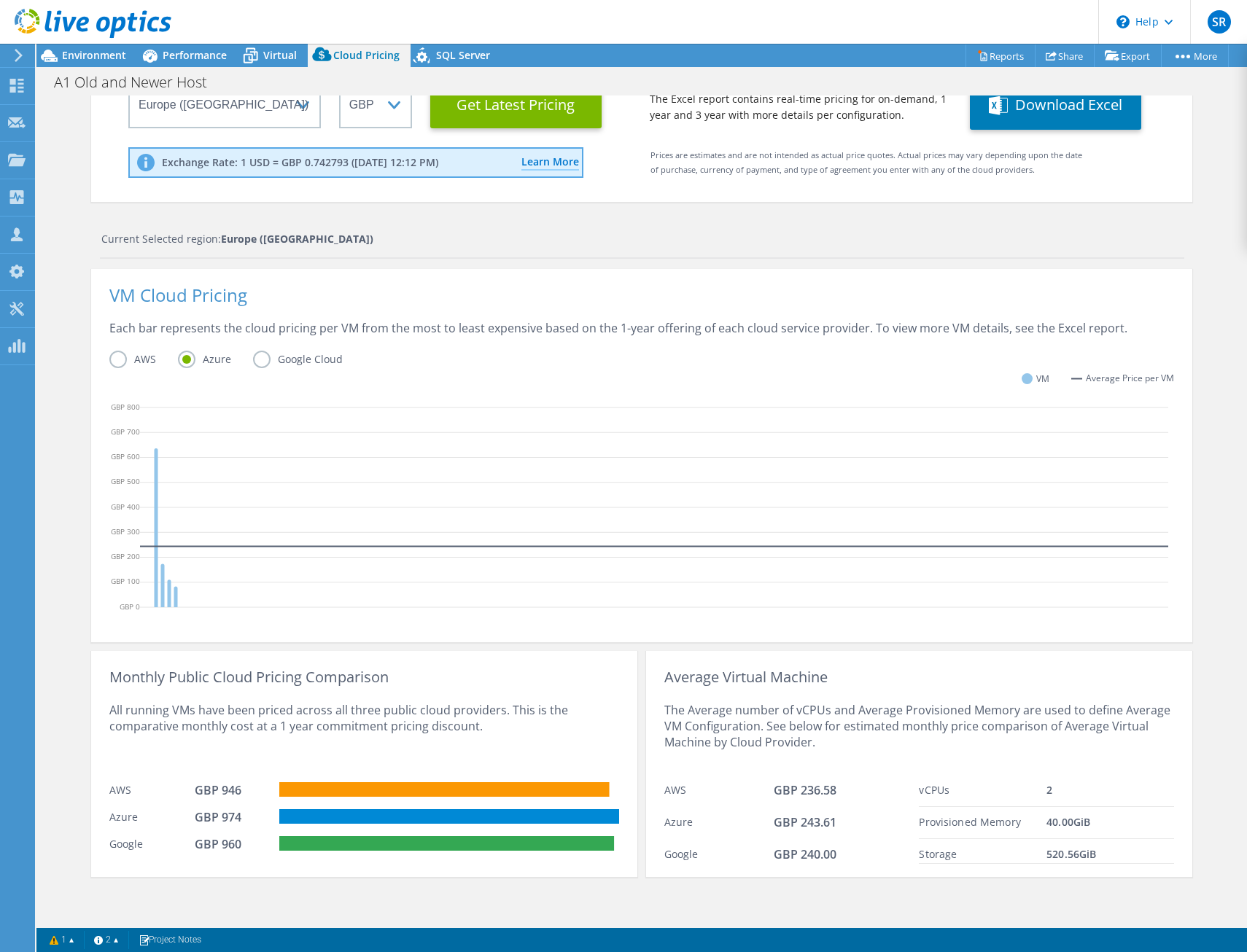
drag, startPoint x: 342, startPoint y: 322, endPoint x: 237, endPoint y: 305, distance: 106.4
click at [237, 305] on div "VM Cloud Pricing" at bounding box center [641, 303] width 1065 height 32
drag, startPoint x: 237, startPoint y: 305, endPoint x: 230, endPoint y: 320, distance: 16.6
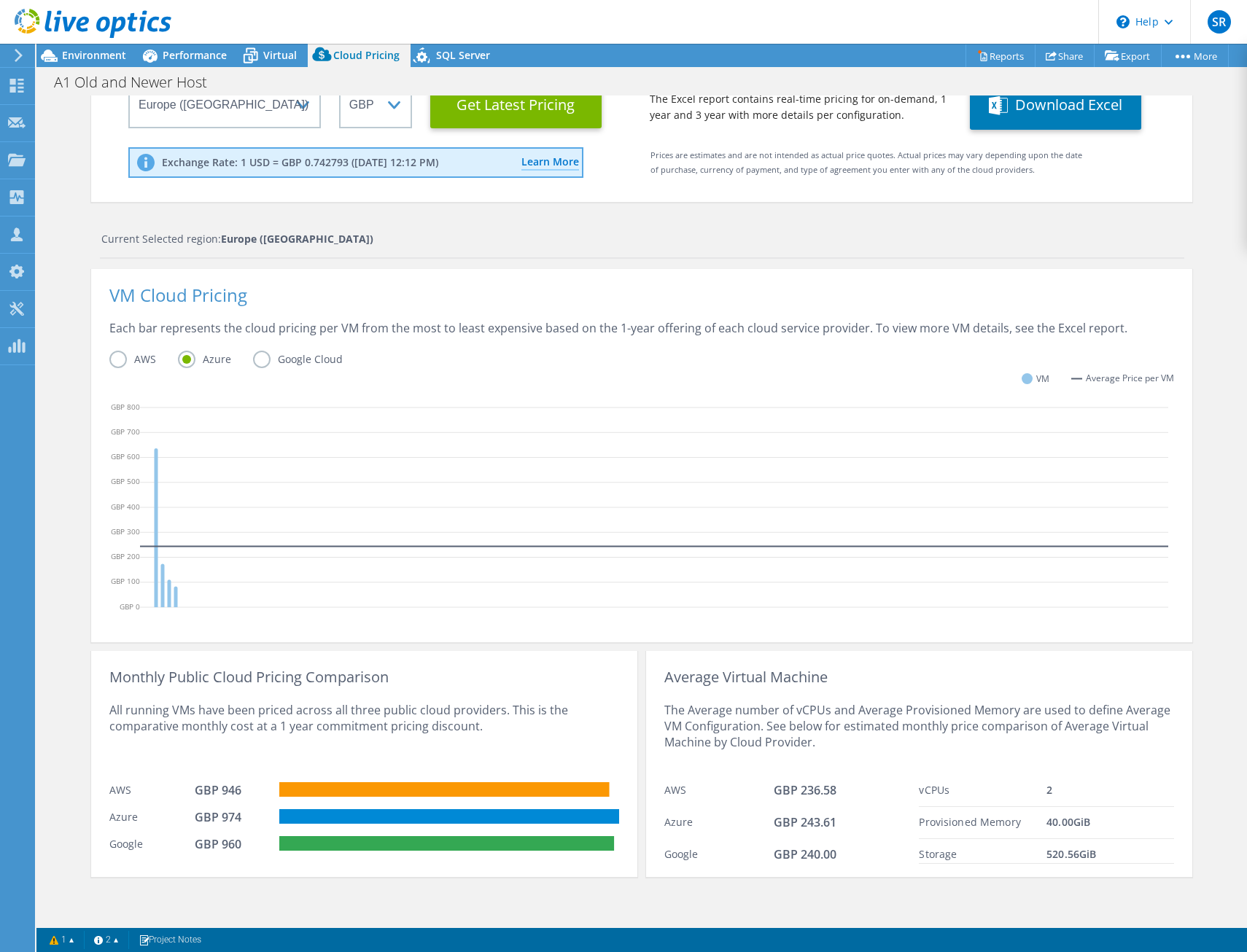
click at [230, 320] on div "Each bar represents the cloud pricing per VM from the most to least expensive b…" at bounding box center [641, 335] width 1065 height 30
click at [367, 334] on div "Each bar represents the cloud pricing per VM from the most to least expensive b…" at bounding box center [641, 335] width 1065 height 30
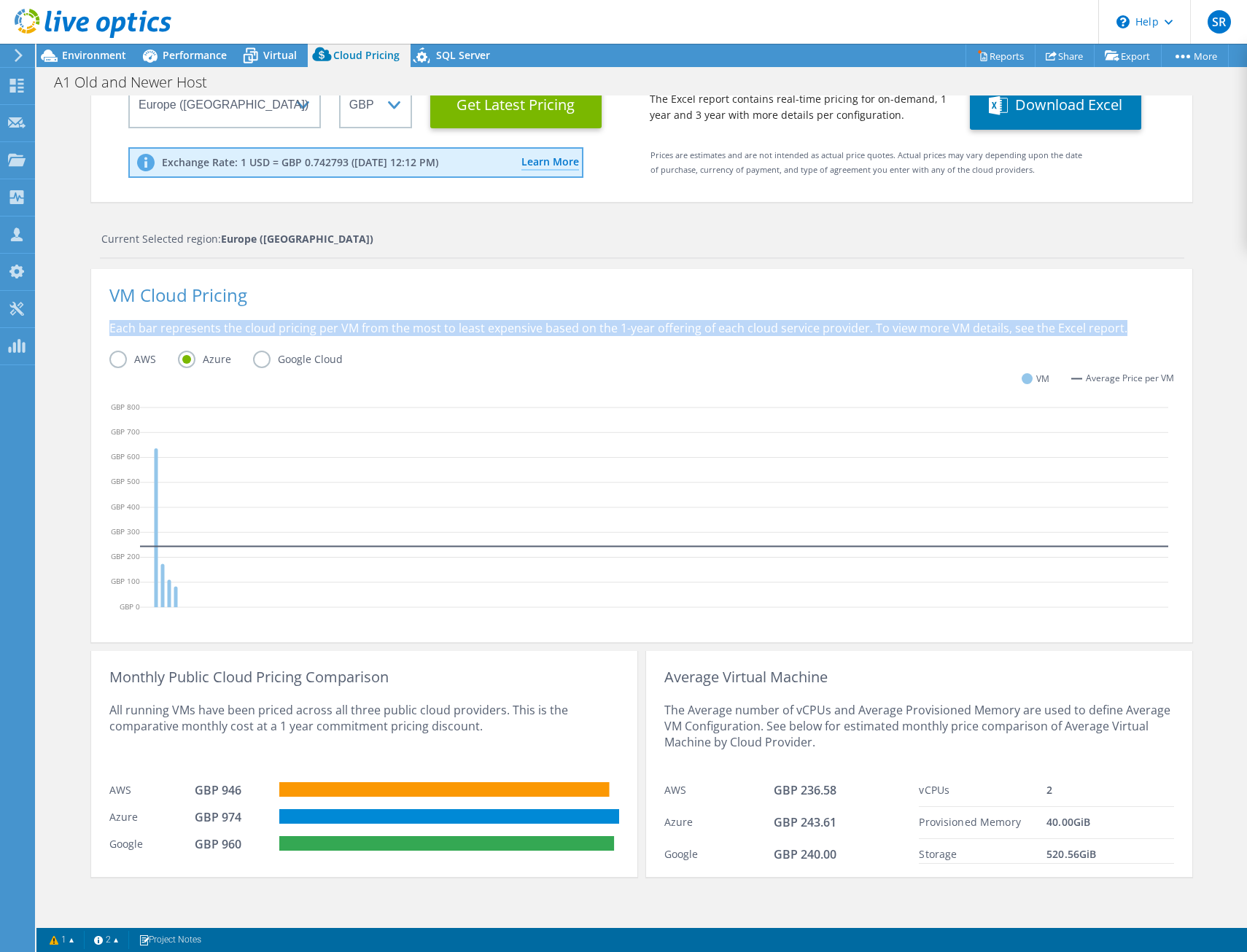
click at [367, 334] on div "Each bar represents the cloud pricing per VM from the most to least expensive b…" at bounding box center [641, 335] width 1065 height 30
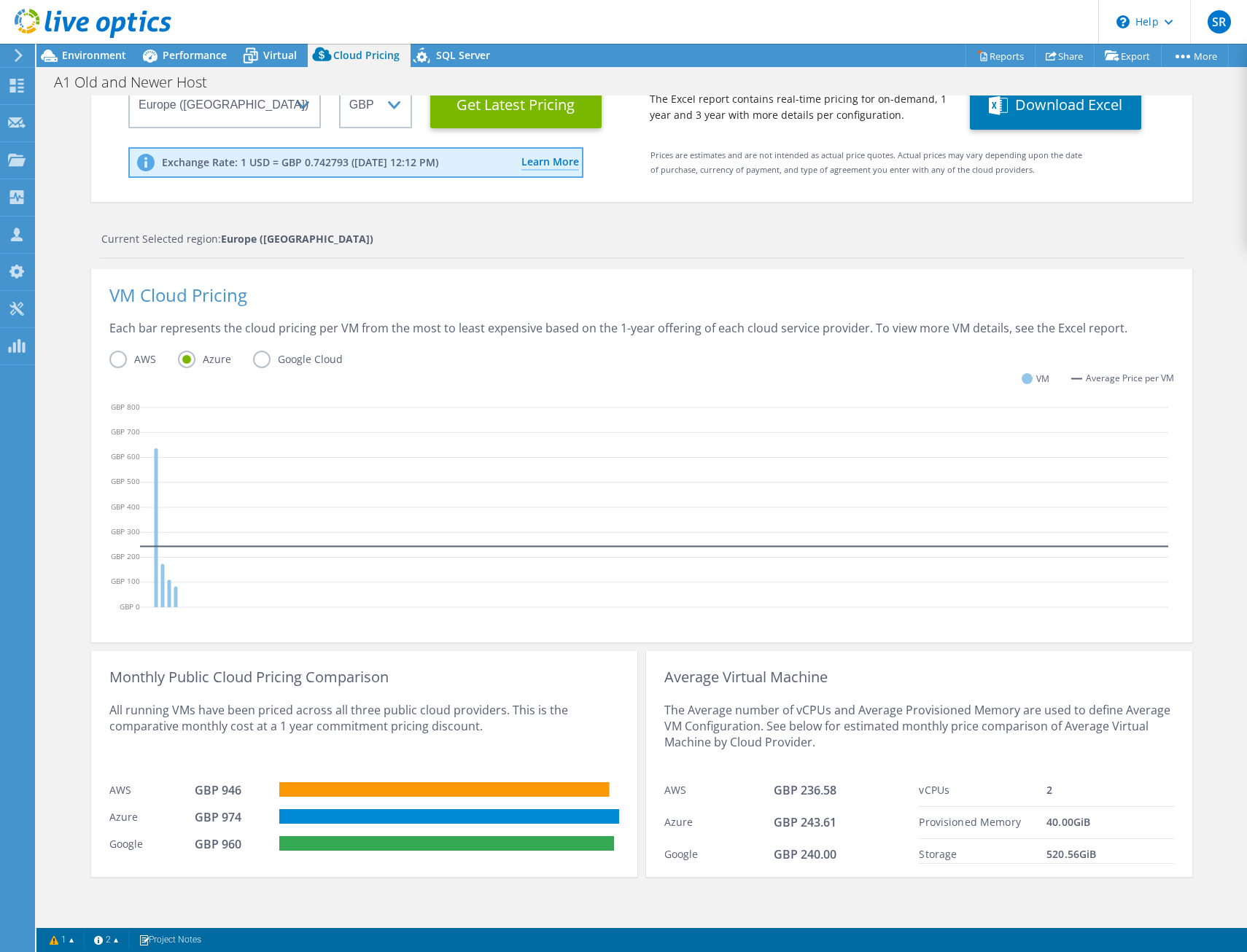
drag, startPoint x: 367, startPoint y: 334, endPoint x: 262, endPoint y: 306, distance: 108.7
click at [262, 306] on div "VM Cloud Pricing" at bounding box center [641, 303] width 1065 height 32
drag, startPoint x: 262, startPoint y: 306, endPoint x: 394, endPoint y: 316, distance: 132.4
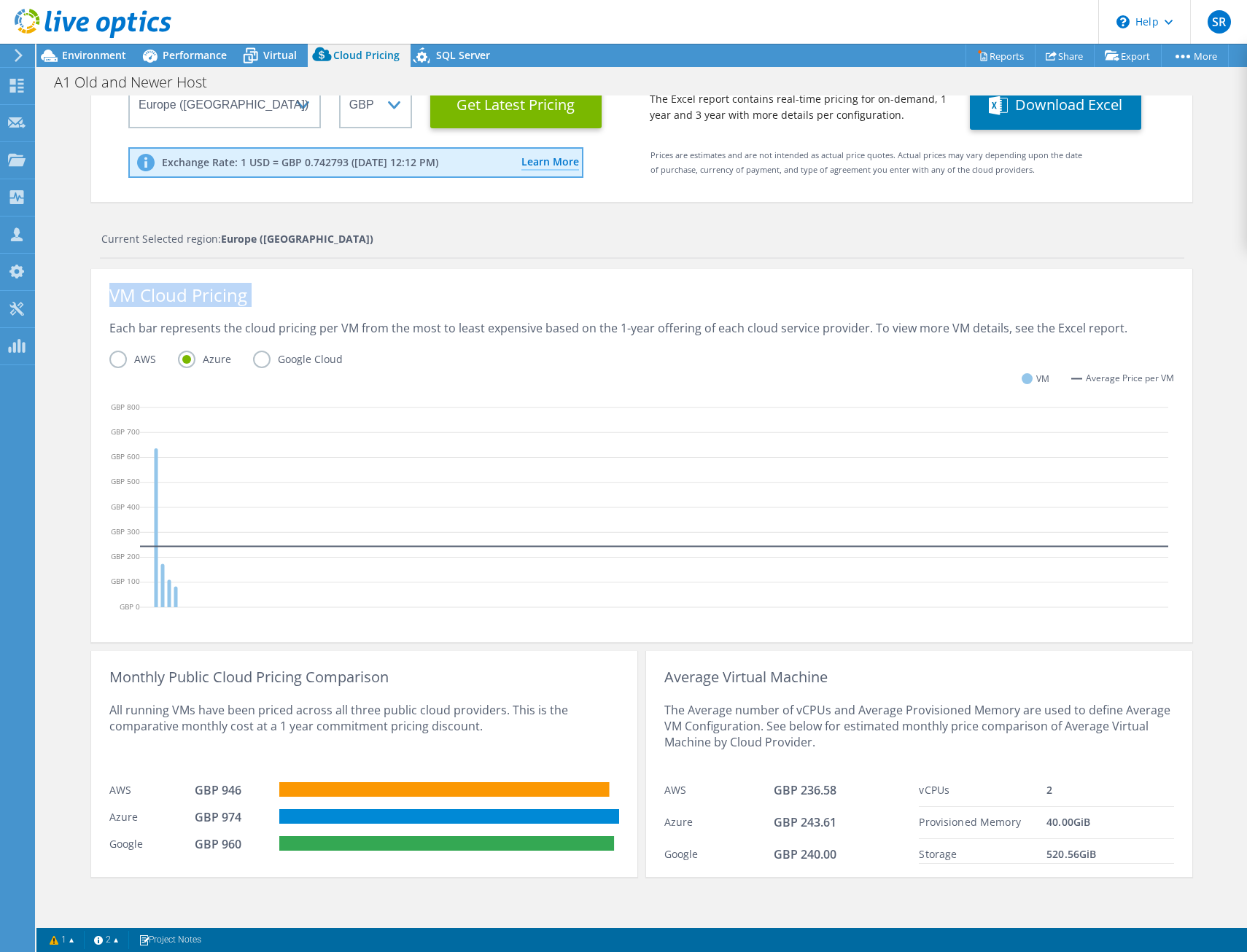
click at [394, 316] on div "VM Cloud Pricing" at bounding box center [641, 303] width 1065 height 32
drag, startPoint x: 394, startPoint y: 316, endPoint x: 415, endPoint y: 334, distance: 27.7
click at [415, 334] on div "Each bar represents the cloud pricing per VM from the most to least expensive b…" at bounding box center [641, 335] width 1065 height 30
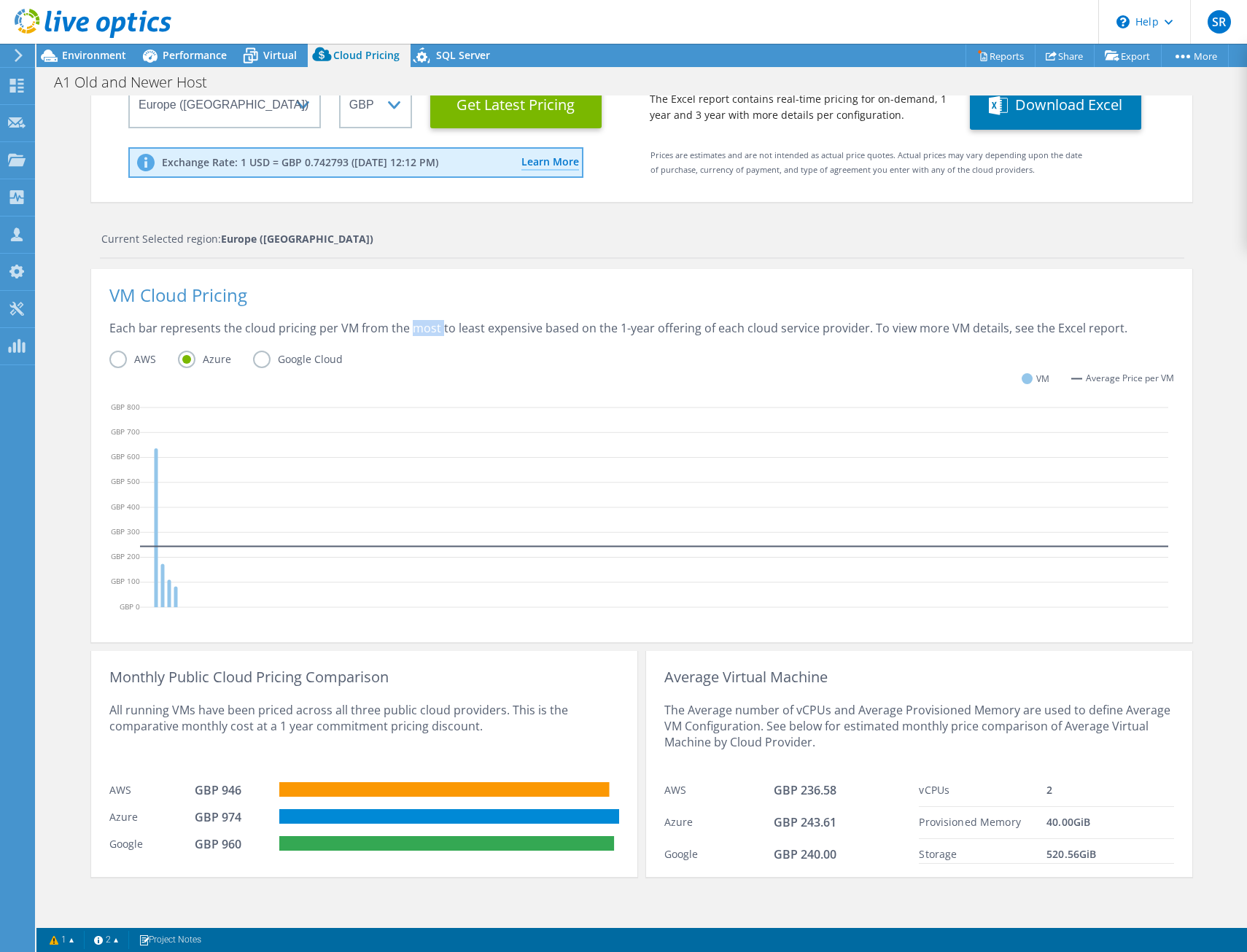
click at [415, 334] on div "Each bar represents the cloud pricing per VM from the most to least expensive b…" at bounding box center [641, 335] width 1065 height 30
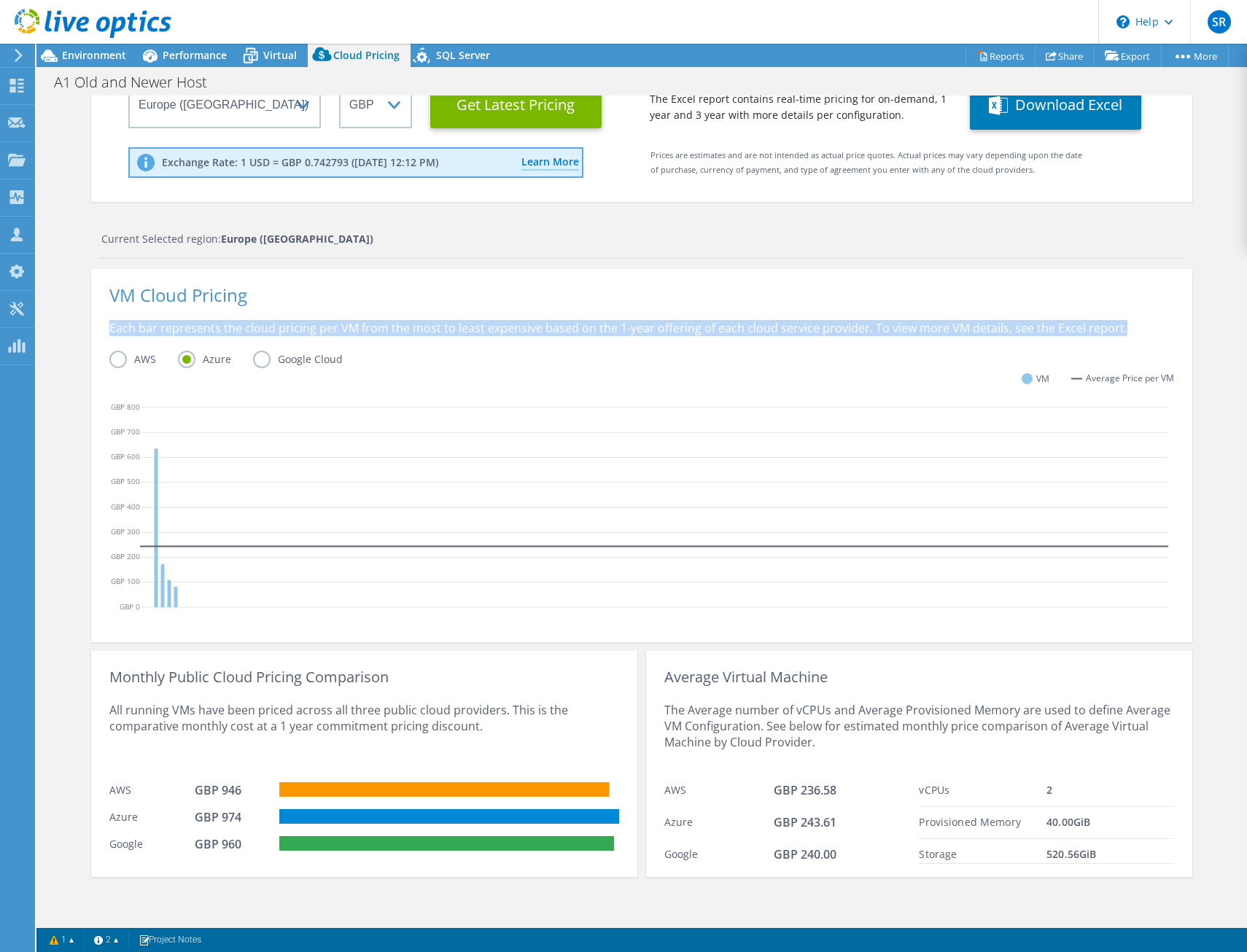
click at [415, 334] on div "Each bar represents the cloud pricing per VM from the most to least expensive b…" at bounding box center [641, 335] width 1065 height 30
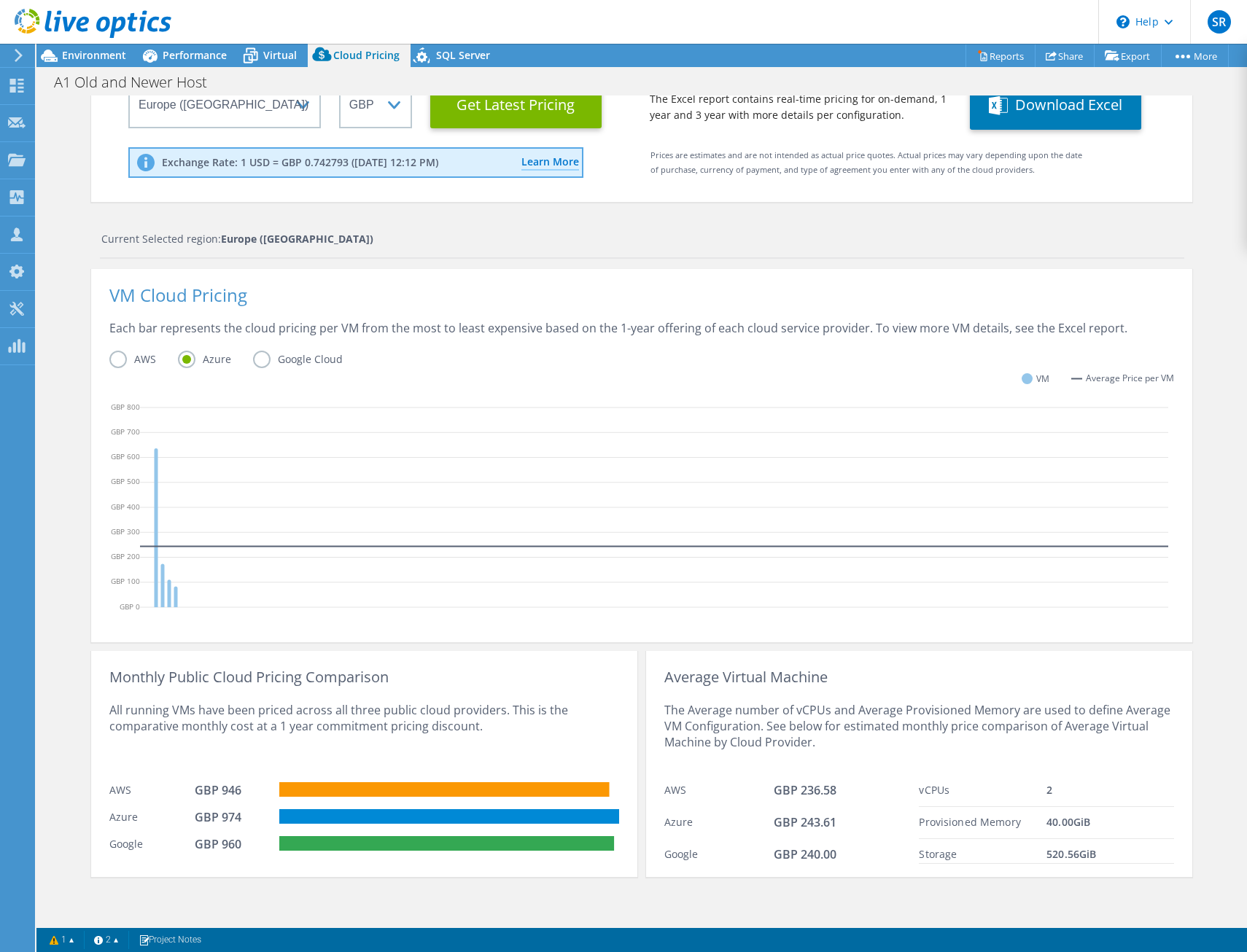
drag, startPoint x: 415, startPoint y: 334, endPoint x: 403, endPoint y: 362, distance: 30.5
click at [403, 362] on div "AWS Azure Google Cloud" at bounding box center [641, 361] width 1065 height 23
drag, startPoint x: 403, startPoint y: 362, endPoint x: 318, endPoint y: 367, distance: 85.1
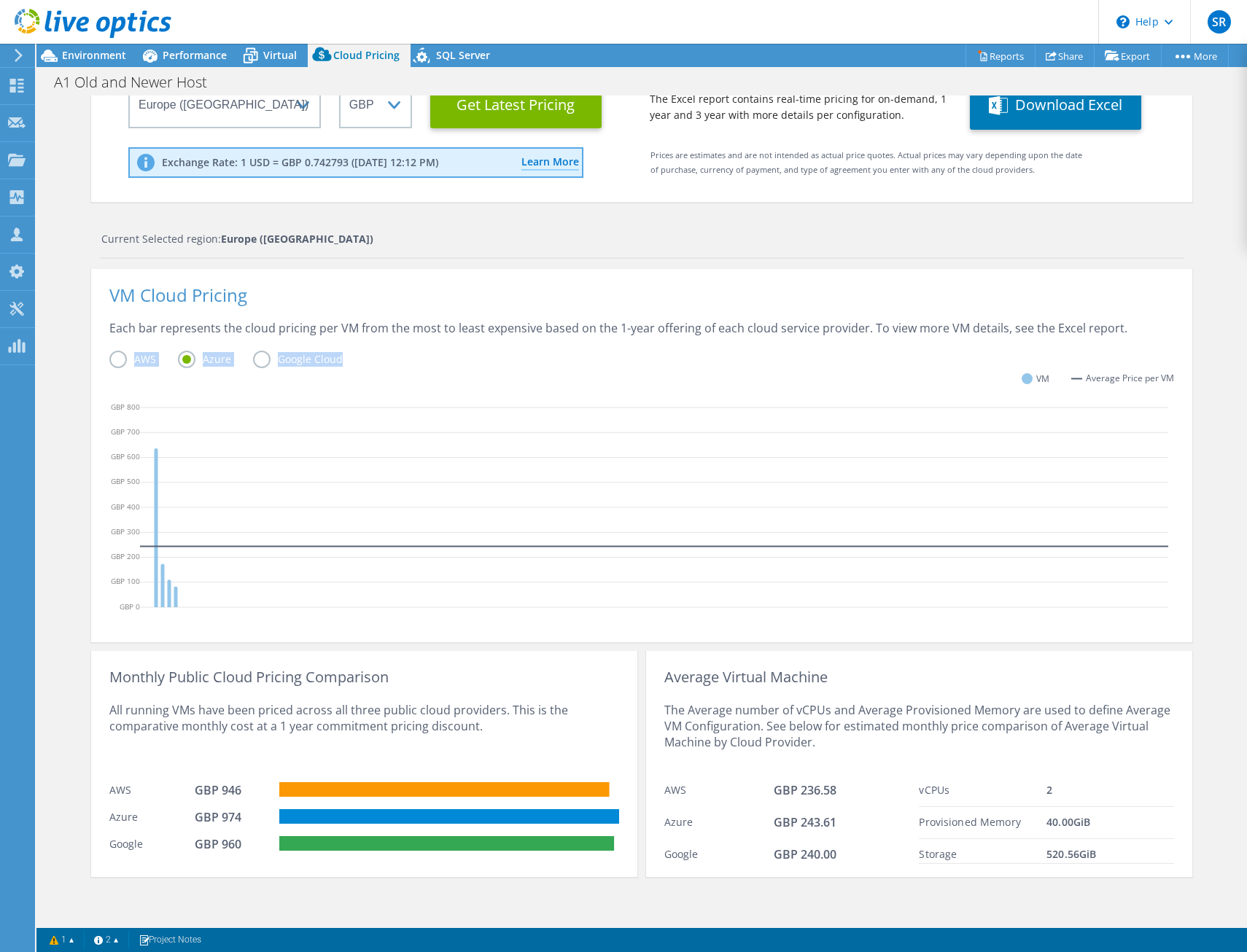
click at [328, 367] on label "Google Cloud" at bounding box center [309, 359] width 112 height 18
click at [0, 0] on input "Google Cloud" at bounding box center [0, 0] width 0 height 0
click at [253, 360] on label "Google Cloud" at bounding box center [309, 359] width 112 height 18
click at [0, 0] on input "Google Cloud" at bounding box center [0, 0] width 0 height 0
click at [92, 353] on div "VM Cloud Pricing Each bar represents the cloud pricing per VM from the most to …" at bounding box center [642, 455] width 1102 height 373
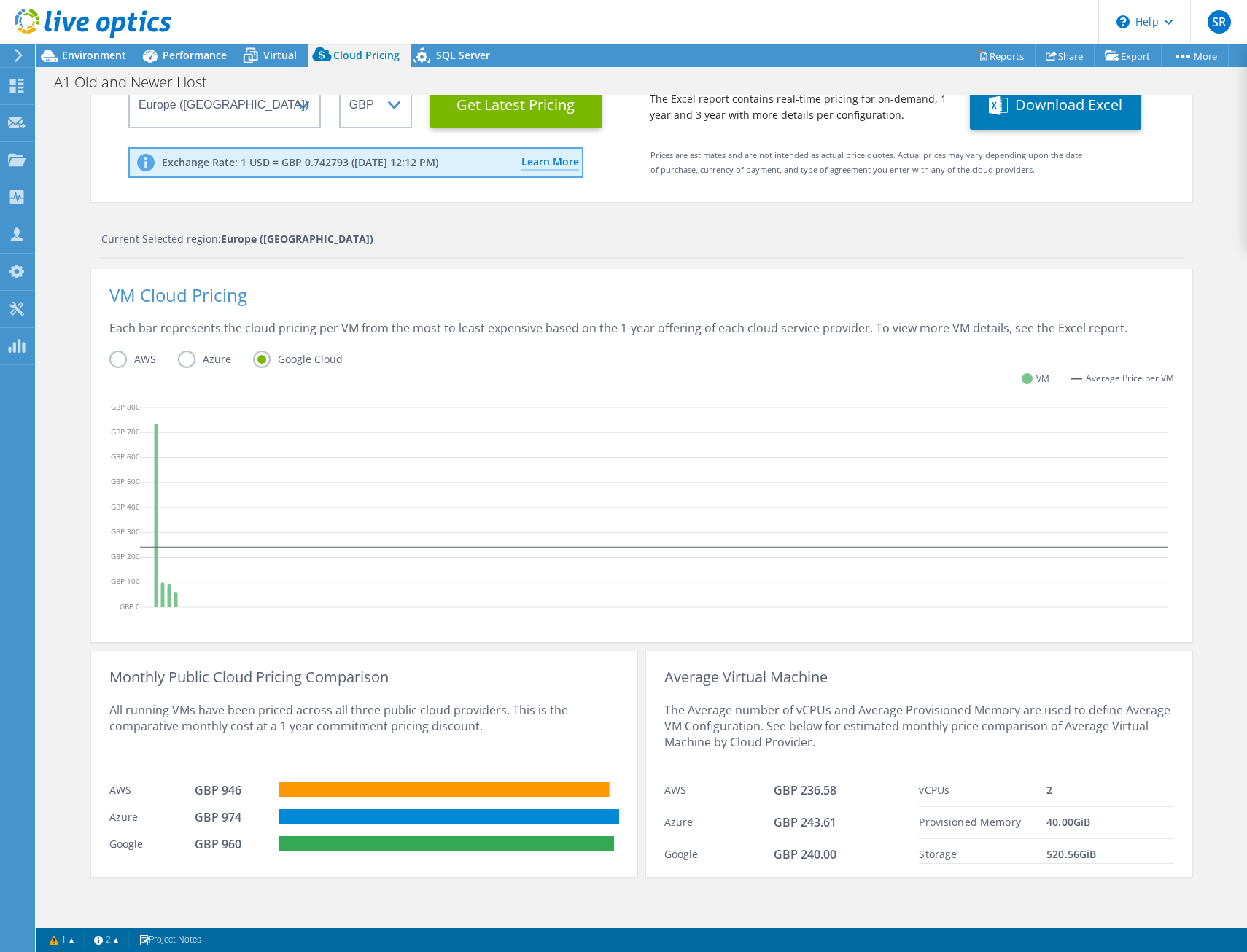
click at [127, 353] on label "AWS" at bounding box center [143, 359] width 69 height 18
click at [0, 0] on input "AWS" at bounding box center [0, 0] width 0 height 0
click at [178, 358] on label "Azure" at bounding box center [215, 359] width 76 height 18
click at [0, 0] on input "Azure" at bounding box center [0, 0] width 0 height 0
click at [472, 365] on div "AWS Azure Google Cloud" at bounding box center [641, 361] width 1065 height 23
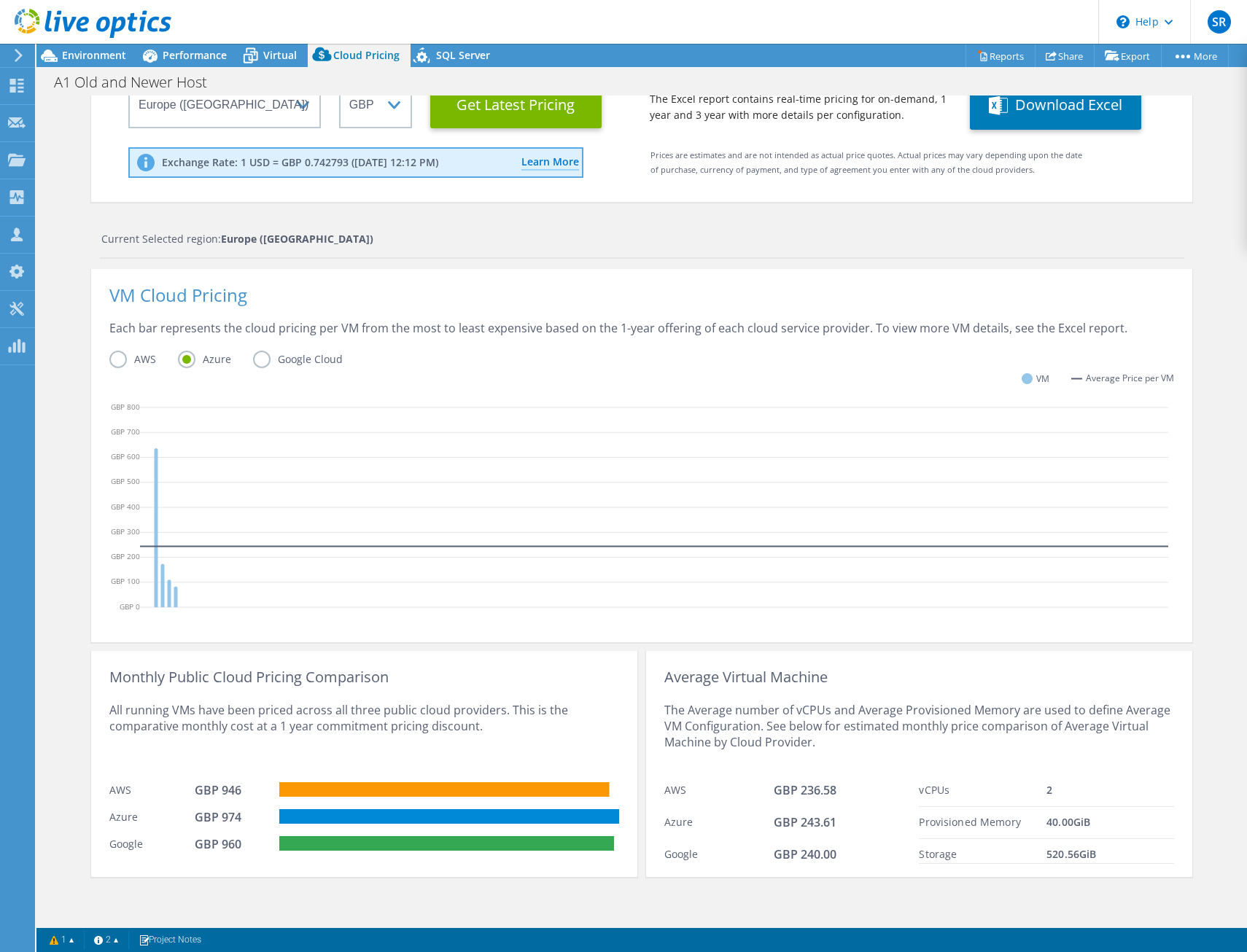
click at [479, 367] on div "AWS Azure Google Cloud" at bounding box center [641, 361] width 1065 height 23
drag, startPoint x: 479, startPoint y: 367, endPoint x: 427, endPoint y: 324, distance: 67.5
click at [427, 324] on div "Each bar represents the cloud pricing per VM from the most to least expensive b…" at bounding box center [641, 335] width 1065 height 30
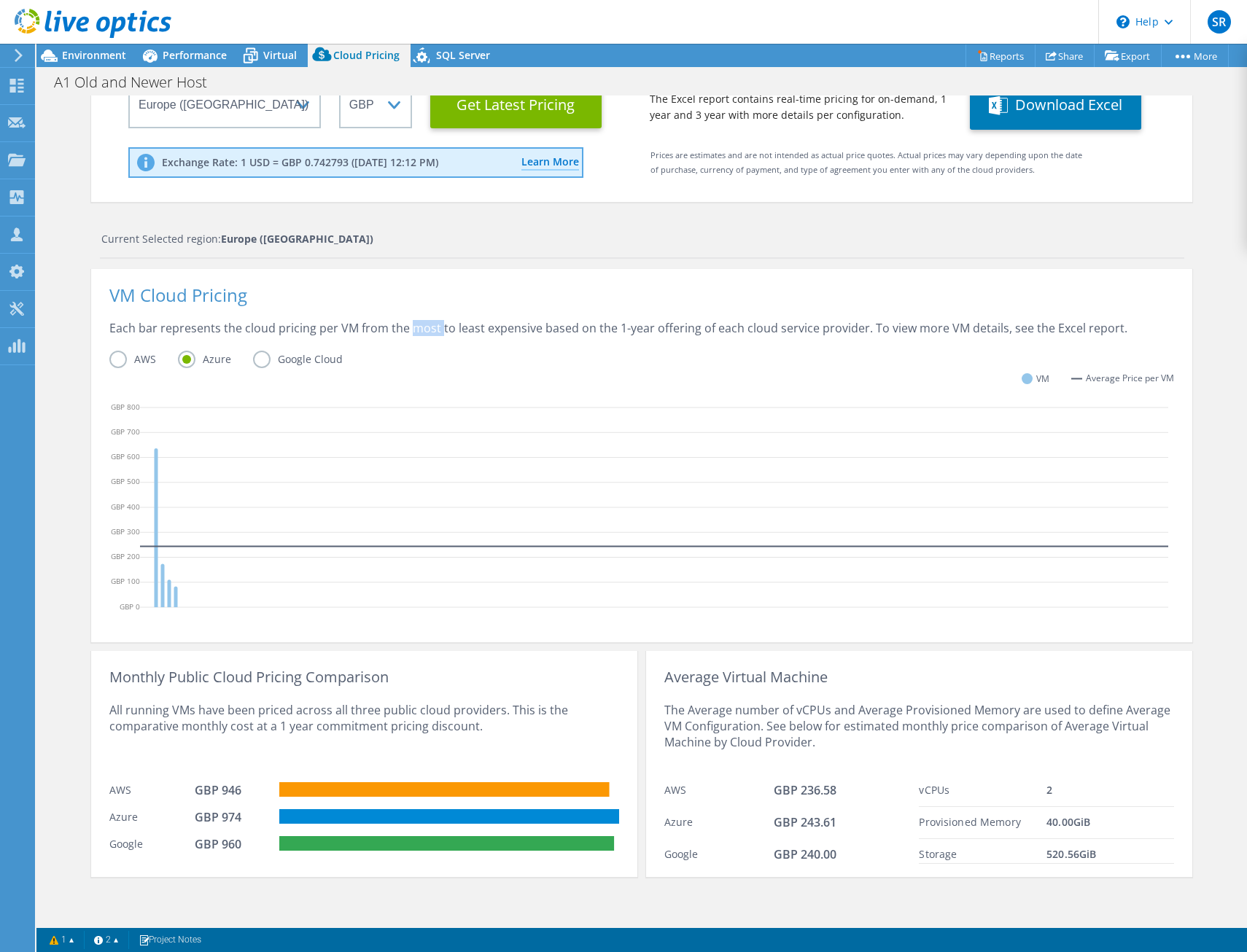
click at [427, 324] on div "Each bar represents the cloud pricing per VM from the most to least expensive b…" at bounding box center [641, 335] width 1065 height 30
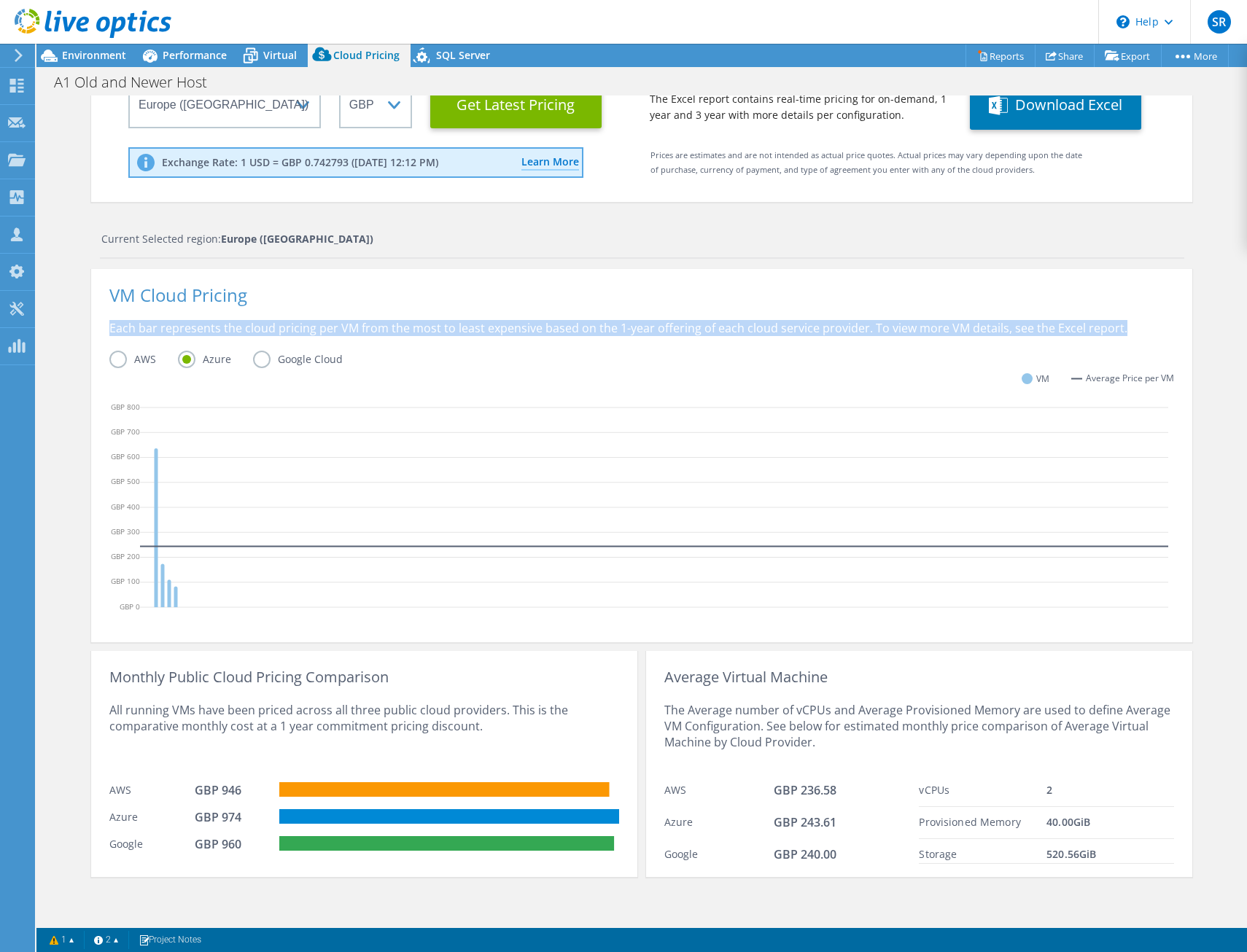
click at [427, 324] on div "Each bar represents the cloud pricing per VM from the most to least expensive b…" at bounding box center [641, 335] width 1065 height 30
drag, startPoint x: 427, startPoint y: 324, endPoint x: 435, endPoint y: 339, distance: 17.0
click at [435, 339] on div "Each bar represents the cloud pricing per VM from the most to least expensive b…" at bounding box center [641, 335] width 1065 height 30
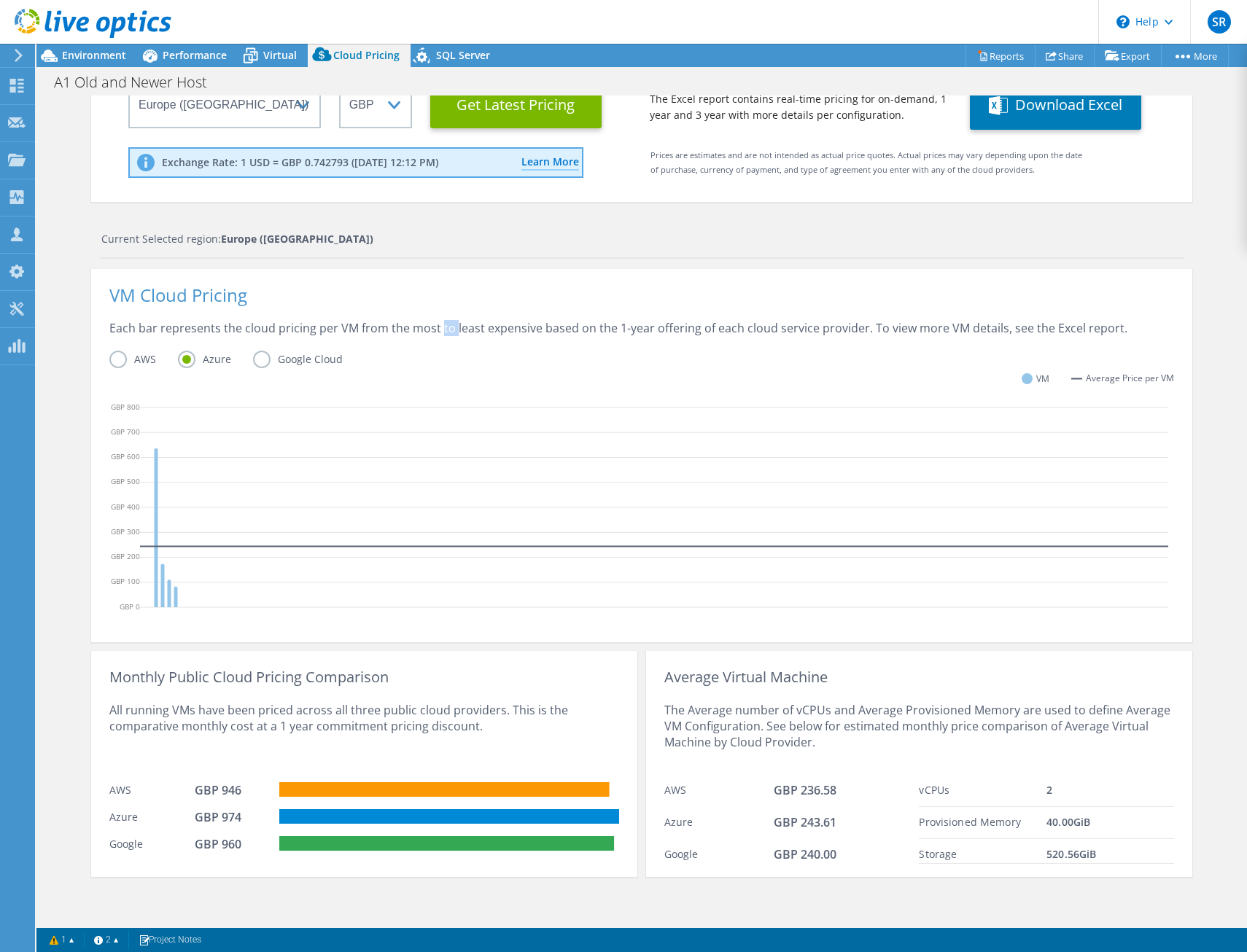
click at [435, 339] on div "Each bar represents the cloud pricing per VM from the most to least expensive b…" at bounding box center [641, 335] width 1065 height 30
drag, startPoint x: 435, startPoint y: 339, endPoint x: 403, endPoint y: 328, distance: 33.8
click at [403, 328] on div "Each bar represents the cloud pricing per VM from the most to least expensive b…" at bounding box center [641, 335] width 1065 height 30
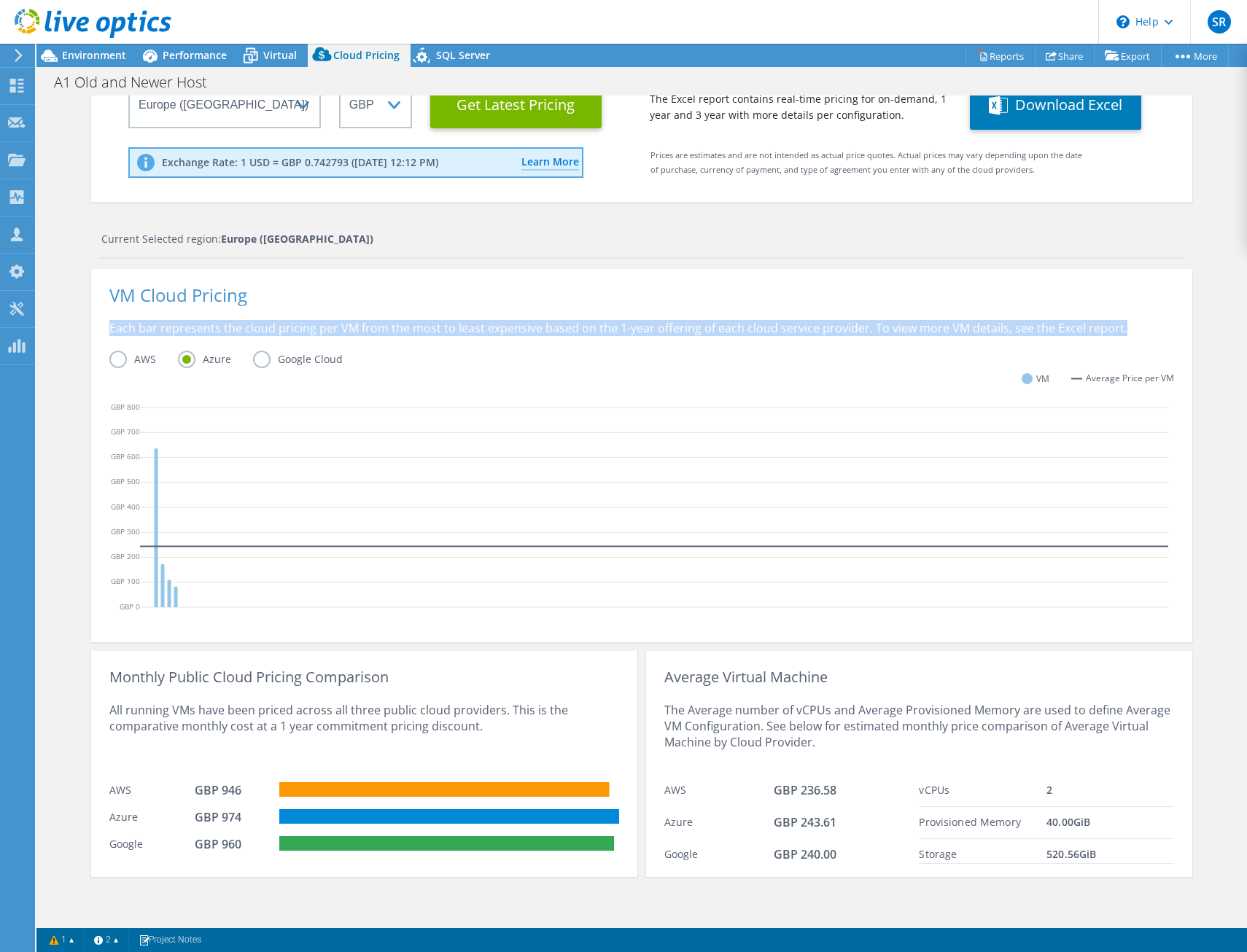
drag, startPoint x: 403, startPoint y: 328, endPoint x: 427, endPoint y: 348, distance: 31.2
click at [427, 348] on div "Each bar represents the cloud pricing per VM from the most to least expensive b…" at bounding box center [641, 335] width 1065 height 30
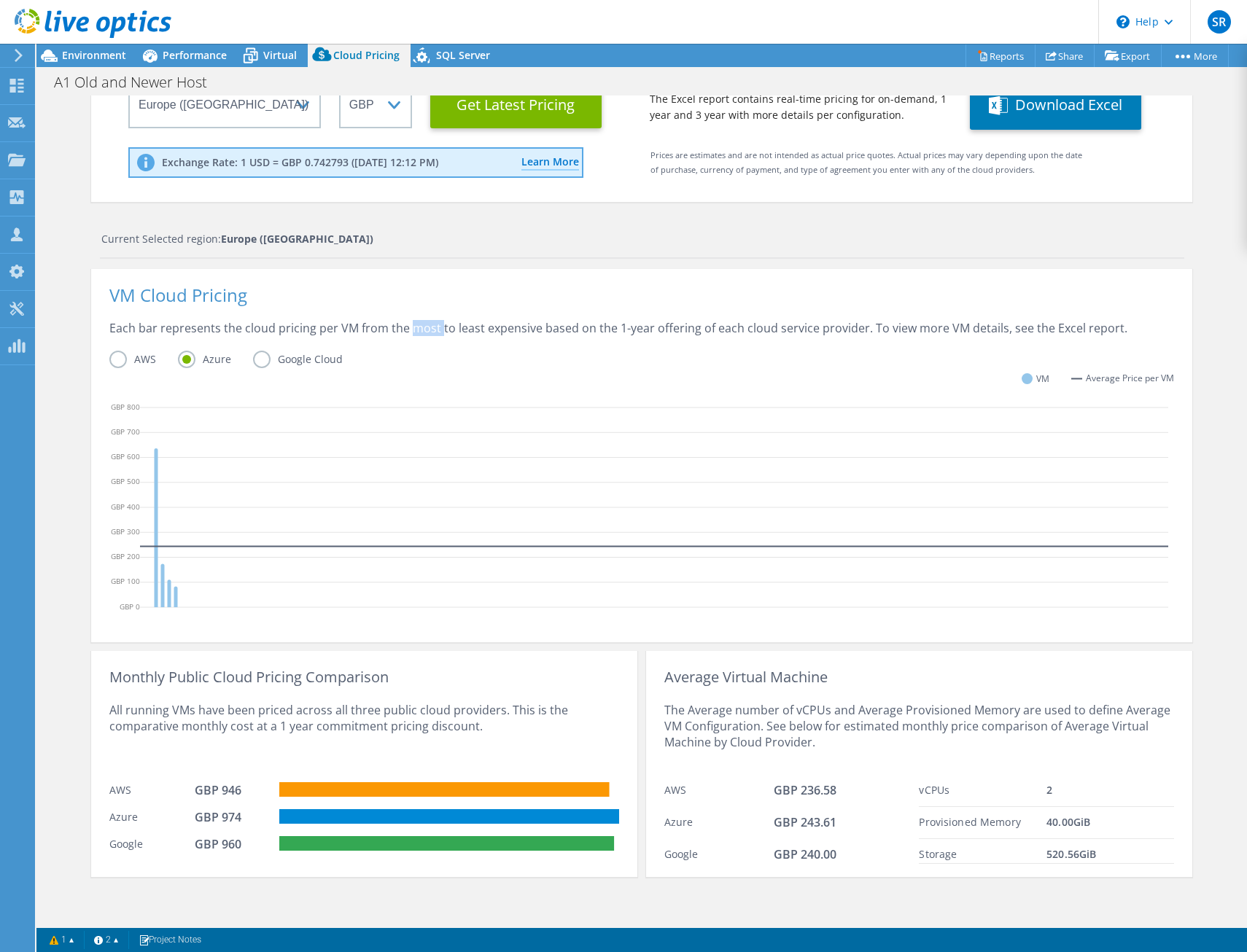
click at [427, 348] on div "Each bar represents the cloud pricing per VM from the most to least expensive b…" at bounding box center [641, 335] width 1065 height 30
drag, startPoint x: 427, startPoint y: 348, endPoint x: 388, endPoint y: 327, distance: 44.3
click at [388, 327] on div "Each bar represents the cloud pricing per VM from the most to least expensive b…" at bounding box center [641, 335] width 1065 height 30
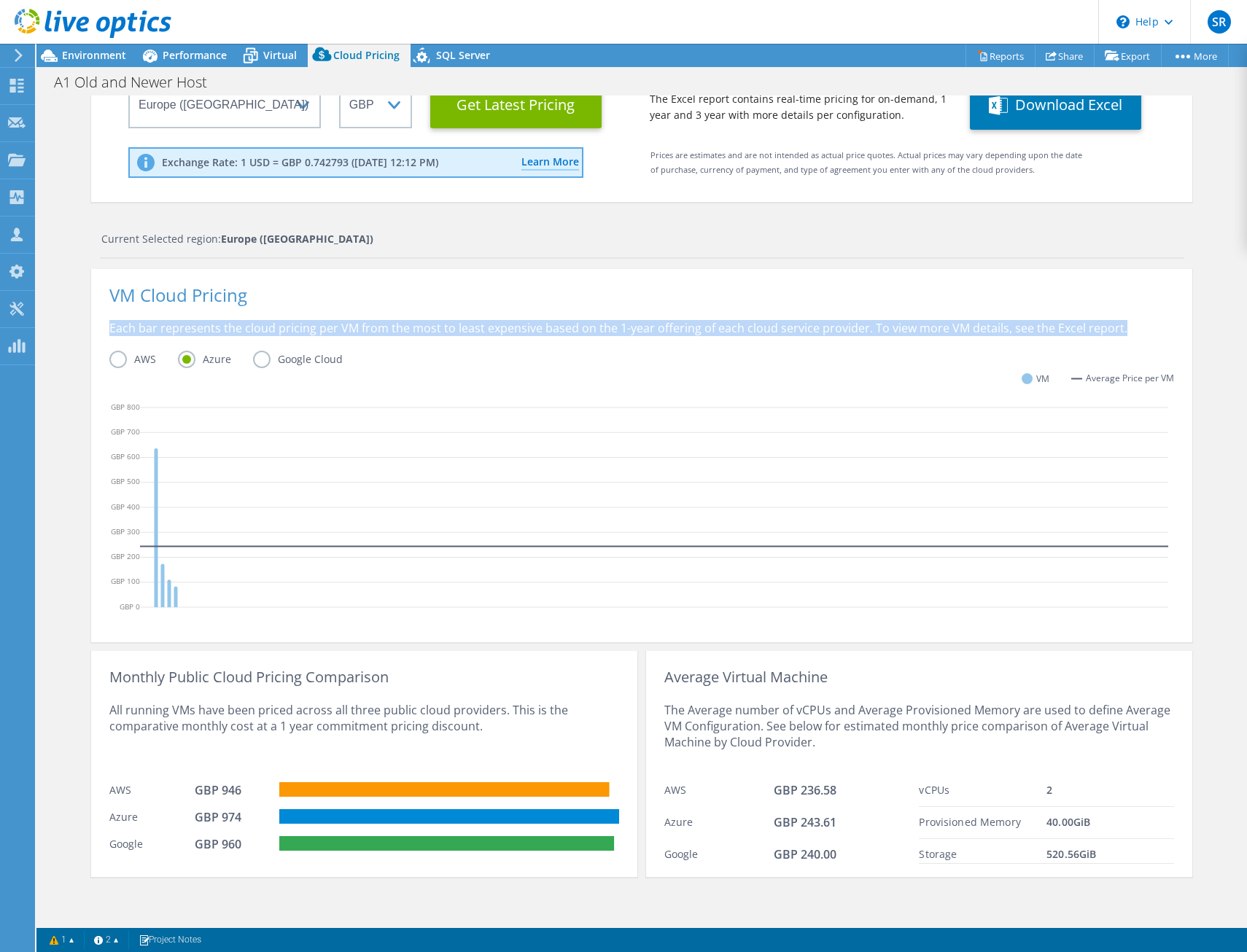
click at [388, 327] on div "Each bar represents the cloud pricing per VM from the most to least expensive b…" at bounding box center [641, 335] width 1065 height 30
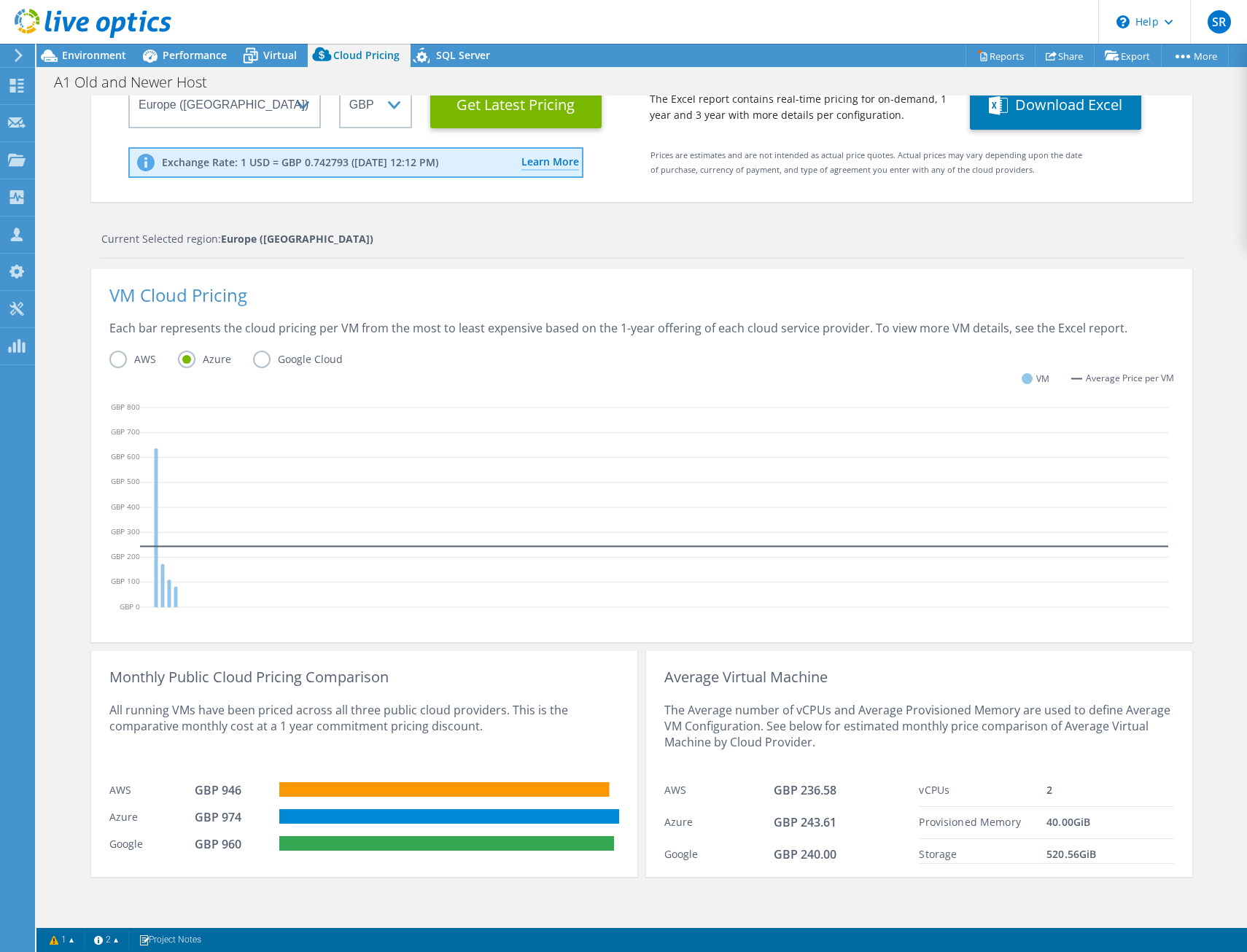
drag, startPoint x: 543, startPoint y: 362, endPoint x: 527, endPoint y: 374, distance: 20.0
click at [543, 361] on div "AWS Azure Google Cloud" at bounding box center [641, 361] width 1065 height 23
click at [489, 288] on div "VM Cloud Pricing" at bounding box center [641, 303] width 1065 height 32
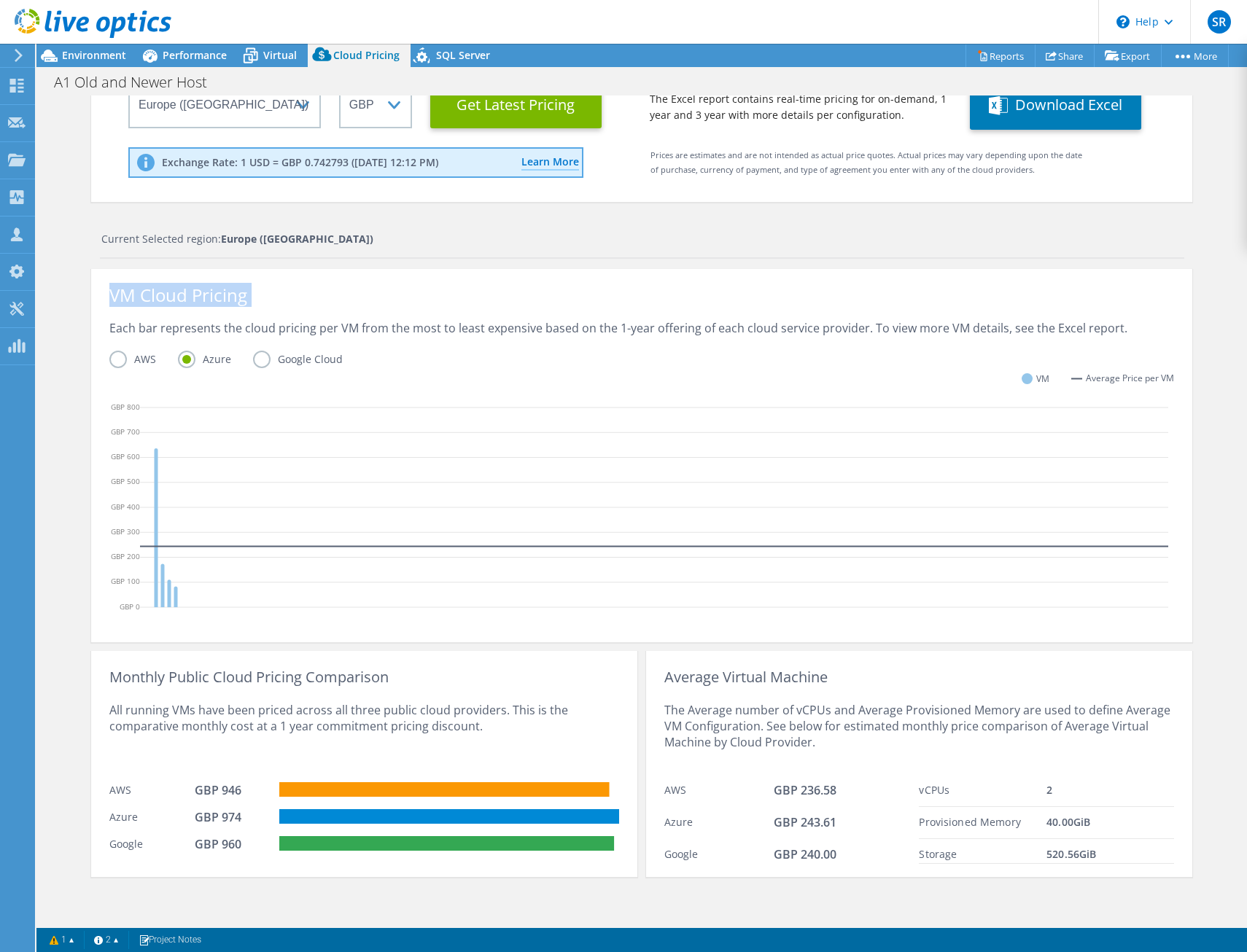
click at [116, 17] on icon at bounding box center [93, 24] width 157 height 29
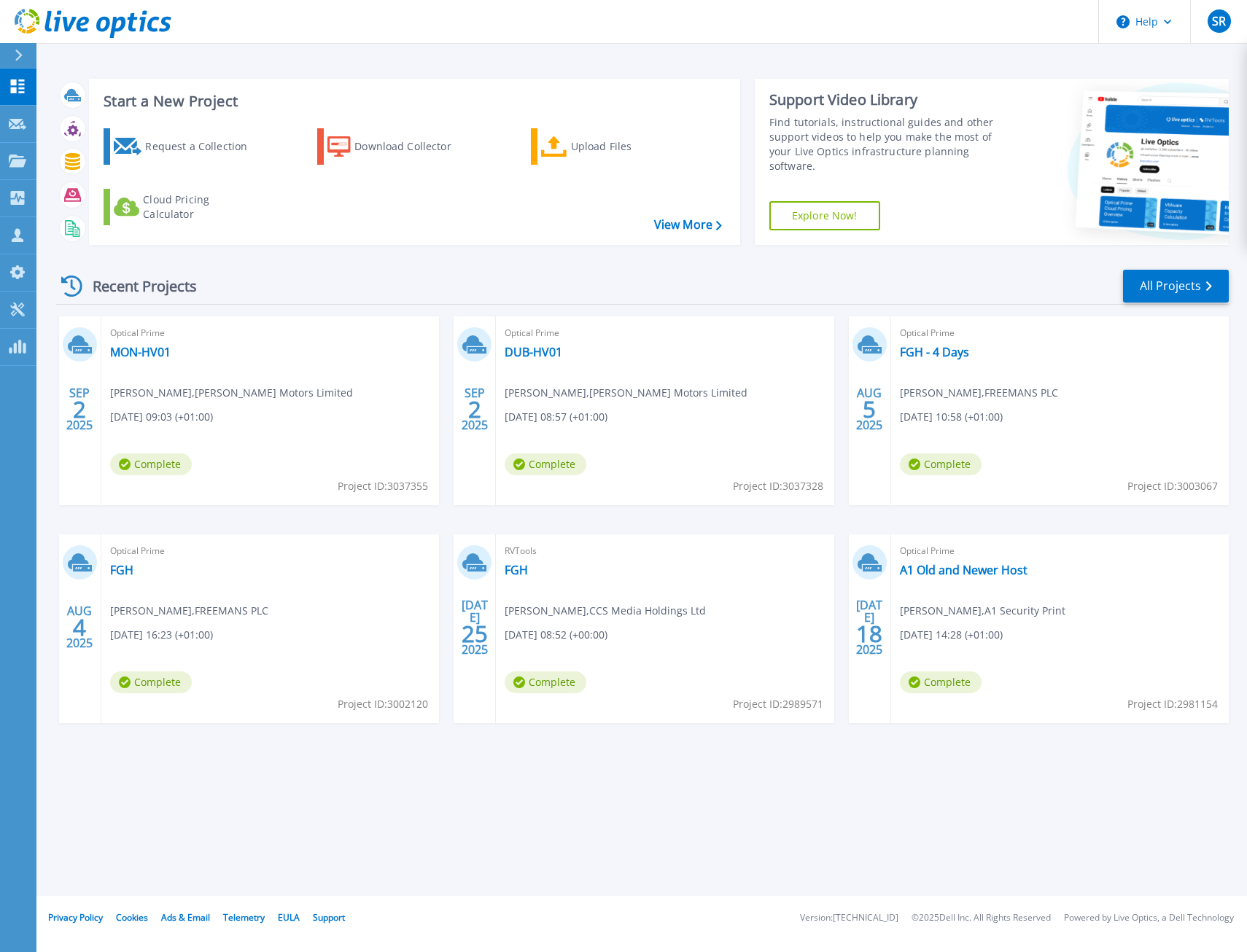
click at [219, 296] on div "Recent Projects All Projects" at bounding box center [642, 286] width 1173 height 36
drag, startPoint x: 219, startPoint y: 296, endPoint x: 187, endPoint y: 291, distance: 32.4
click at [187, 291] on div "Recent Projects" at bounding box center [136, 286] width 160 height 35
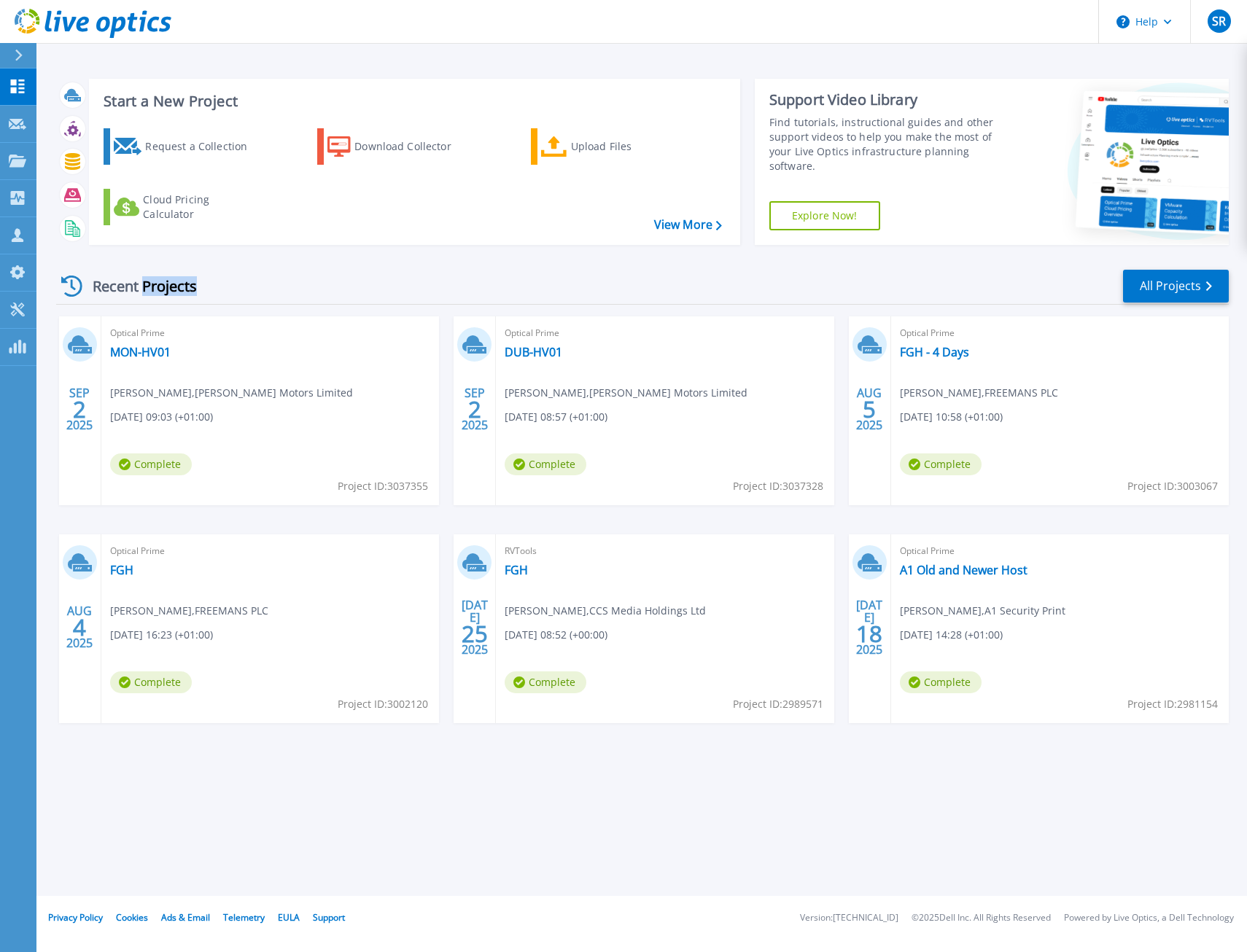
click at [187, 291] on div "Recent Projects" at bounding box center [136, 286] width 160 height 35
drag, startPoint x: 187, startPoint y: 291, endPoint x: 252, endPoint y: 301, distance: 65.8
click at [257, 299] on div "Recent Projects All Projects" at bounding box center [642, 286] width 1173 height 36
click at [362, 288] on div "Recent Projects All Projects" at bounding box center [642, 286] width 1173 height 36
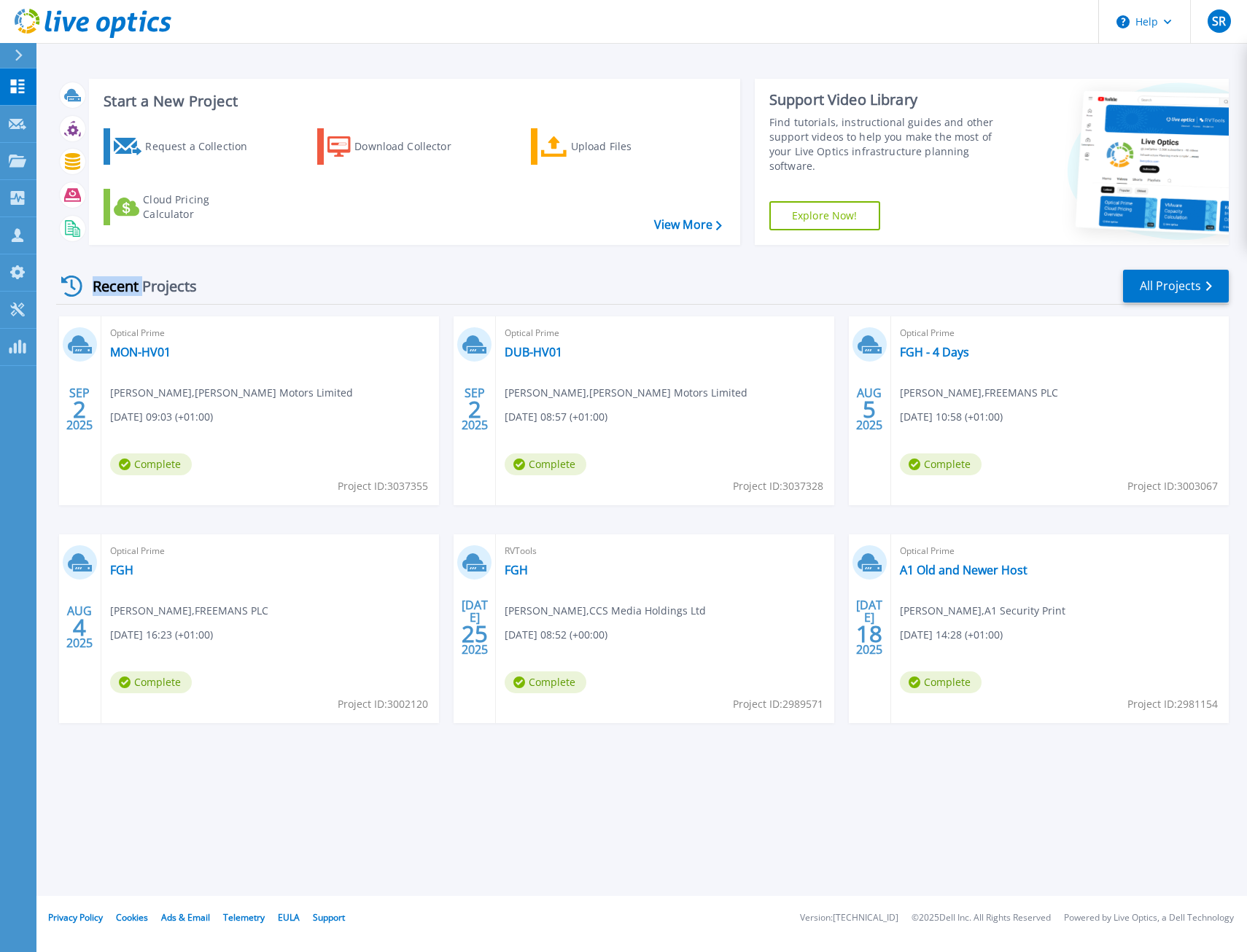
click at [362, 288] on div "Recent Projects All Projects" at bounding box center [642, 286] width 1173 height 36
drag, startPoint x: 362, startPoint y: 288, endPoint x: 271, endPoint y: 277, distance: 91.7
click at [271, 277] on div "Recent Projects All Projects" at bounding box center [642, 286] width 1173 height 36
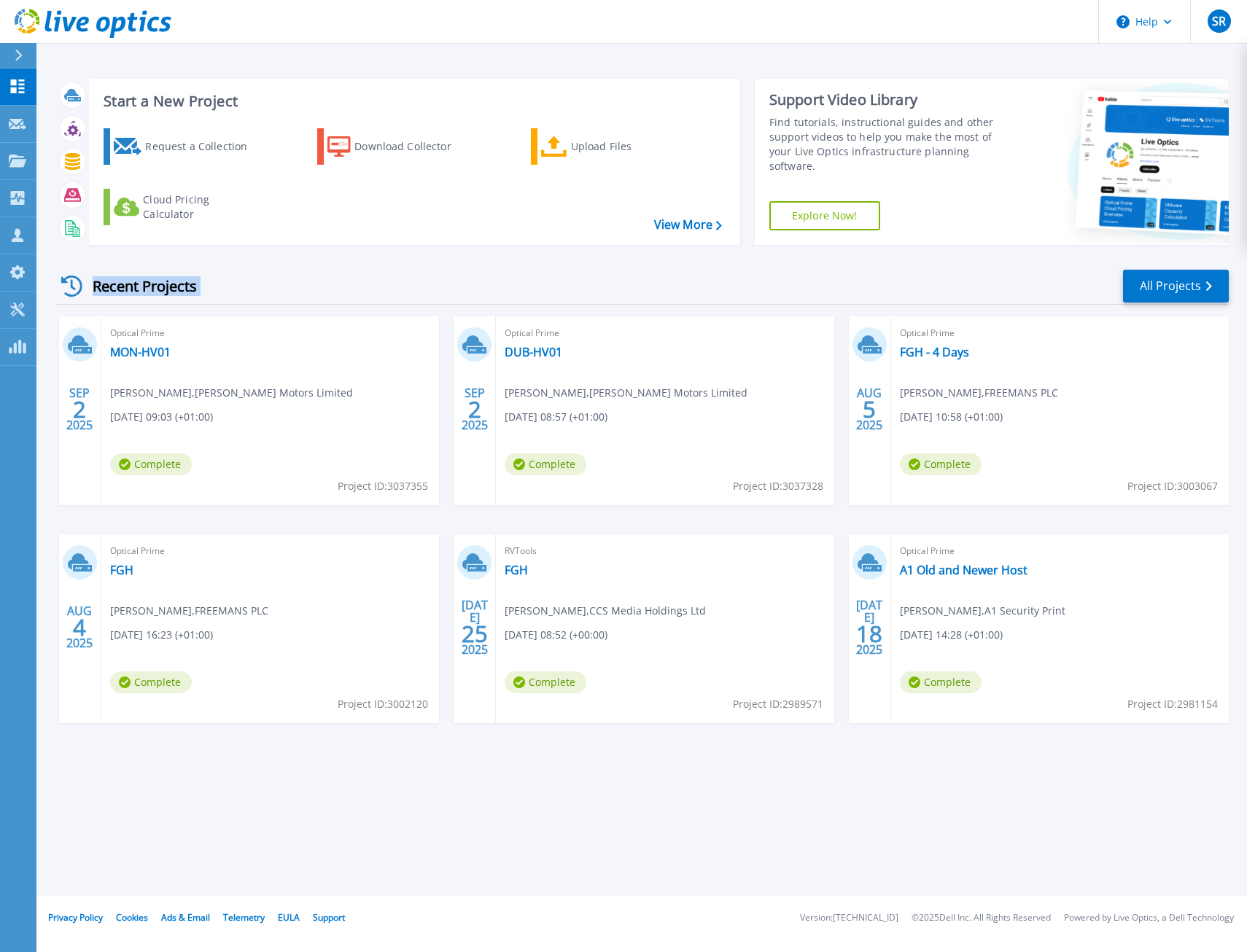
click at [271, 277] on div "Recent Projects All Projects" at bounding box center [642, 286] width 1173 height 36
click at [137, 39] on link at bounding box center [85, 22] width 172 height 44
click at [520, 254] on div "Start a New Project Request a Collection Download Collector Upload Files Cloud …" at bounding box center [642, 161] width 1173 height 189
click at [288, 414] on div "Optical Prime MON-HV01 Alan Egan , Mcelvaney Motors Limited 09/02/2025, 09:03 (…" at bounding box center [270, 410] width 338 height 188
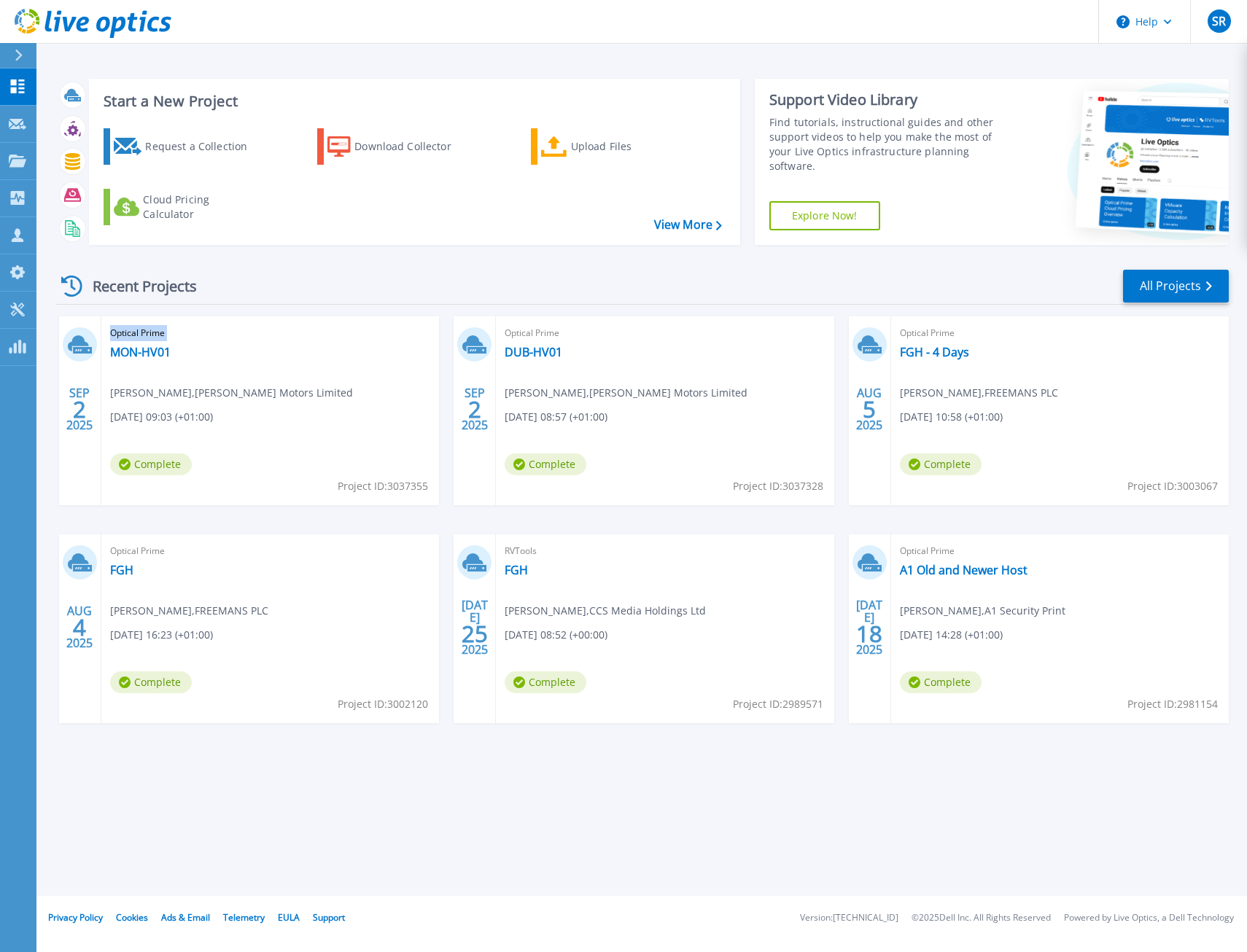
click at [288, 414] on div "Optical Prime MON-HV01 Alan Egan , Mcelvaney Motors Limited 09/02/2025, 09:03 (…" at bounding box center [270, 410] width 338 height 188
drag, startPoint x: 288, startPoint y: 414, endPoint x: 219, endPoint y: 387, distance: 74.1
click at [219, 387] on span "Alan Egan , Mcelvaney Motors Limited" at bounding box center [231, 393] width 243 height 16
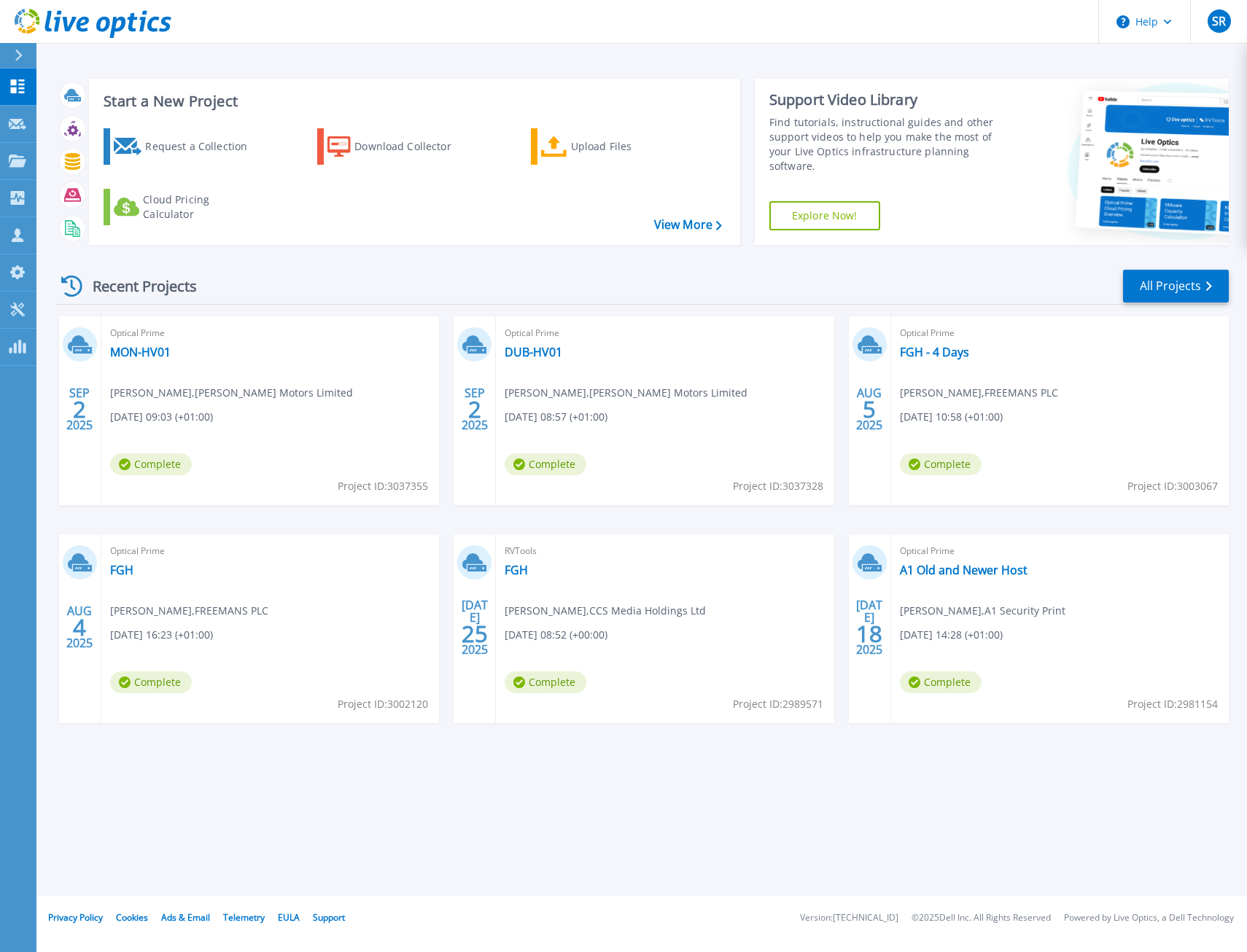
drag, startPoint x: 219, startPoint y: 387, endPoint x: 232, endPoint y: 401, distance: 19.1
click at [232, 401] on div "Optical Prime MON-HV01 Alan Egan , Mcelvaney Motors Limited 09/02/2025, 09:03 (…" at bounding box center [270, 410] width 338 height 188
